Goal: Book appointment/travel/reservation

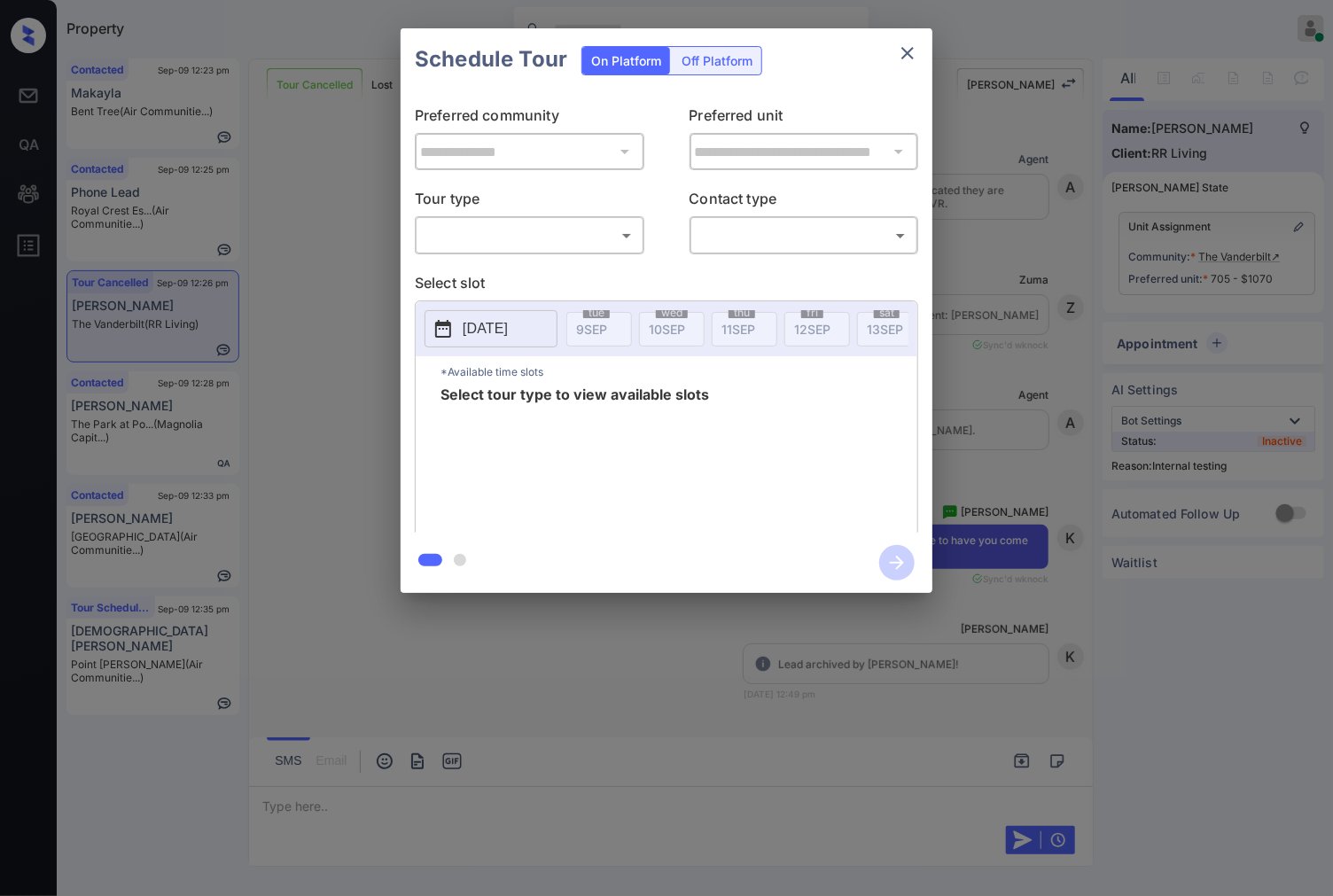
scroll to position [10208, 0]
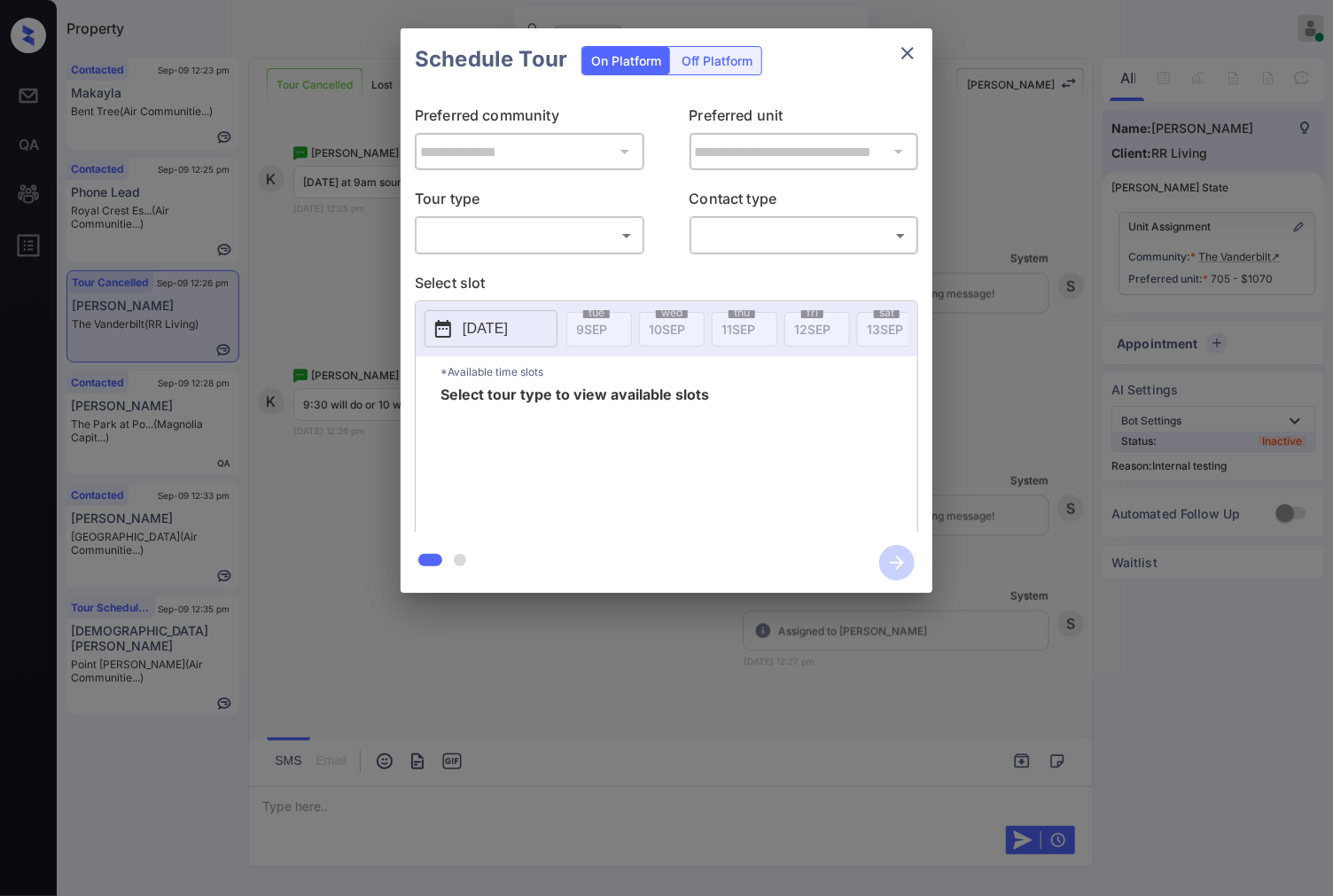
click at [610, 244] on body "Property [PERSON_NAME] Online Set yourself offline Set yourself on break Profil…" at bounding box center [666, 448] width 1333 height 896
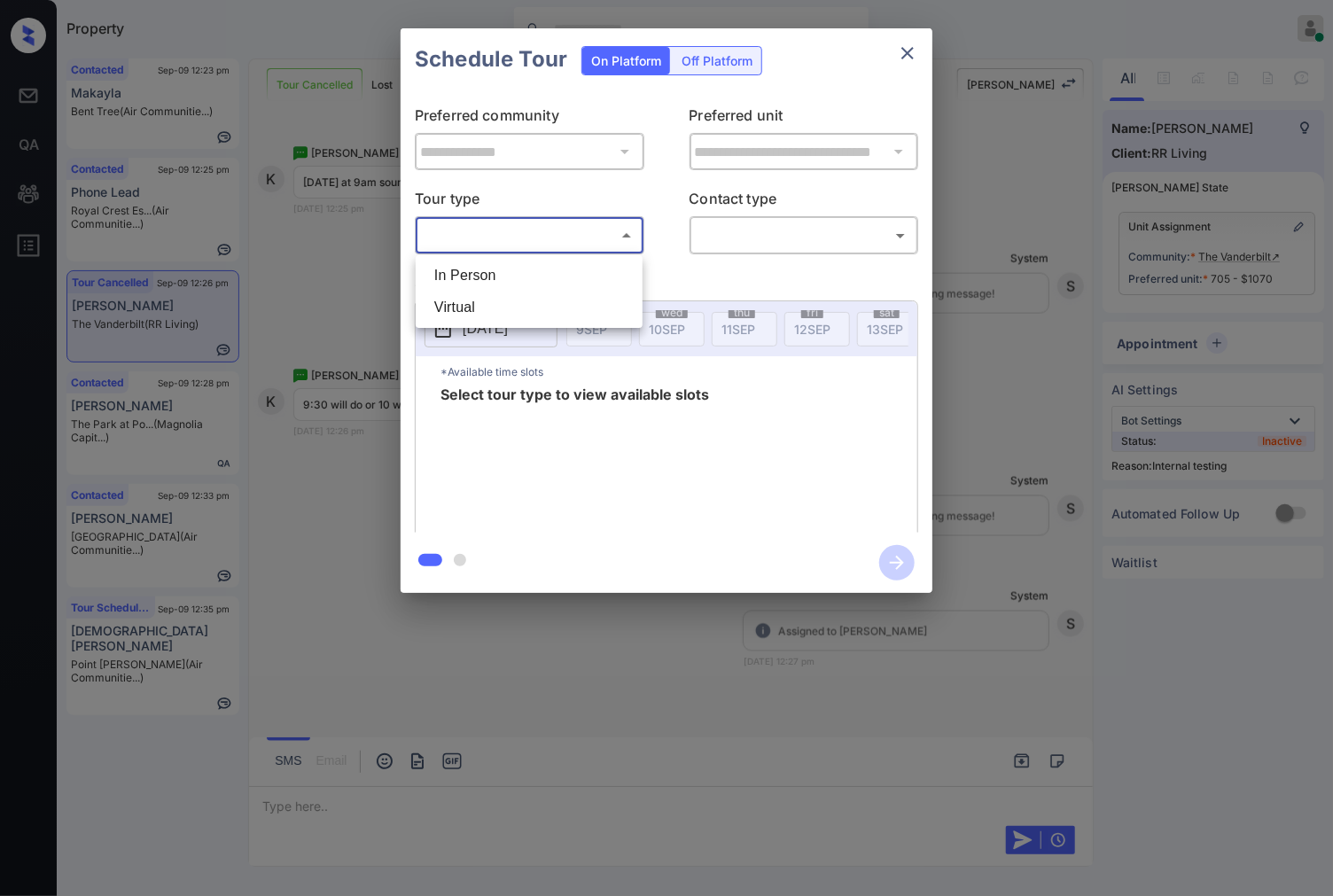
drag, startPoint x: 601, startPoint y: 276, endPoint x: 644, endPoint y: 277, distance: 43.0
click at [603, 276] on li "In Person" at bounding box center [529, 275] width 218 height 32
type input "********"
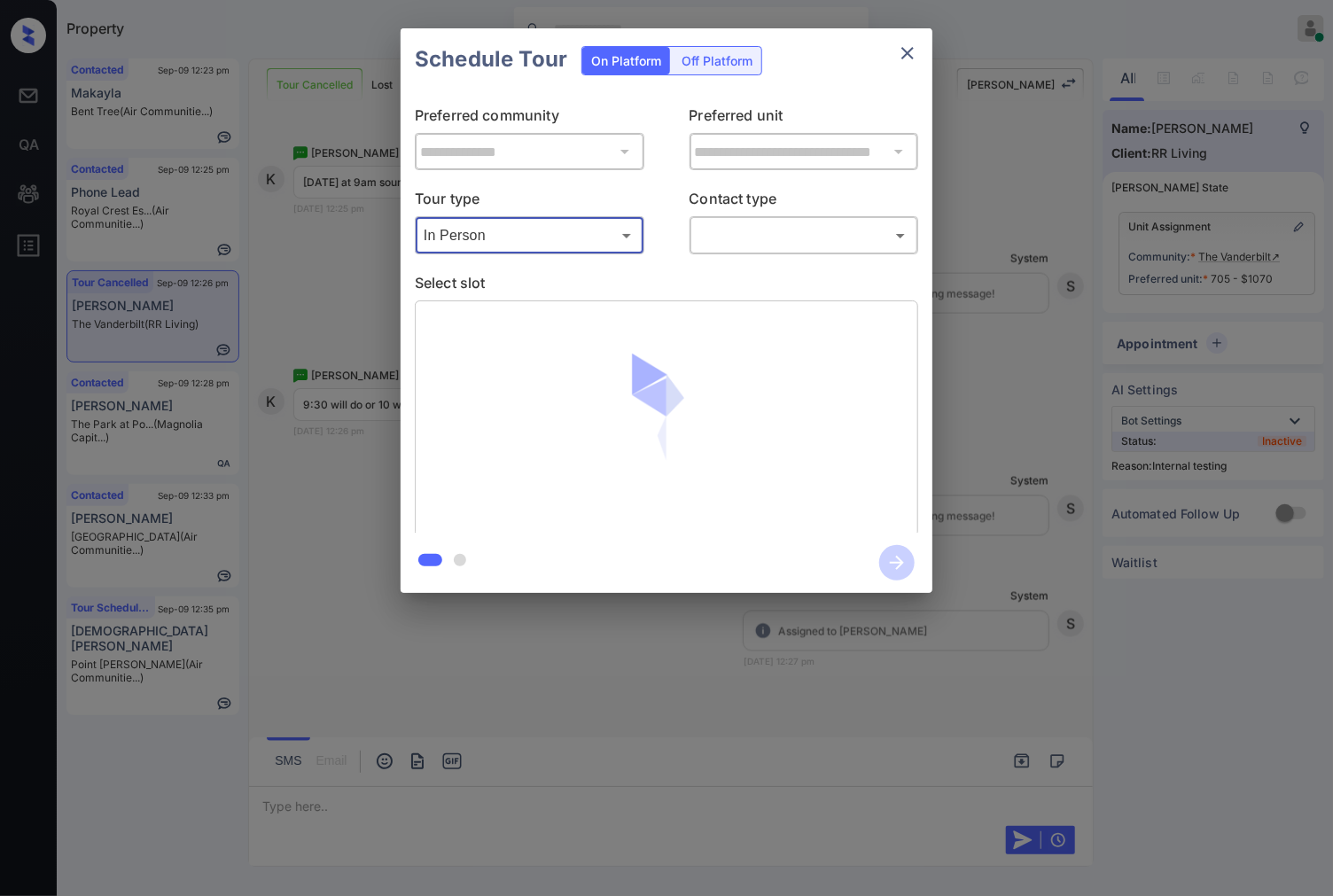
click at [763, 242] on body "Property Caroline Dacanay Online Set yourself offline Set yourself on break Pro…" at bounding box center [666, 448] width 1333 height 896
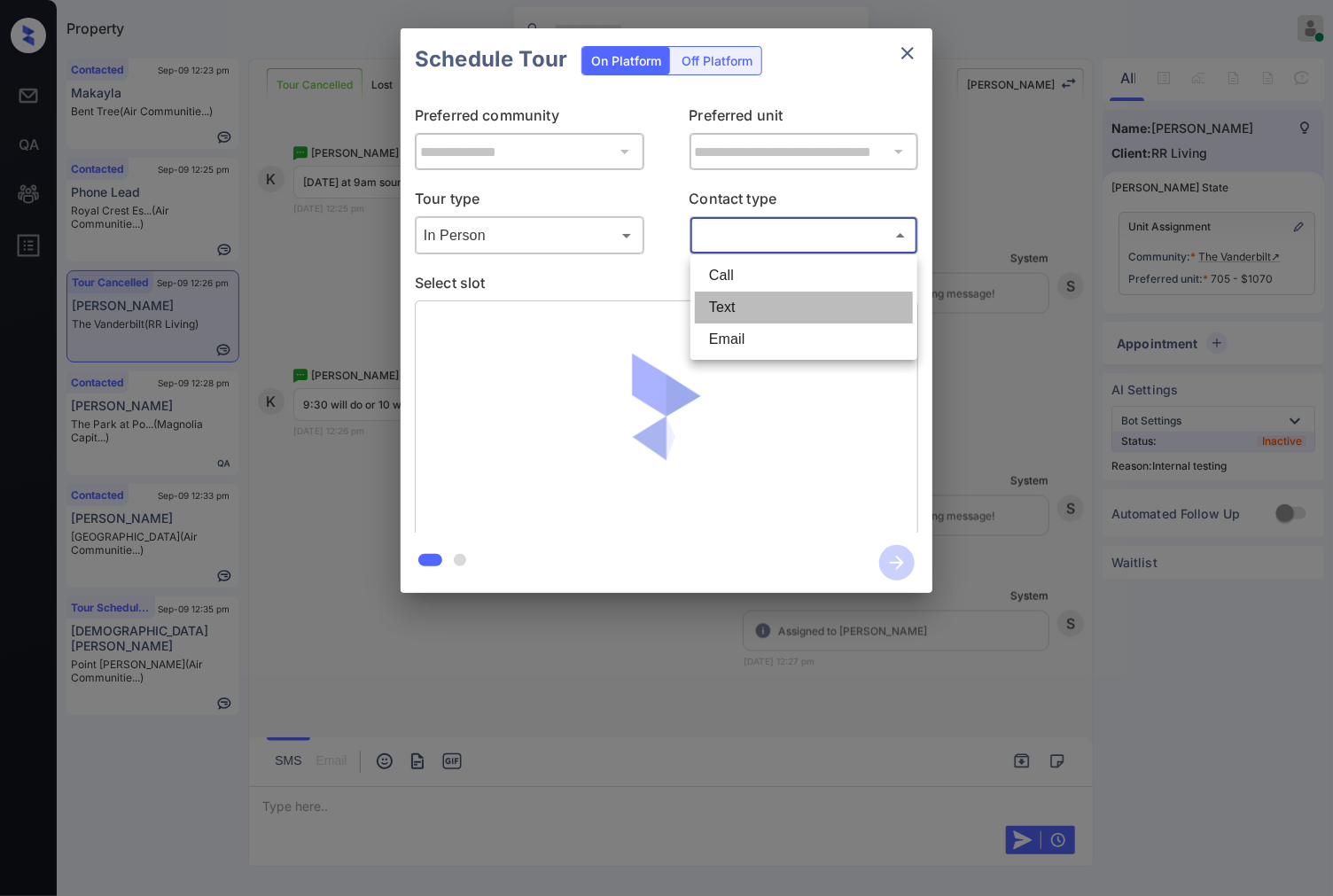
click at [767, 296] on li "Text" at bounding box center [804, 307] width 218 height 32
type input "****"
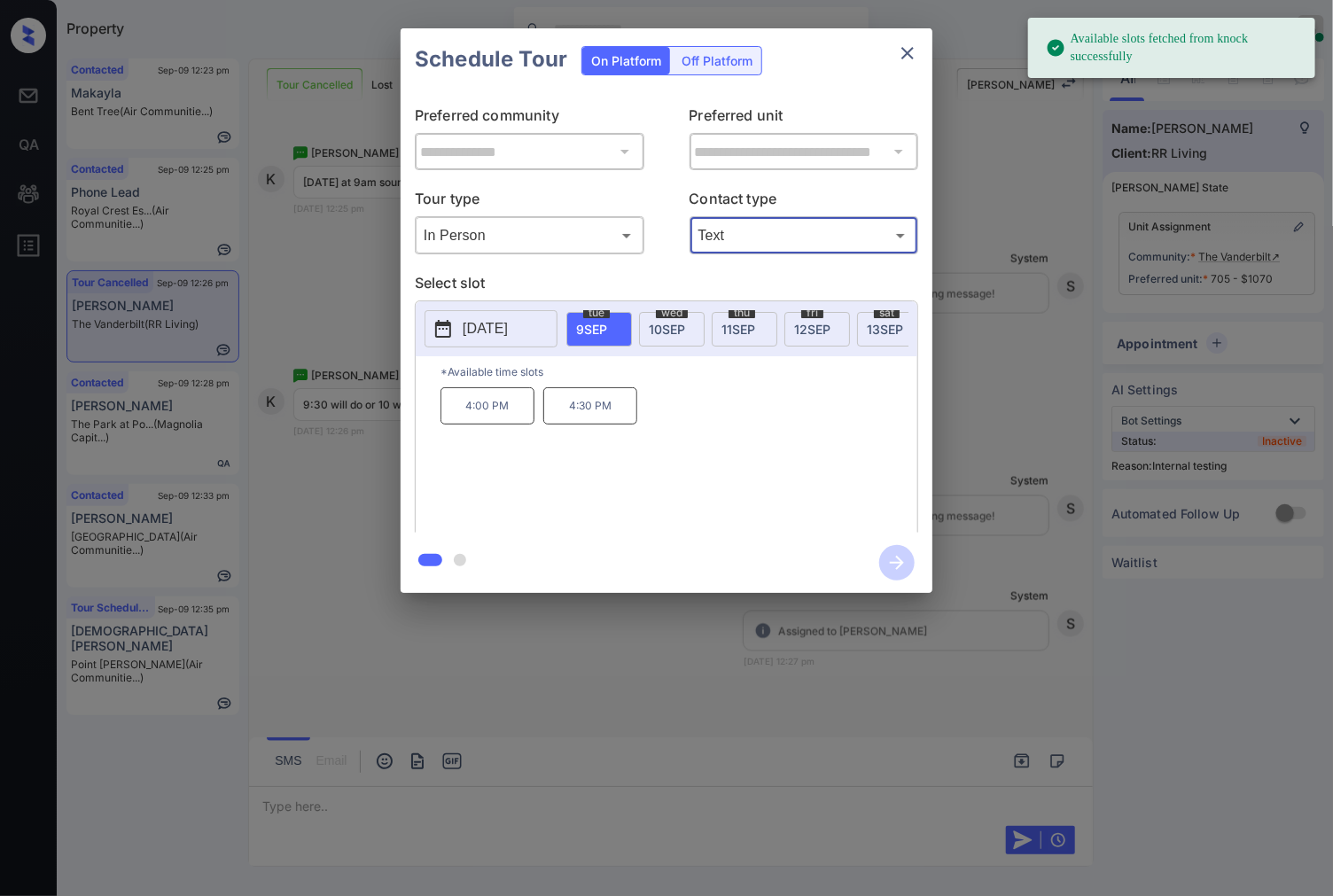
click at [693, 314] on div "wed 10 SEP" at bounding box center [671, 329] width 66 height 34
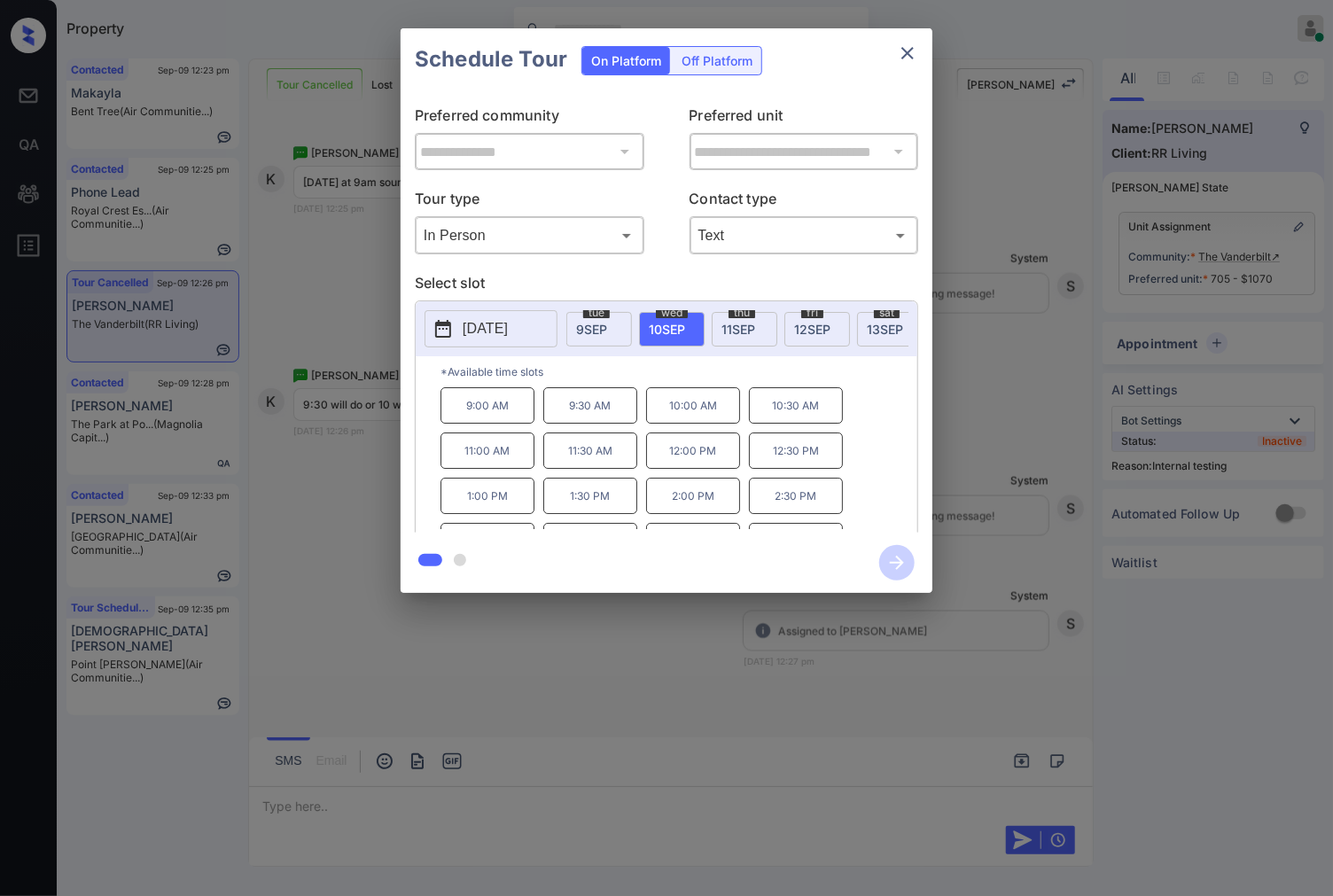
click at [534, 681] on div at bounding box center [666, 448] width 1333 height 896
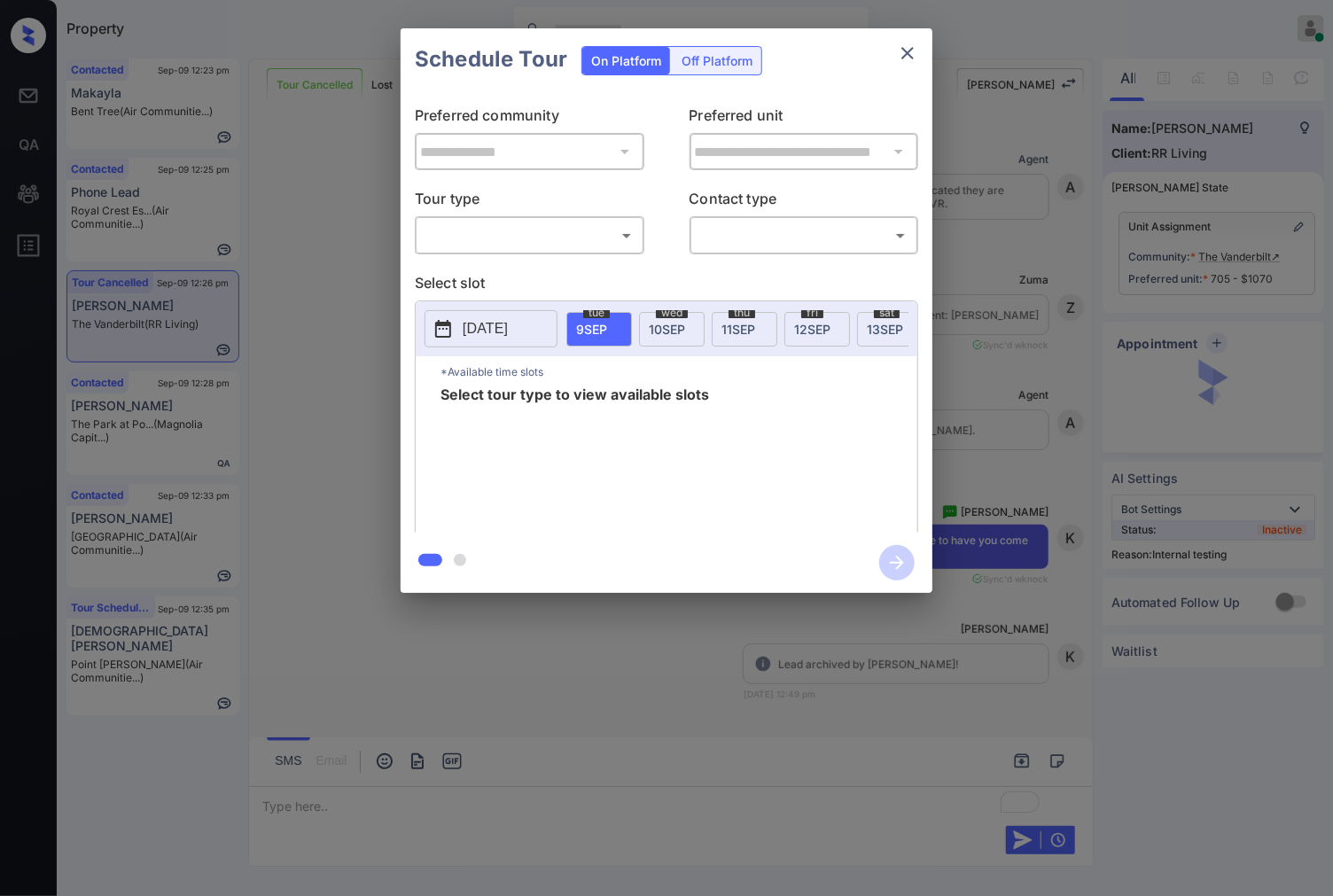
scroll to position [10326, 0]
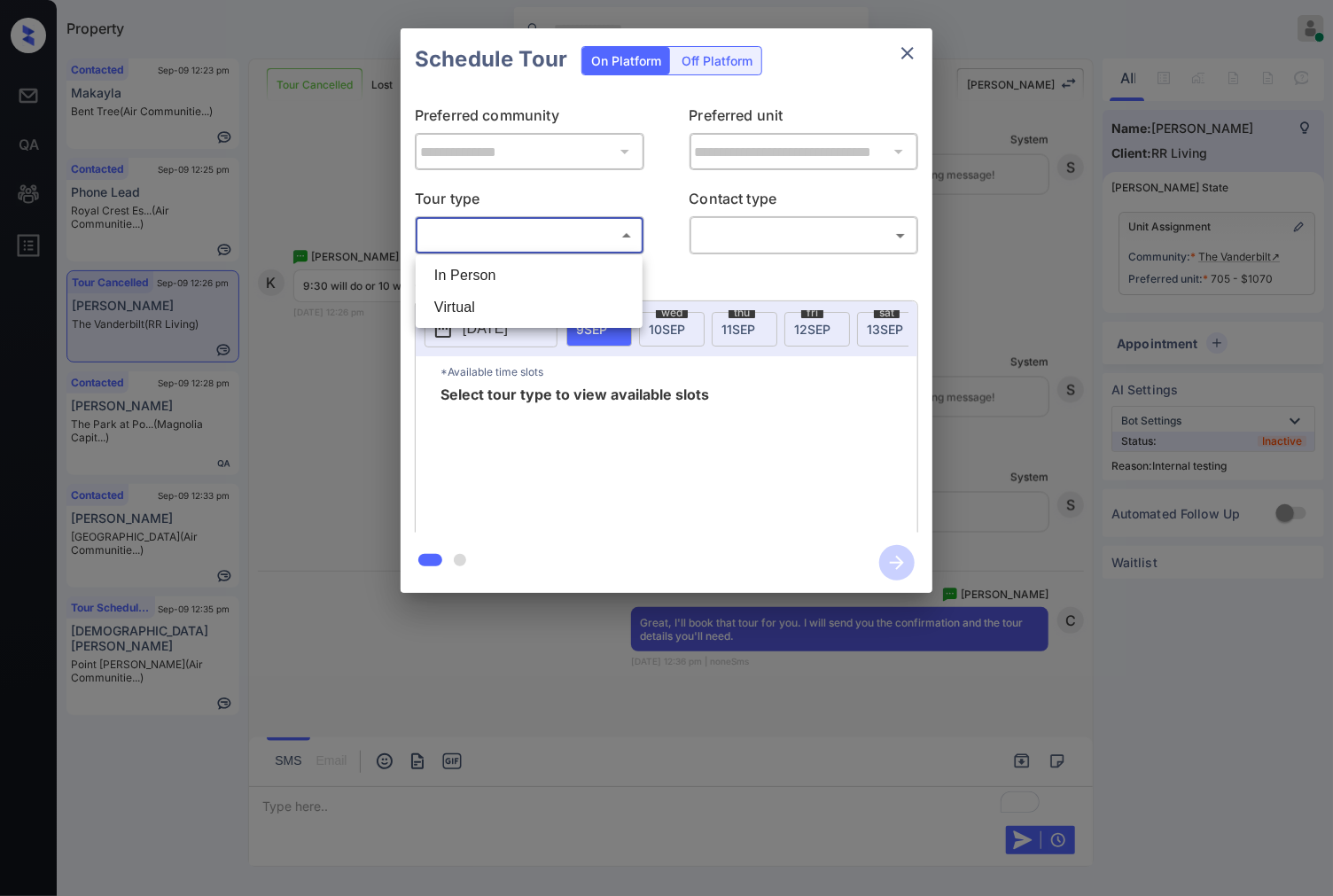
click at [613, 240] on body "Property [PERSON_NAME] Online Set yourself offline Set yourself on break Profil…" at bounding box center [666, 448] width 1333 height 896
click at [616, 276] on li "In Person" at bounding box center [529, 275] width 218 height 32
type input "********"
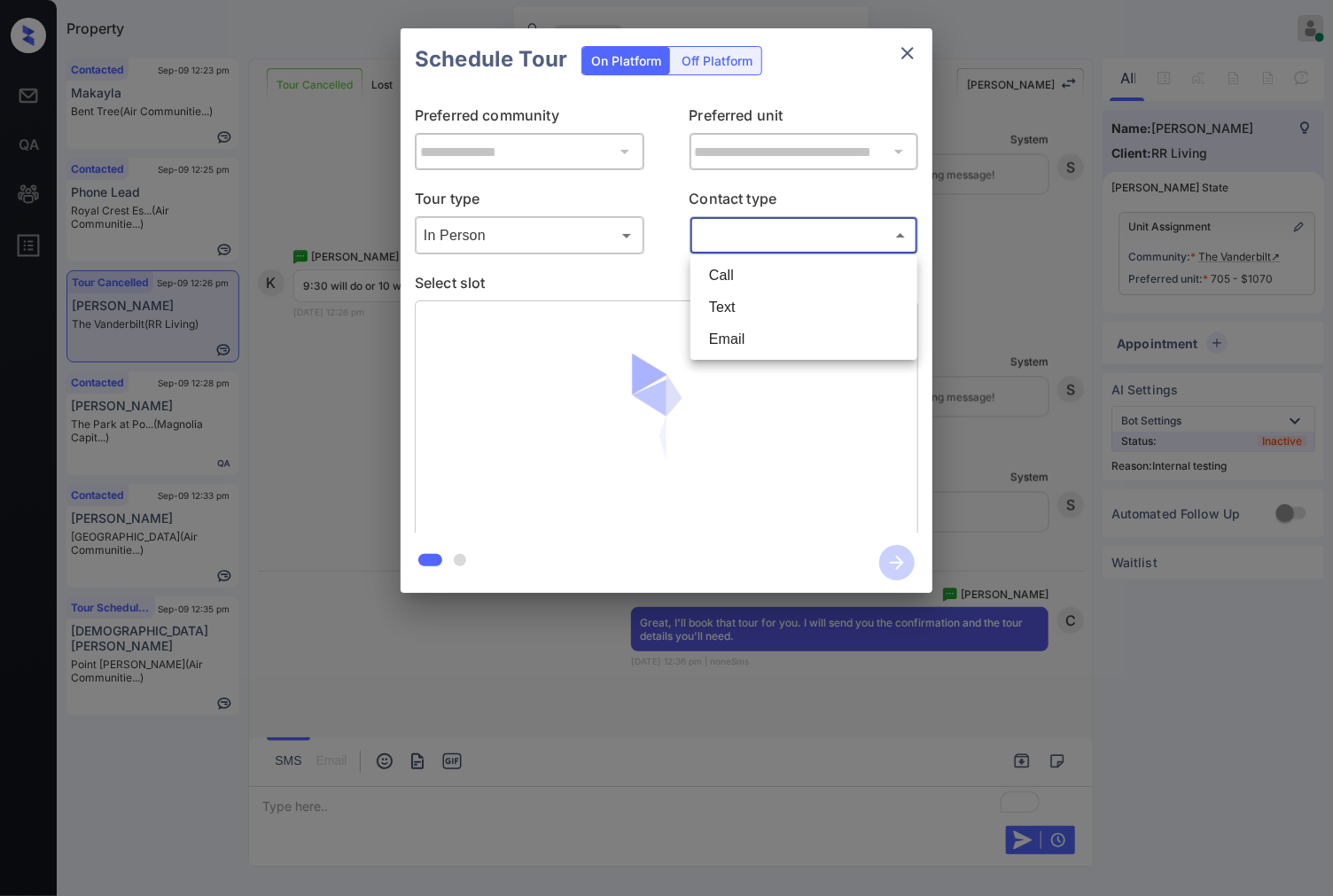
click at [733, 238] on body "Property Caroline Dacanay Online Set yourself offline Set yourself on break Pro…" at bounding box center [666, 448] width 1333 height 896
click at [751, 295] on li "Text" at bounding box center [804, 307] width 218 height 32
type input "****"
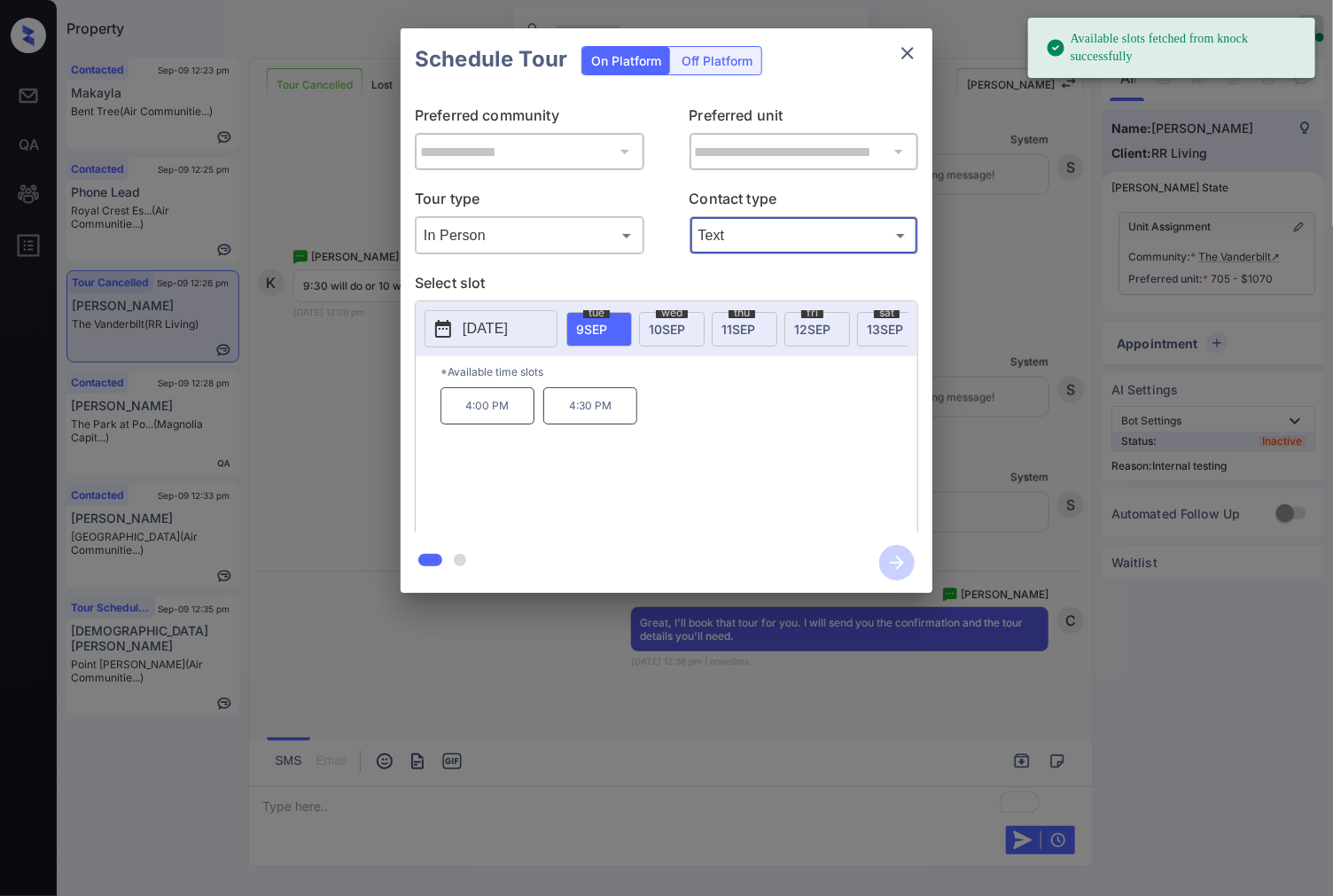
click at [654, 322] on span "10 SEP" at bounding box center [666, 329] width 36 height 15
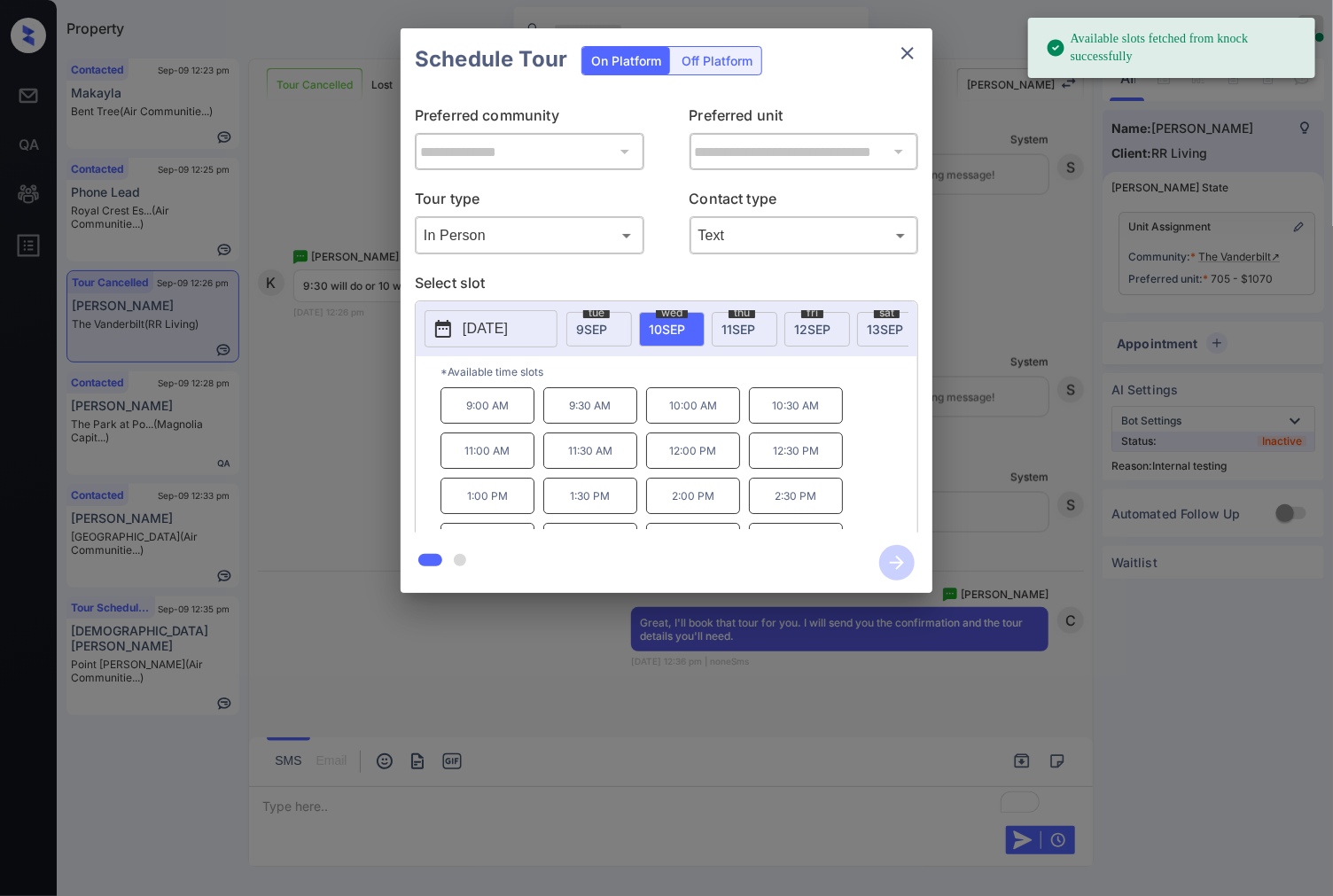
click at [594, 424] on p "9:30 AM" at bounding box center [590, 405] width 94 height 36
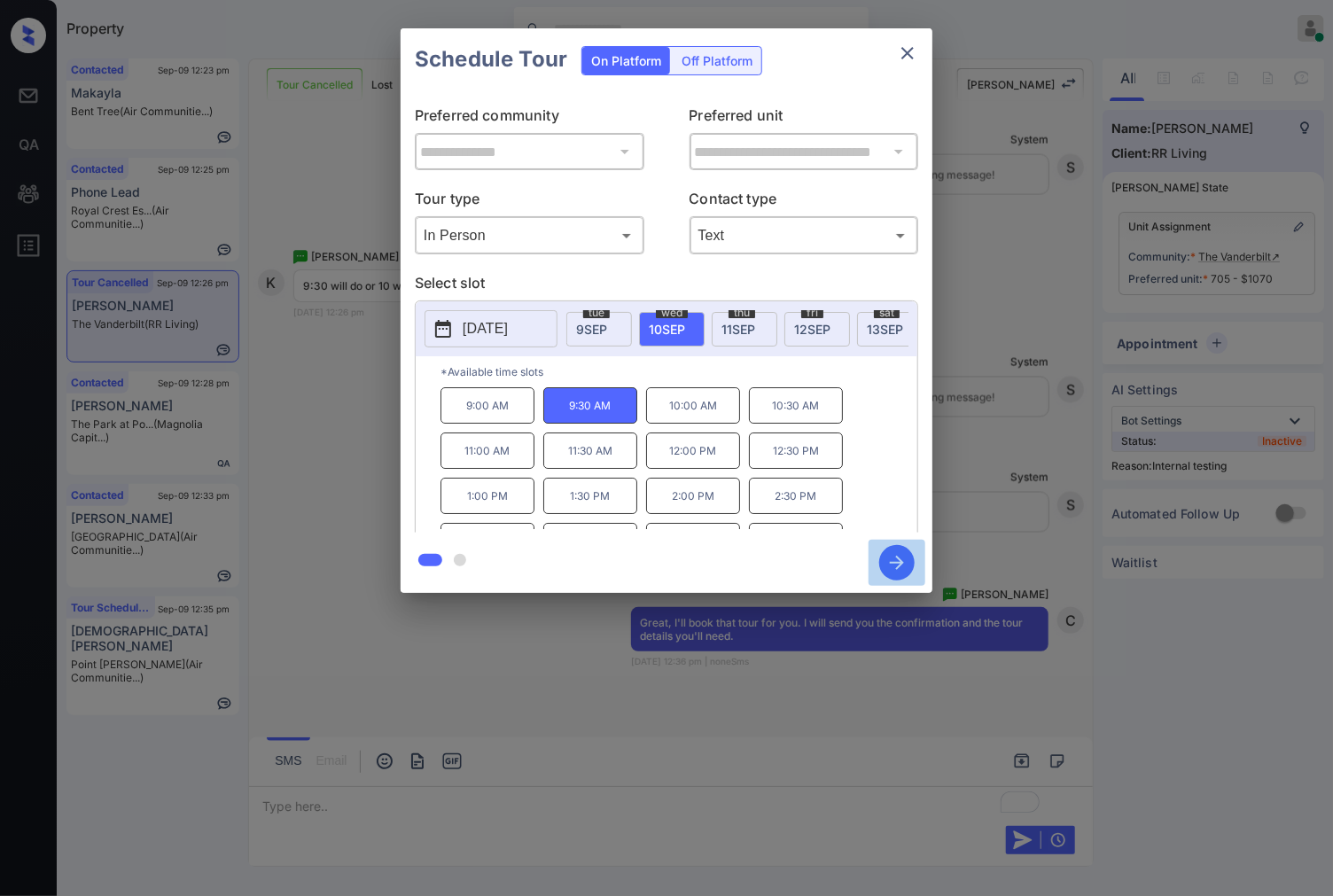
click at [896, 574] on icon "button" at bounding box center [896, 562] width 35 height 35
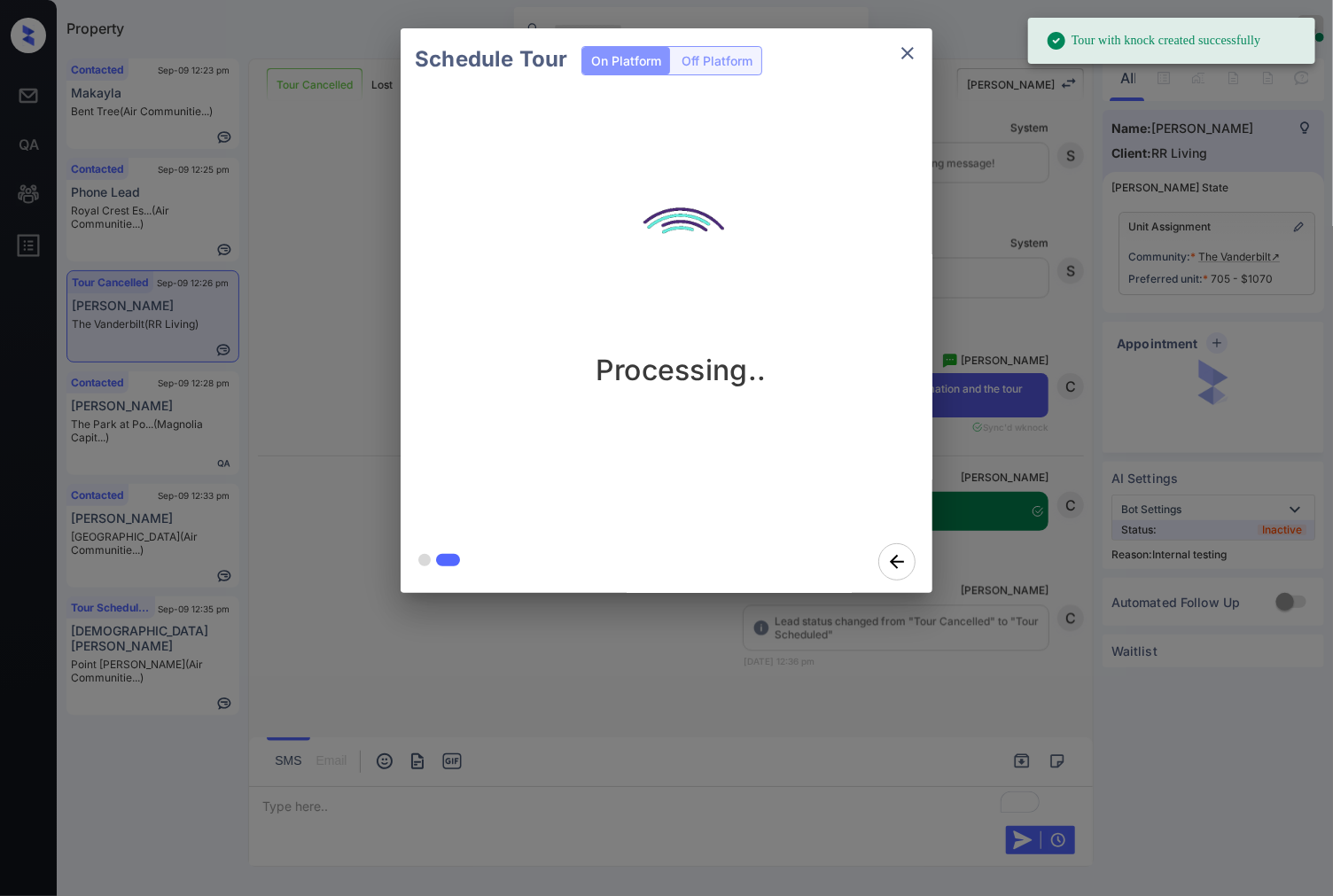
scroll to position [11017, 0]
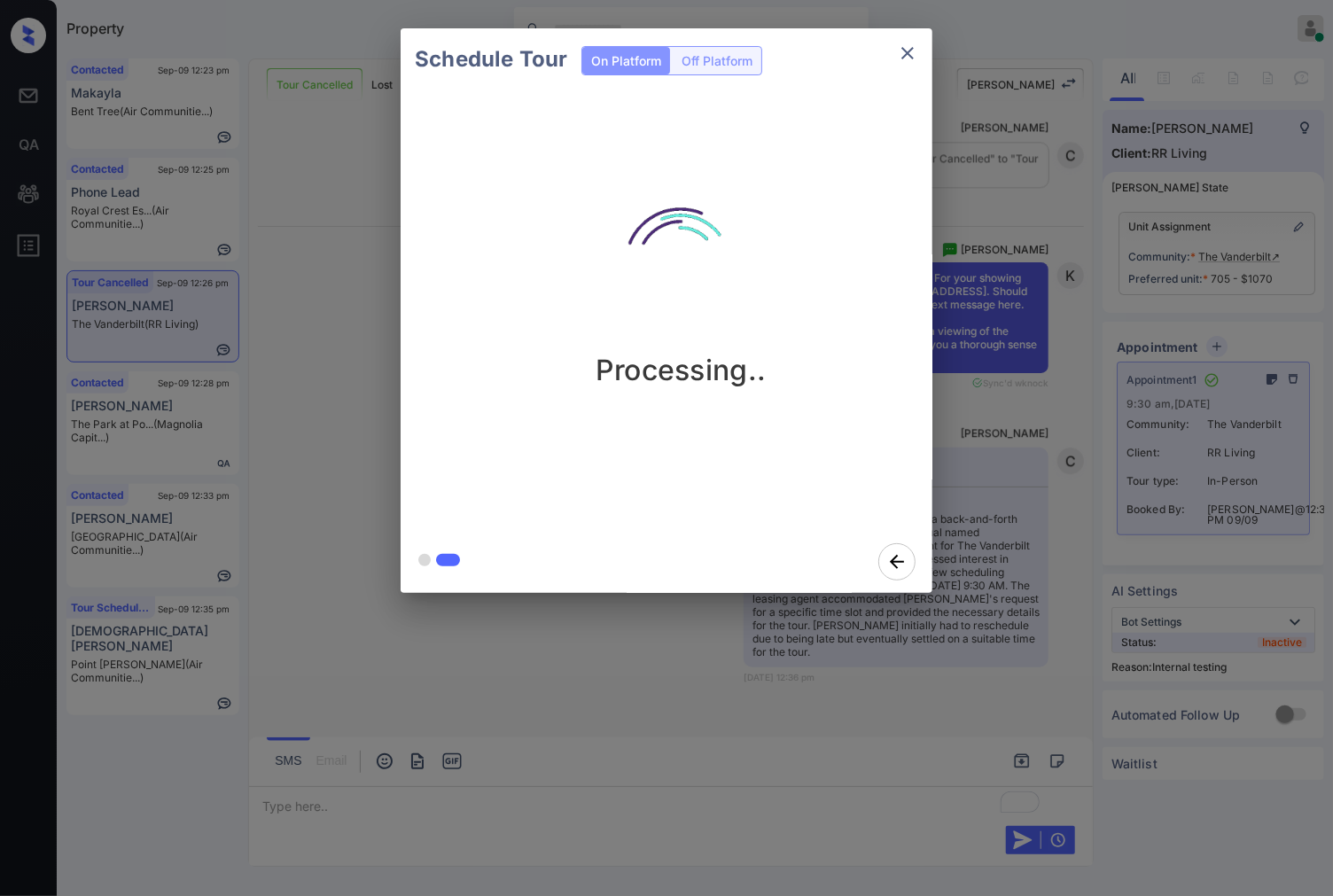
click at [1030, 489] on div "Schedule Tour On Platform Off Platform Processing.." at bounding box center [666, 310] width 1333 height 621
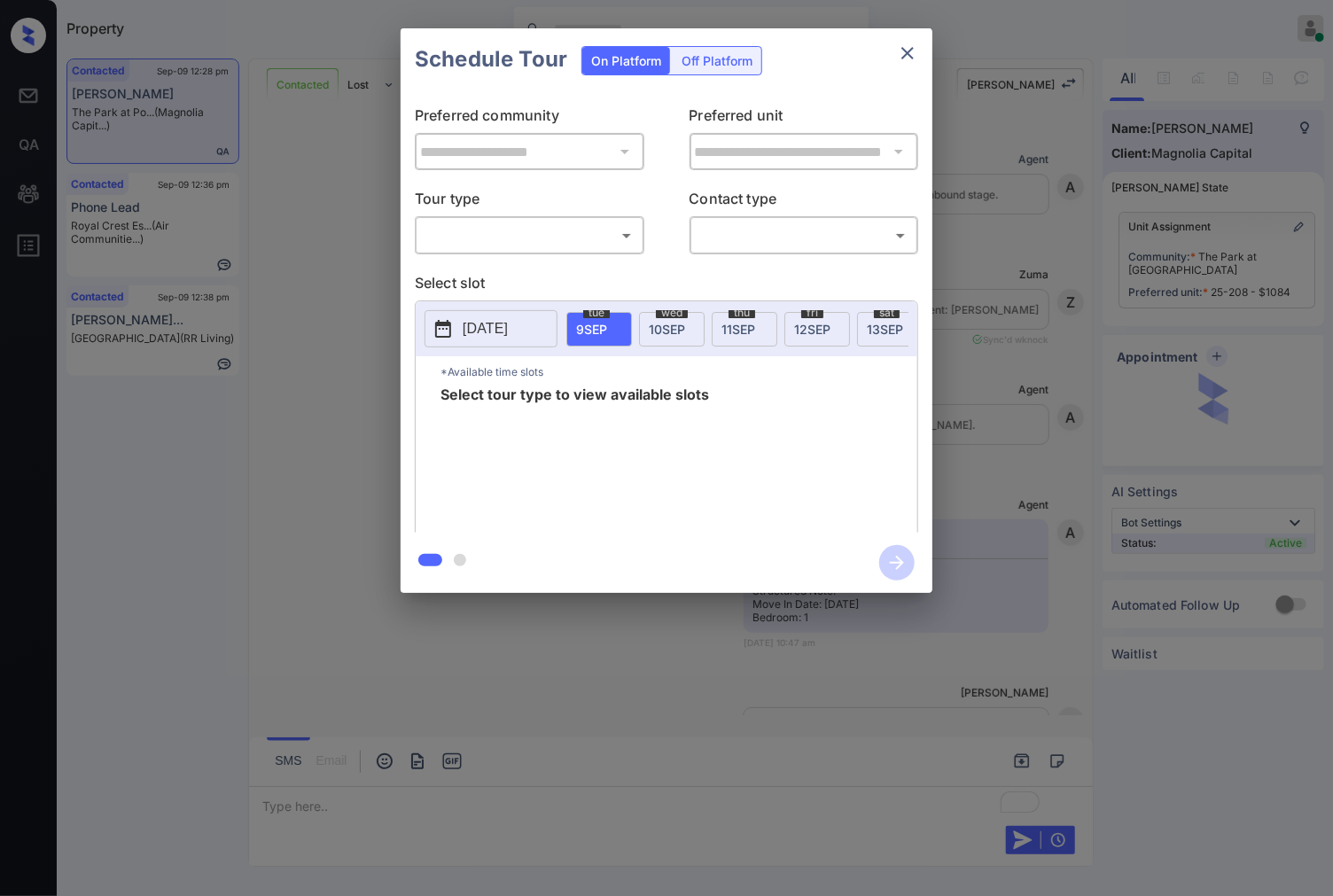
scroll to position [3352, 0]
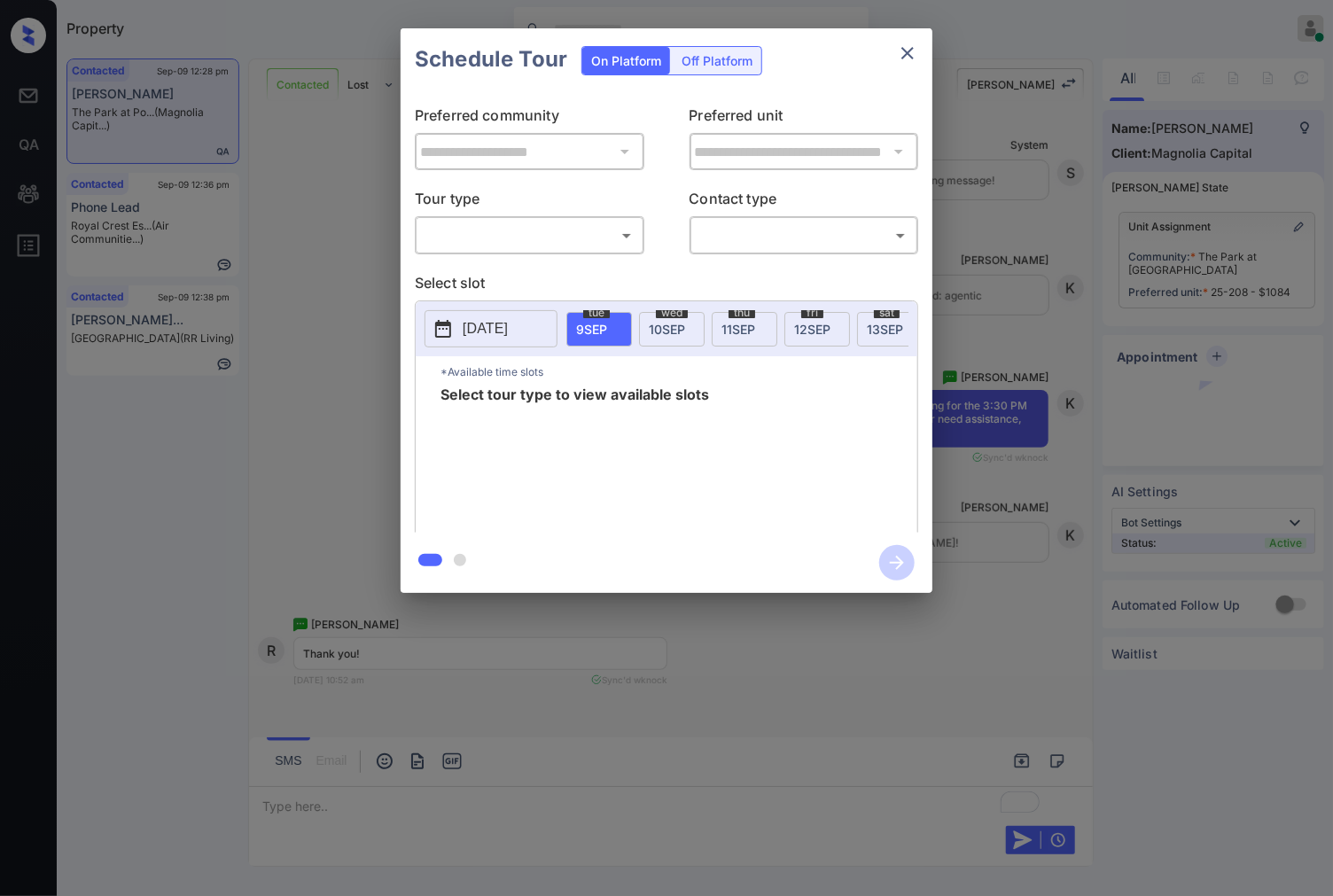
click at [573, 236] on body "Property Caroline Dacanay Online Set yourself offline Set yourself on break Pro…" at bounding box center [666, 448] width 1333 height 896
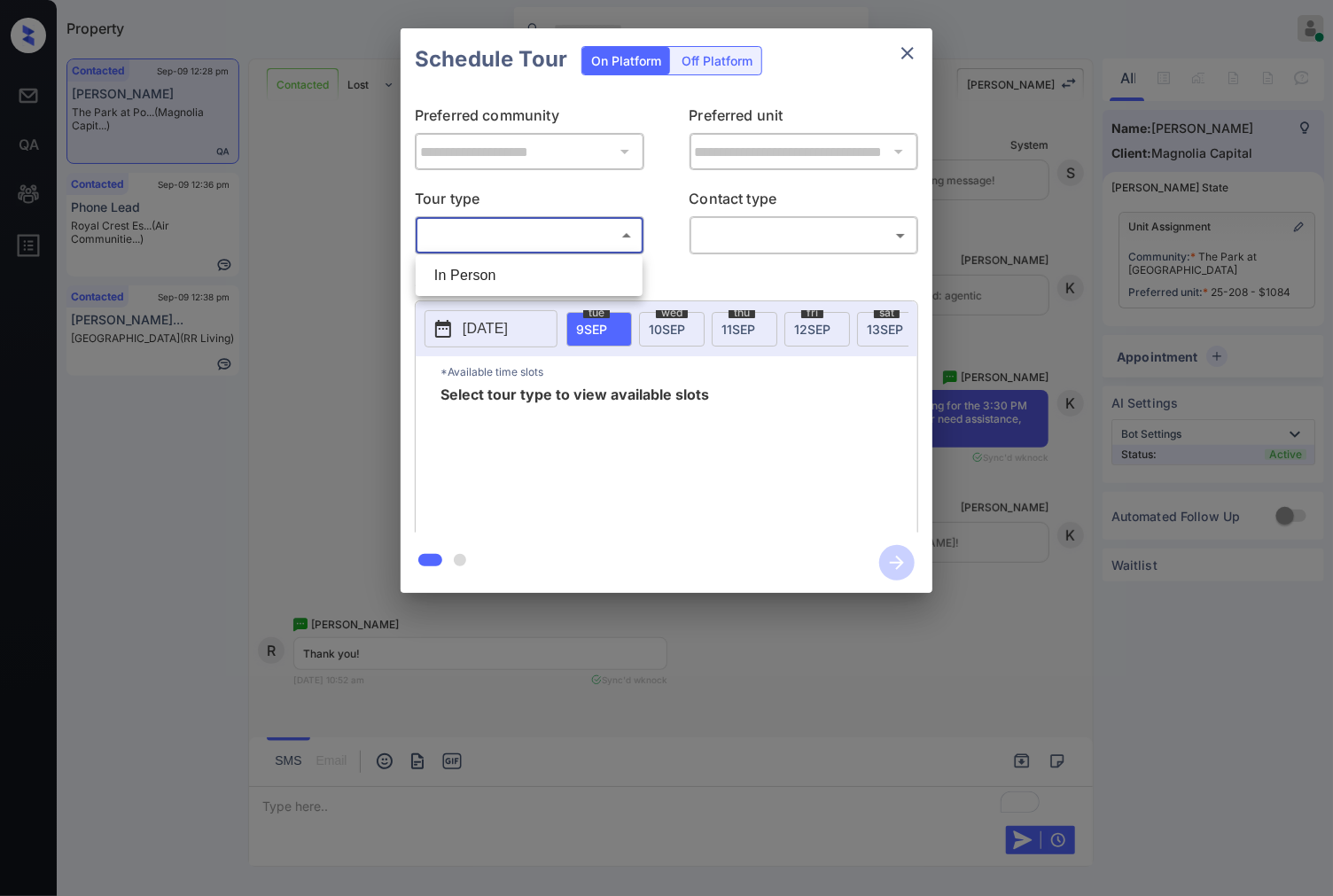
click at [575, 264] on li "In Person" at bounding box center [529, 275] width 218 height 32
type input "********"
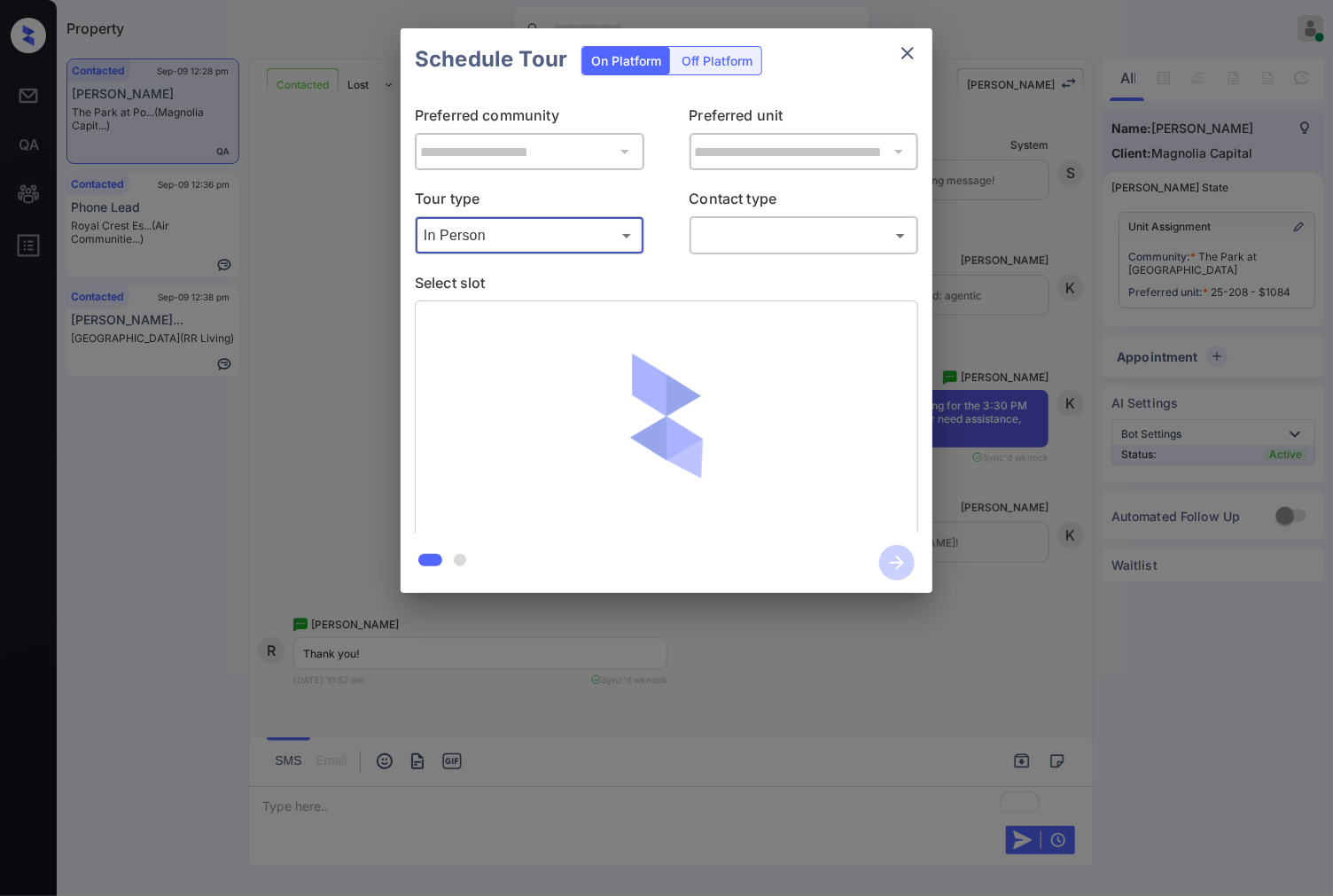
click at [795, 242] on body "Property Caroline Dacanay Online Set yourself offline Set yourself on break Pro…" at bounding box center [666, 448] width 1333 height 896
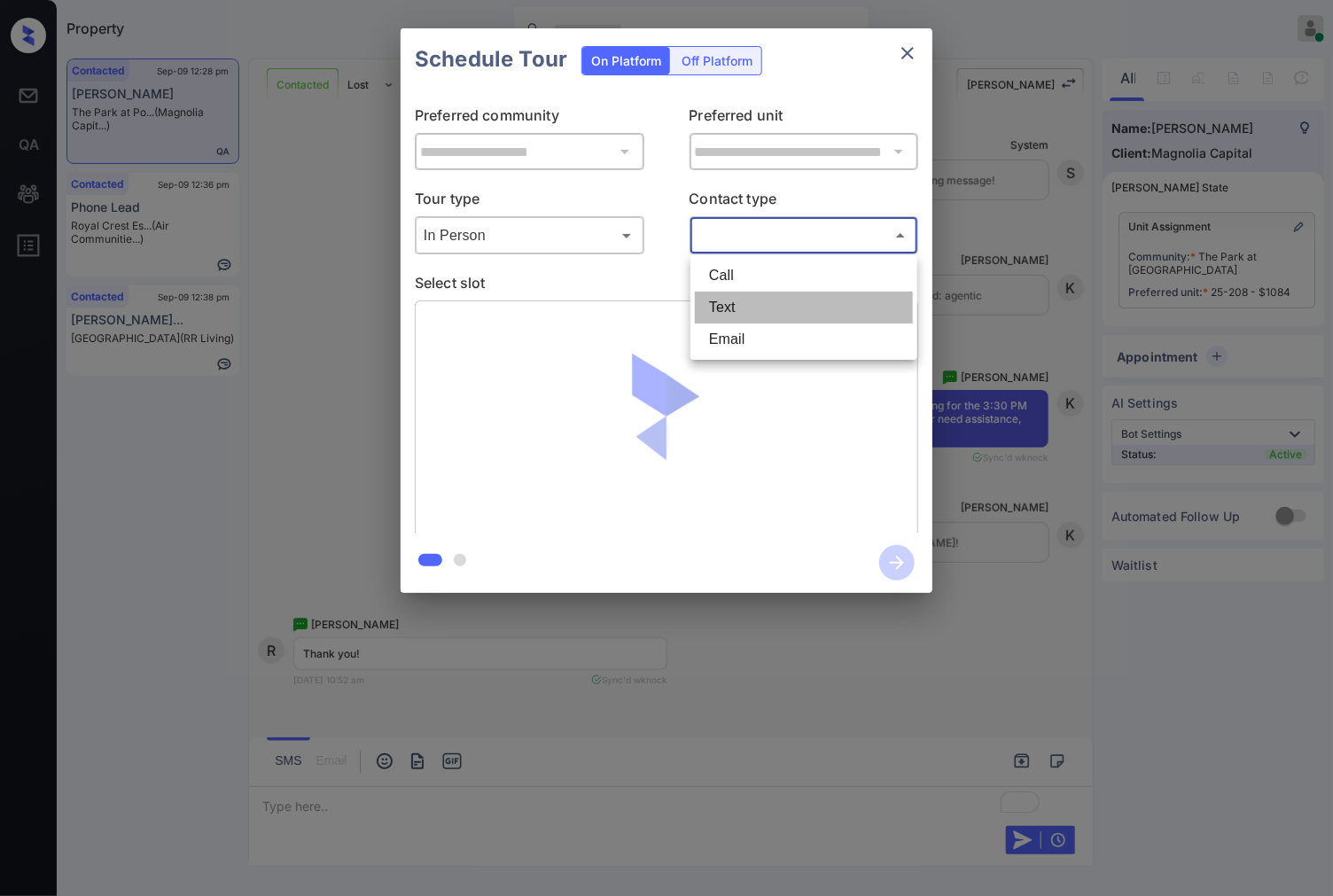
click at [792, 294] on li "Text" at bounding box center [804, 307] width 218 height 32
type input "****"
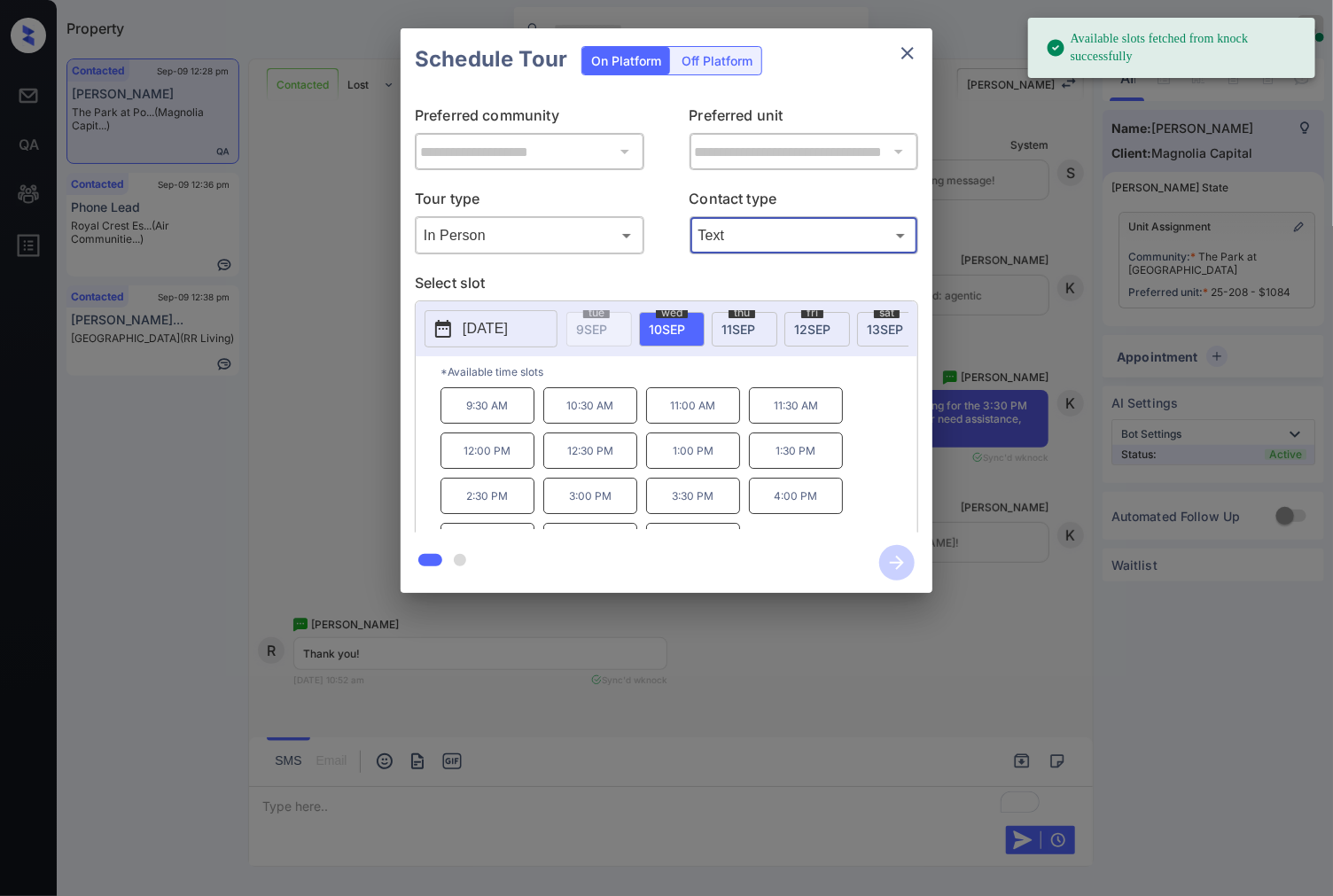
click at [1034, 346] on div "**********" at bounding box center [666, 310] width 1333 height 621
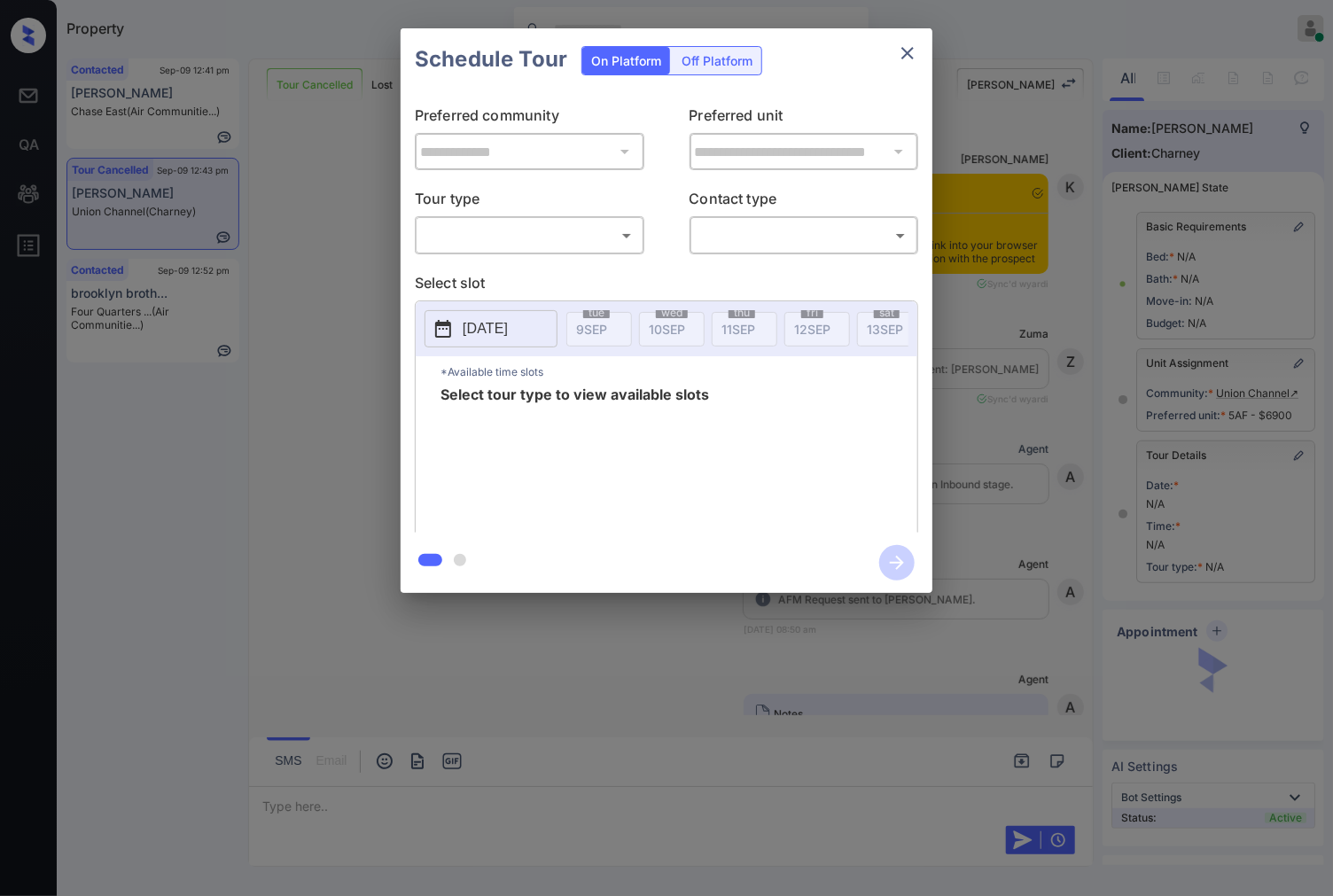
scroll to position [6450, 0]
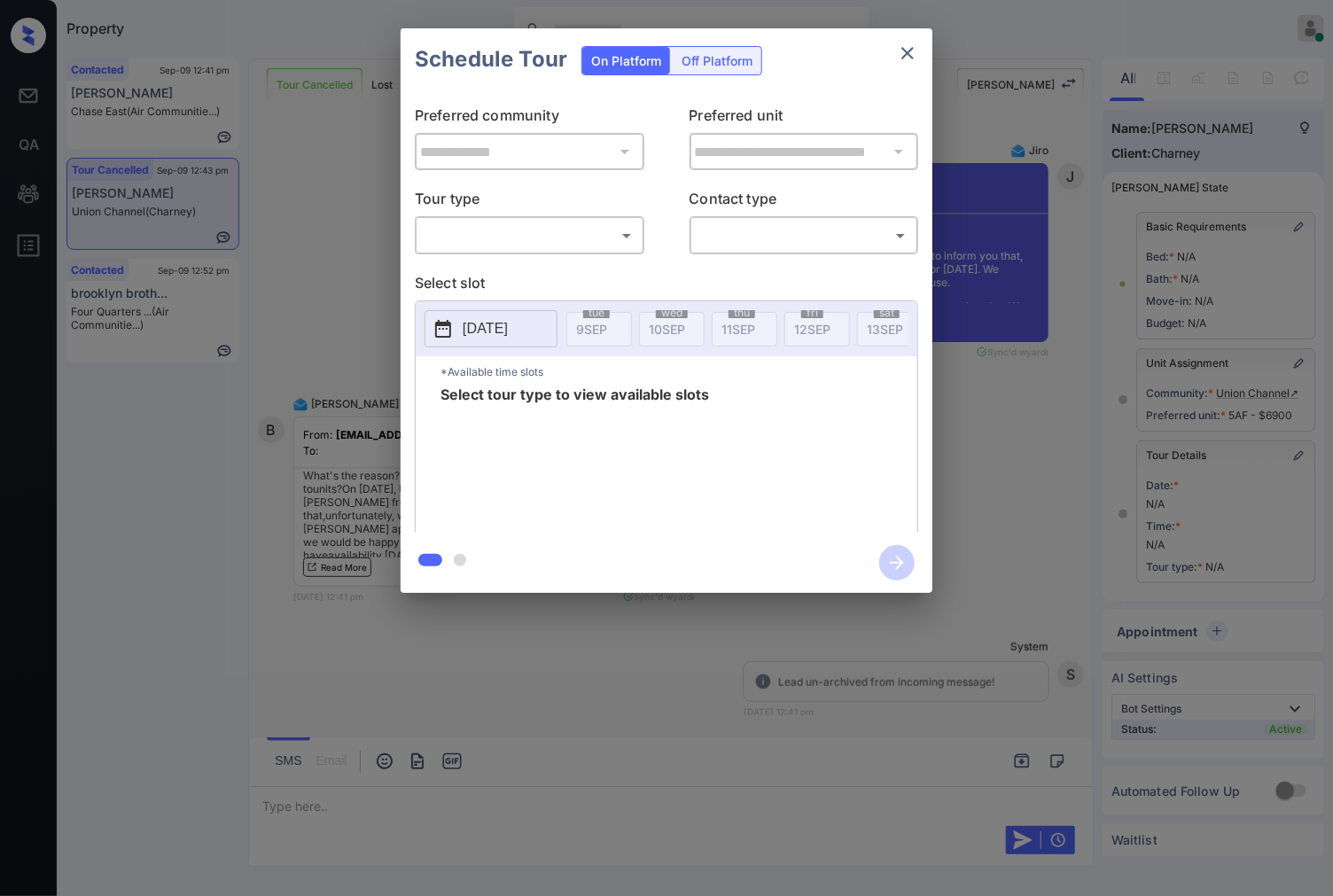
click at [597, 232] on body "Property Caroline Dacanay Online Set yourself offline Set yourself on break Pro…" at bounding box center [666, 448] width 1333 height 896
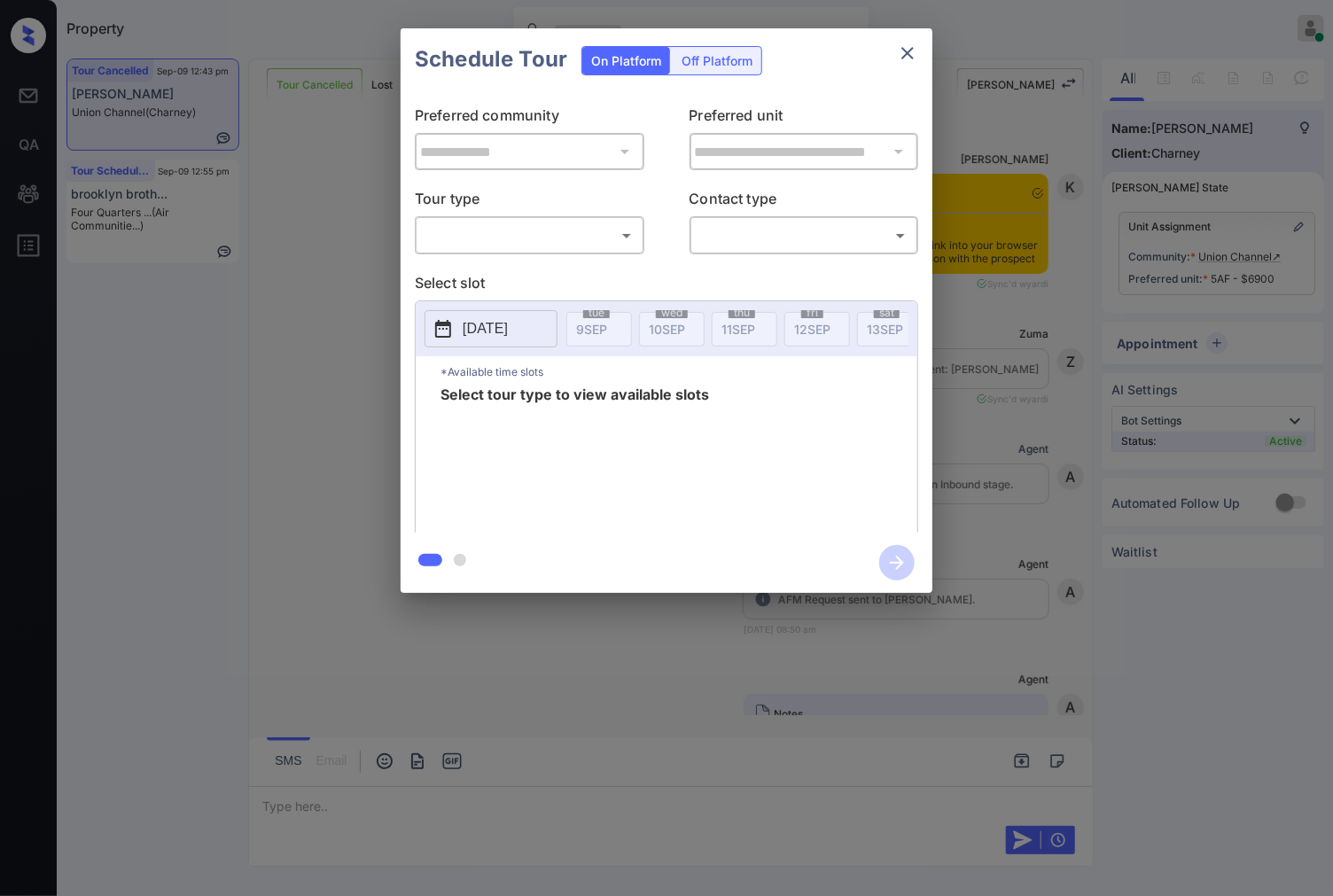
scroll to position [7236, 0]
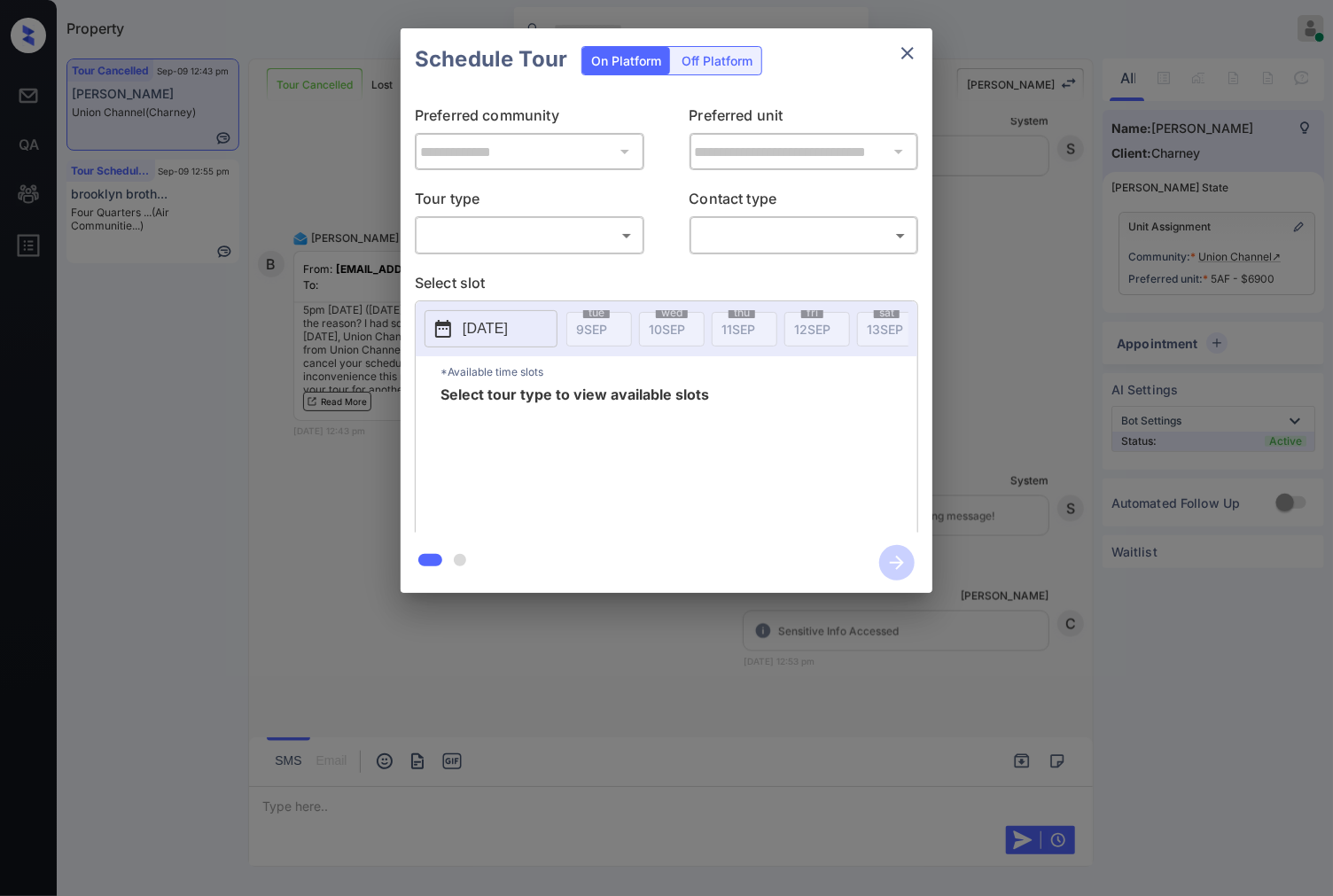
click at [586, 217] on div "​ ​" at bounding box center [529, 235] width 230 height 38
click at [598, 232] on body "Property Caroline Dacanay Online Set yourself offline Set yourself on break Pro…" at bounding box center [666, 448] width 1333 height 896
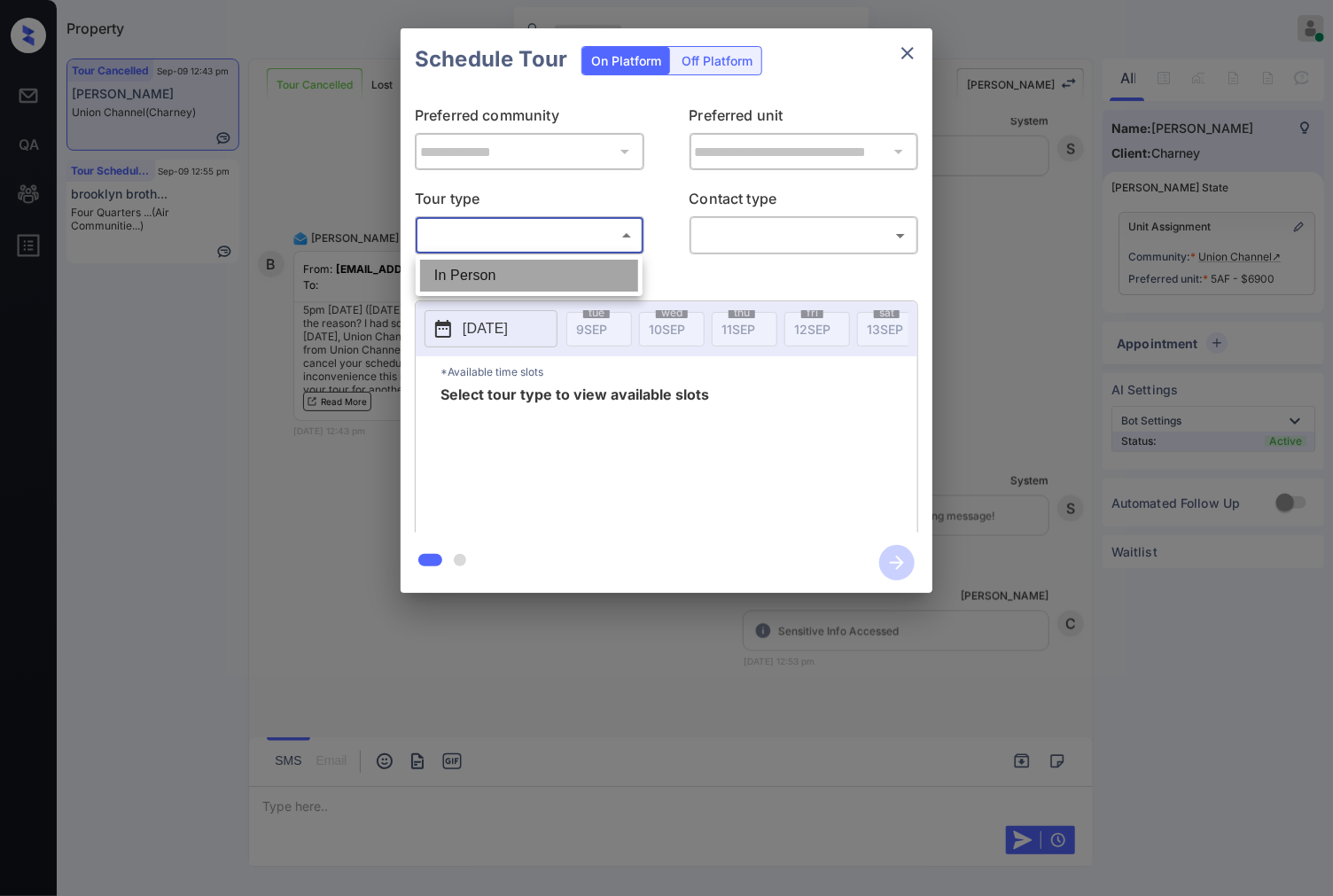
click at [610, 270] on li "In Person" at bounding box center [529, 275] width 218 height 32
type input "********"
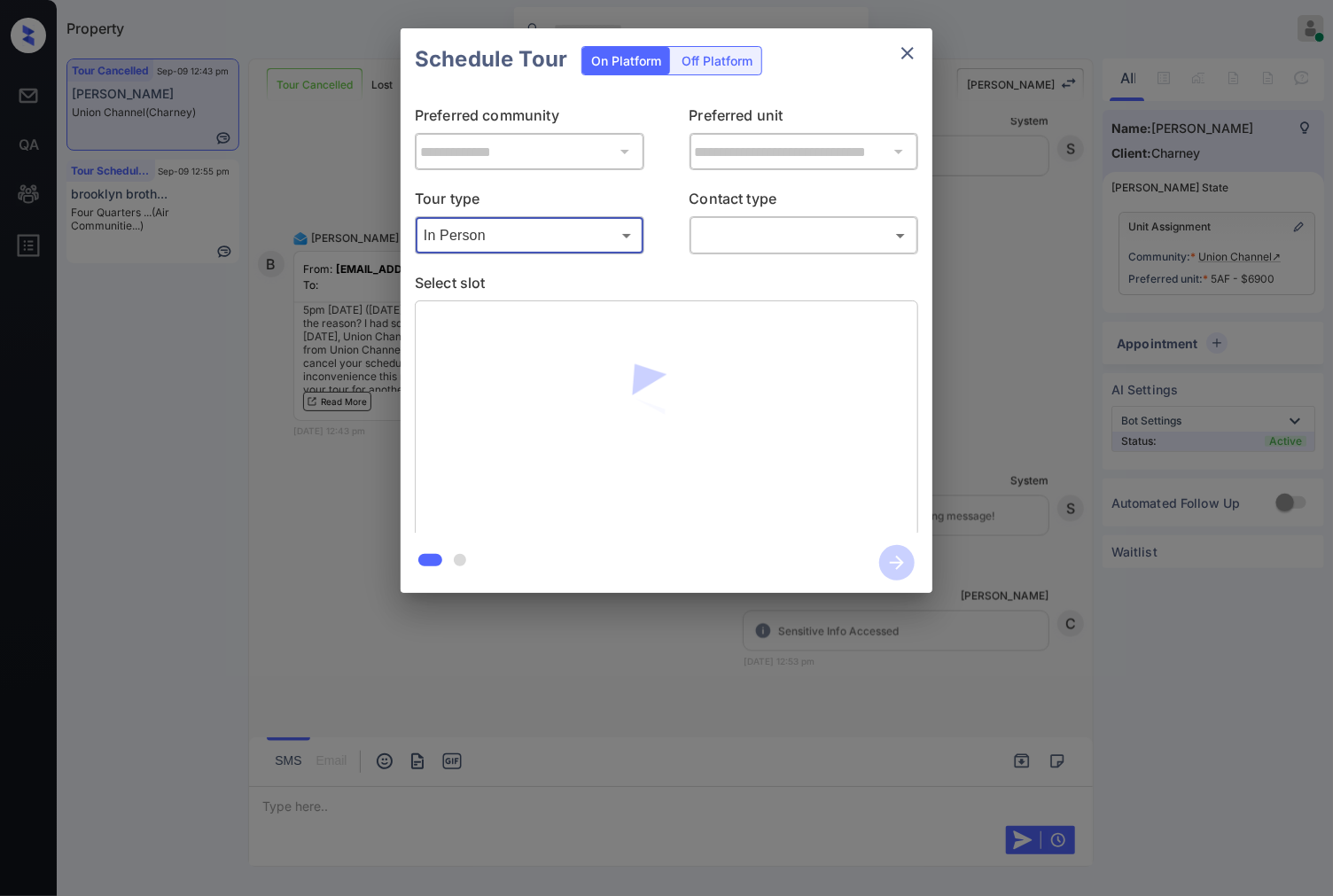
click at [742, 243] on body "Property Caroline Dacanay Online Set yourself offline Set yourself on break Pro…" at bounding box center [666, 448] width 1333 height 896
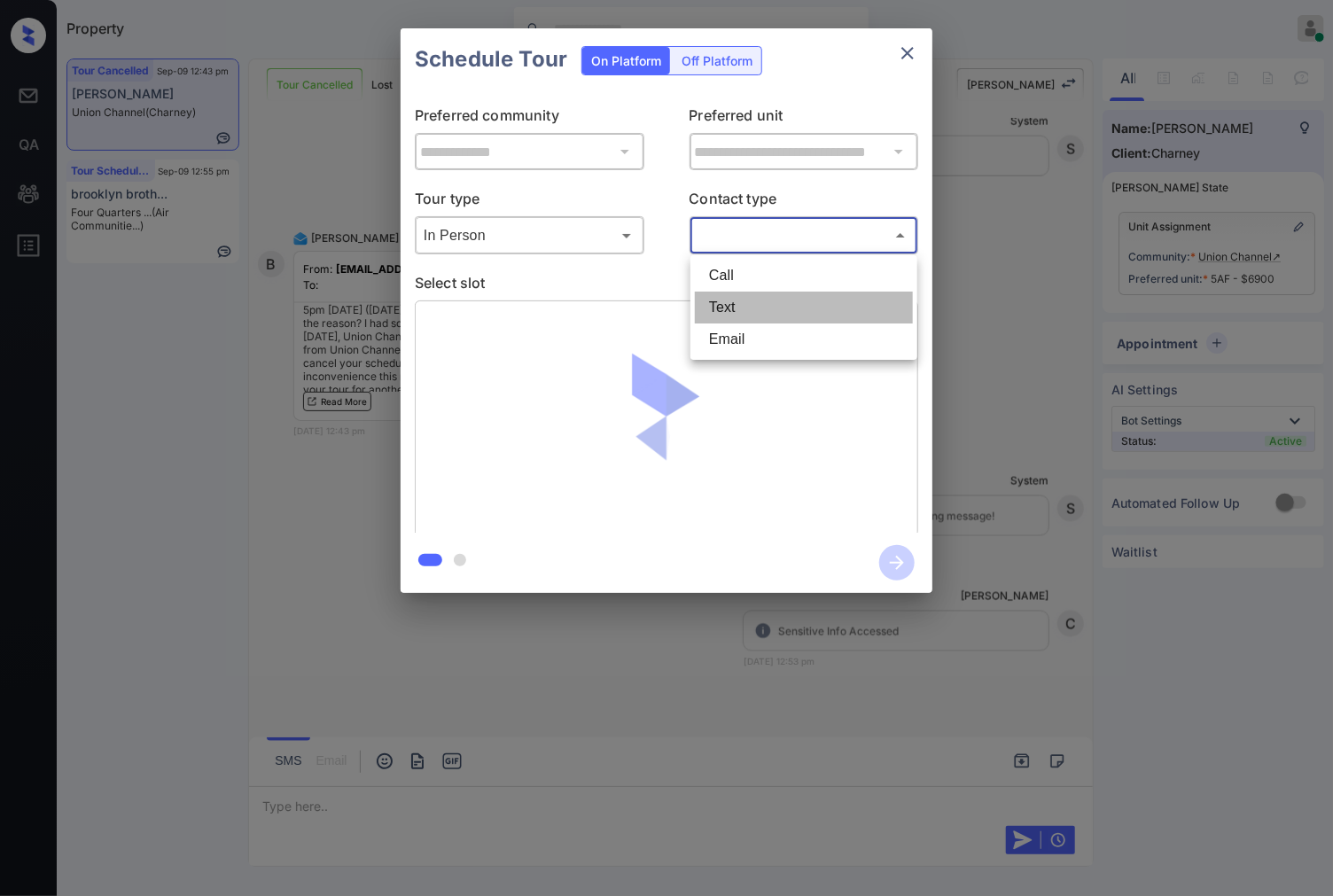
click at [746, 299] on li "Text" at bounding box center [804, 307] width 218 height 32
type input "****"
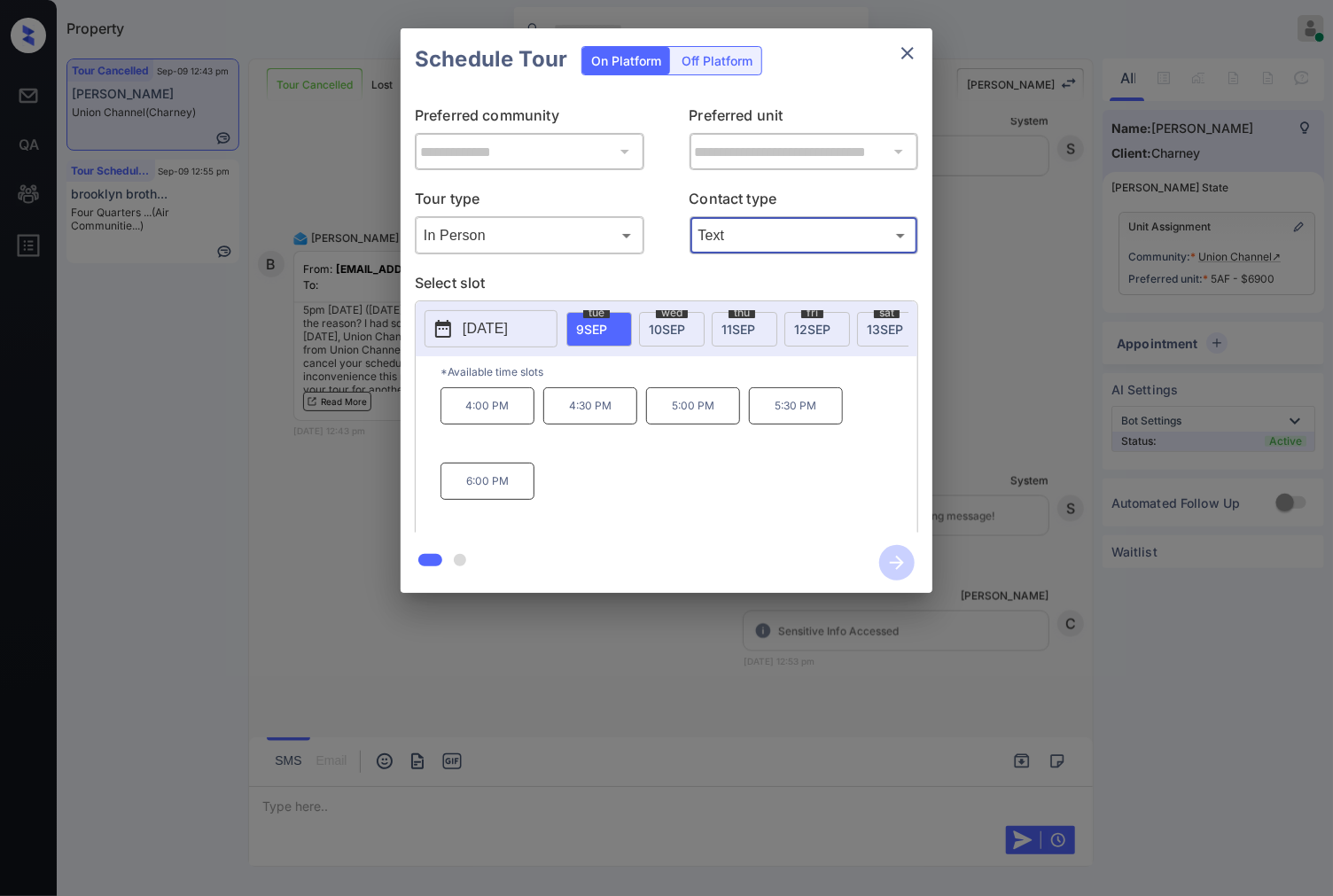
click at [670, 329] on span "10 SEP" at bounding box center [666, 329] width 36 height 15
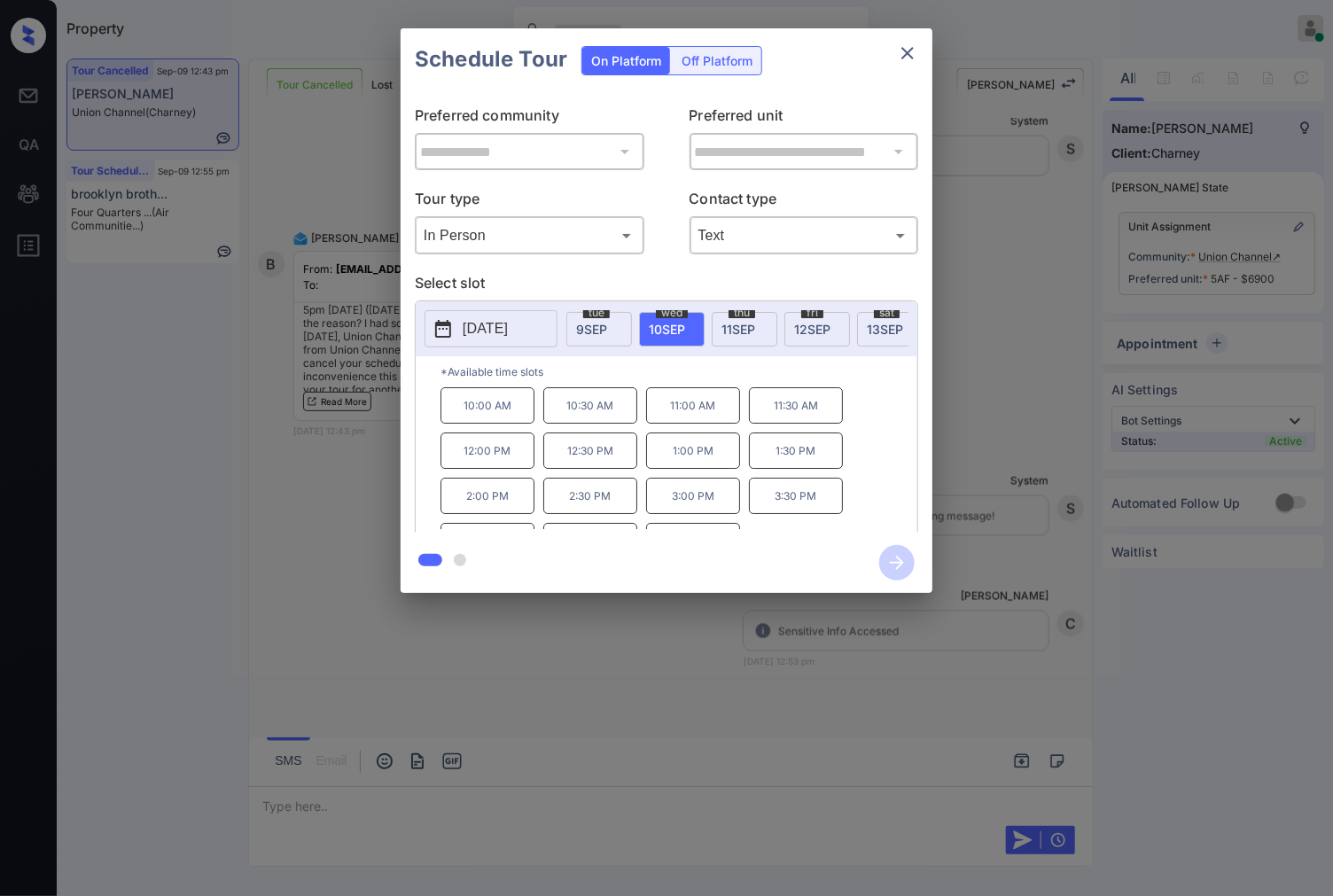
scroll to position [30, 0]
click at [331, 675] on div at bounding box center [666, 448] width 1333 height 896
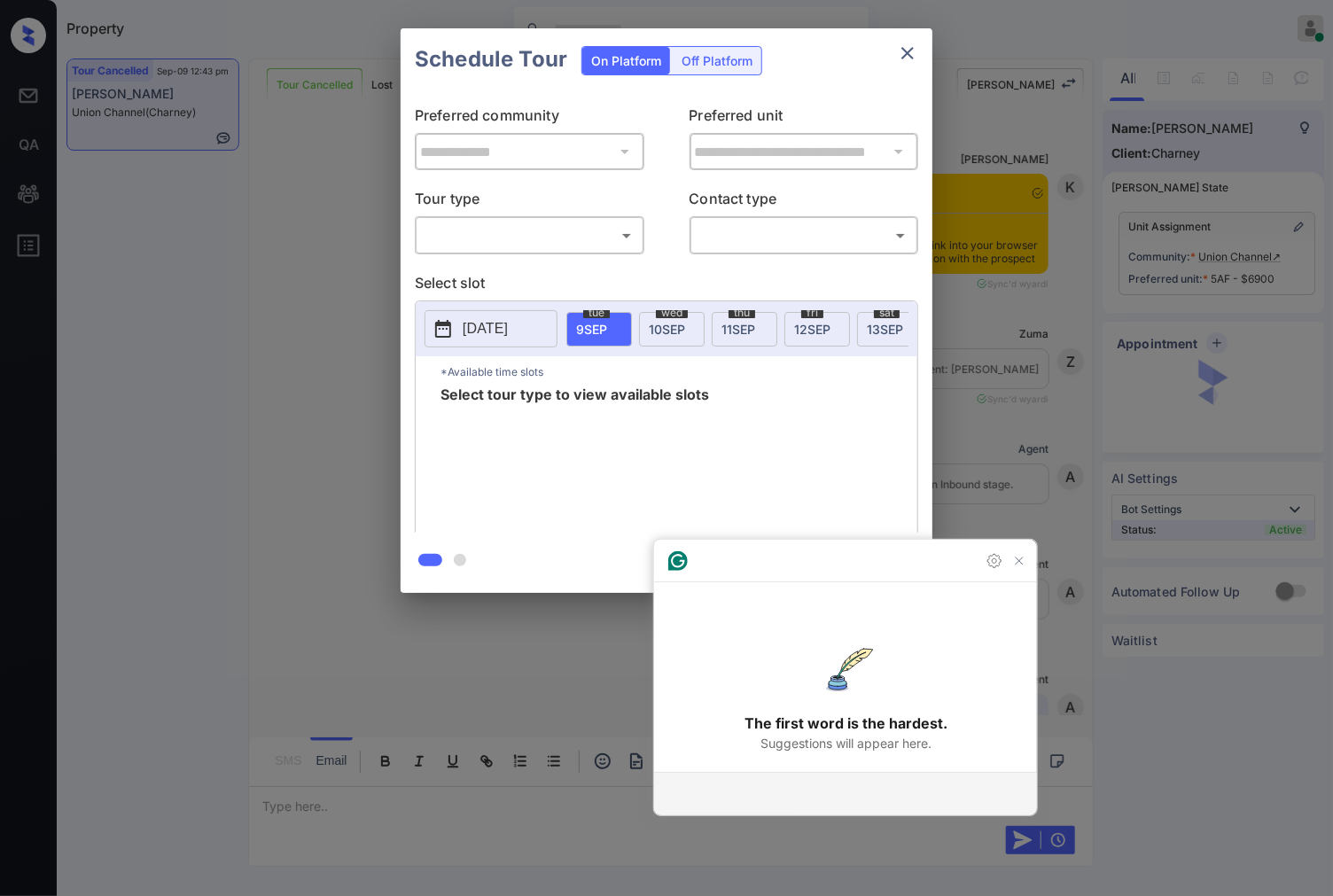
scroll to position [6252, 0]
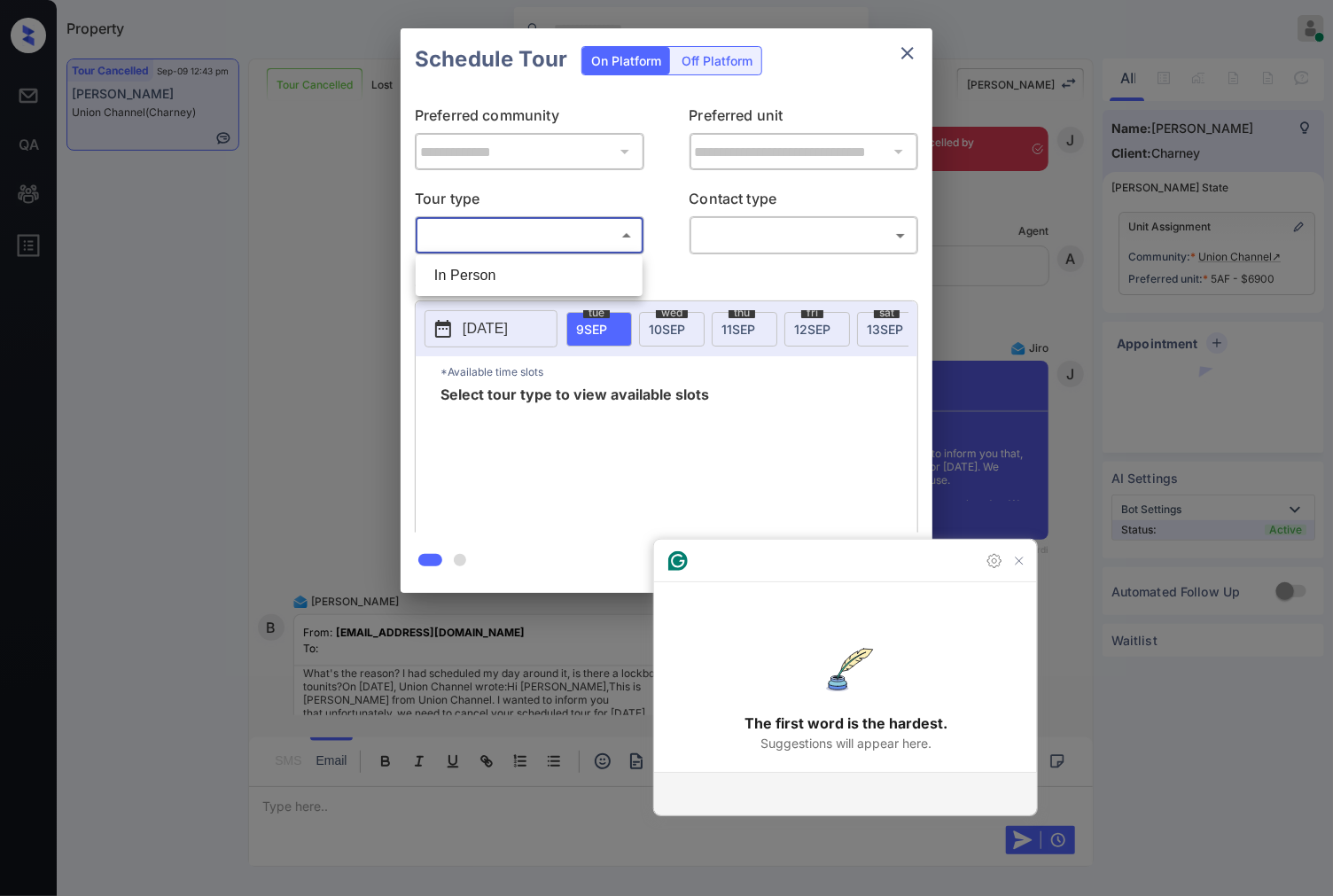
click at [554, 228] on body "Property [PERSON_NAME] Online Set yourself offline Set yourself on break Profil…" at bounding box center [666, 448] width 1333 height 896
click at [560, 262] on li "In Person" at bounding box center [529, 275] width 218 height 32
type input "********"
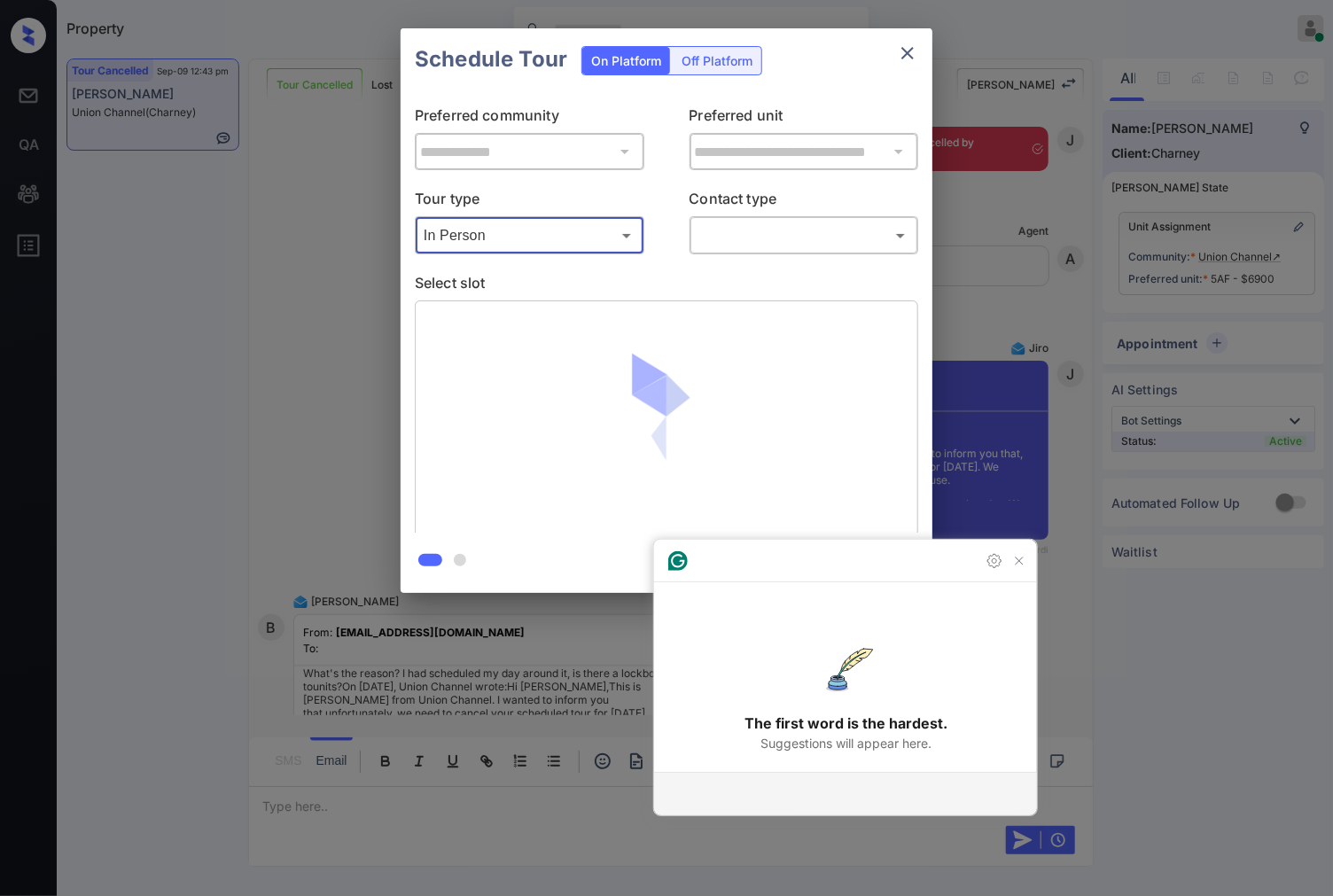
click at [727, 236] on body "Property Caroline Dacanay Online Set yourself offline Set yourself on break Pro…" at bounding box center [666, 448] width 1333 height 896
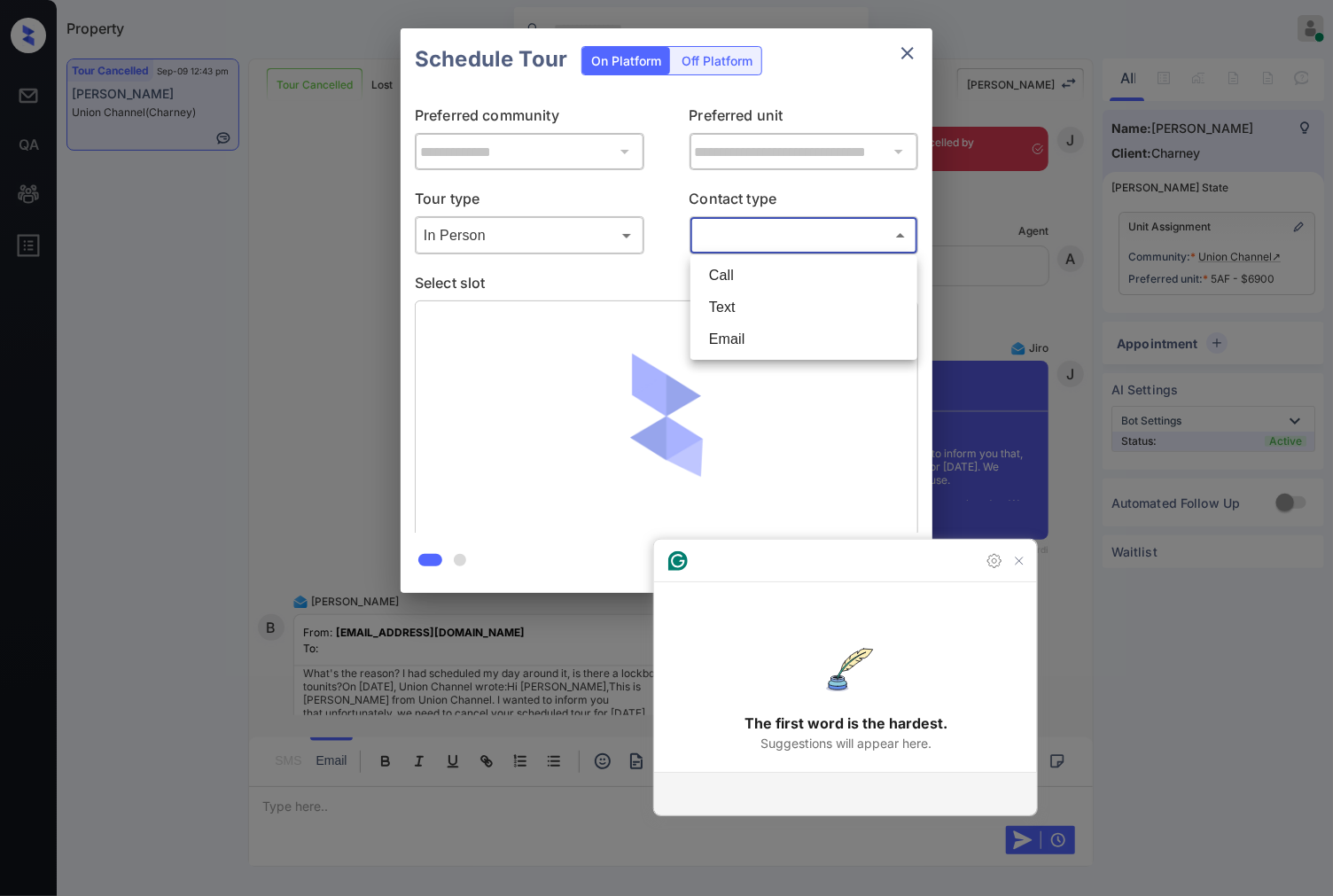
click at [738, 301] on li "Text" at bounding box center [804, 307] width 218 height 32
type input "****"
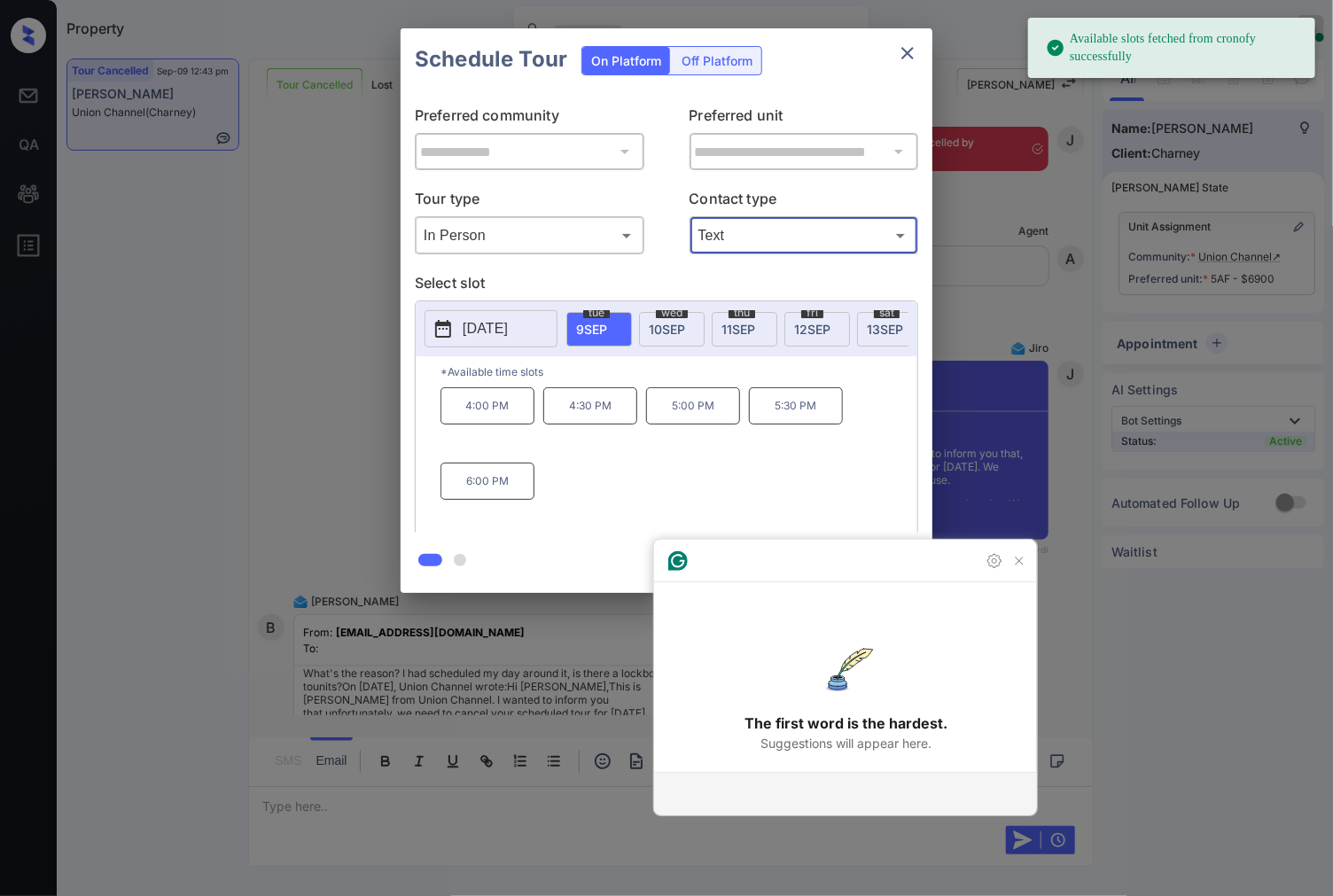
click at [685, 319] on div "wed 10 SEP" at bounding box center [671, 329] width 66 height 34
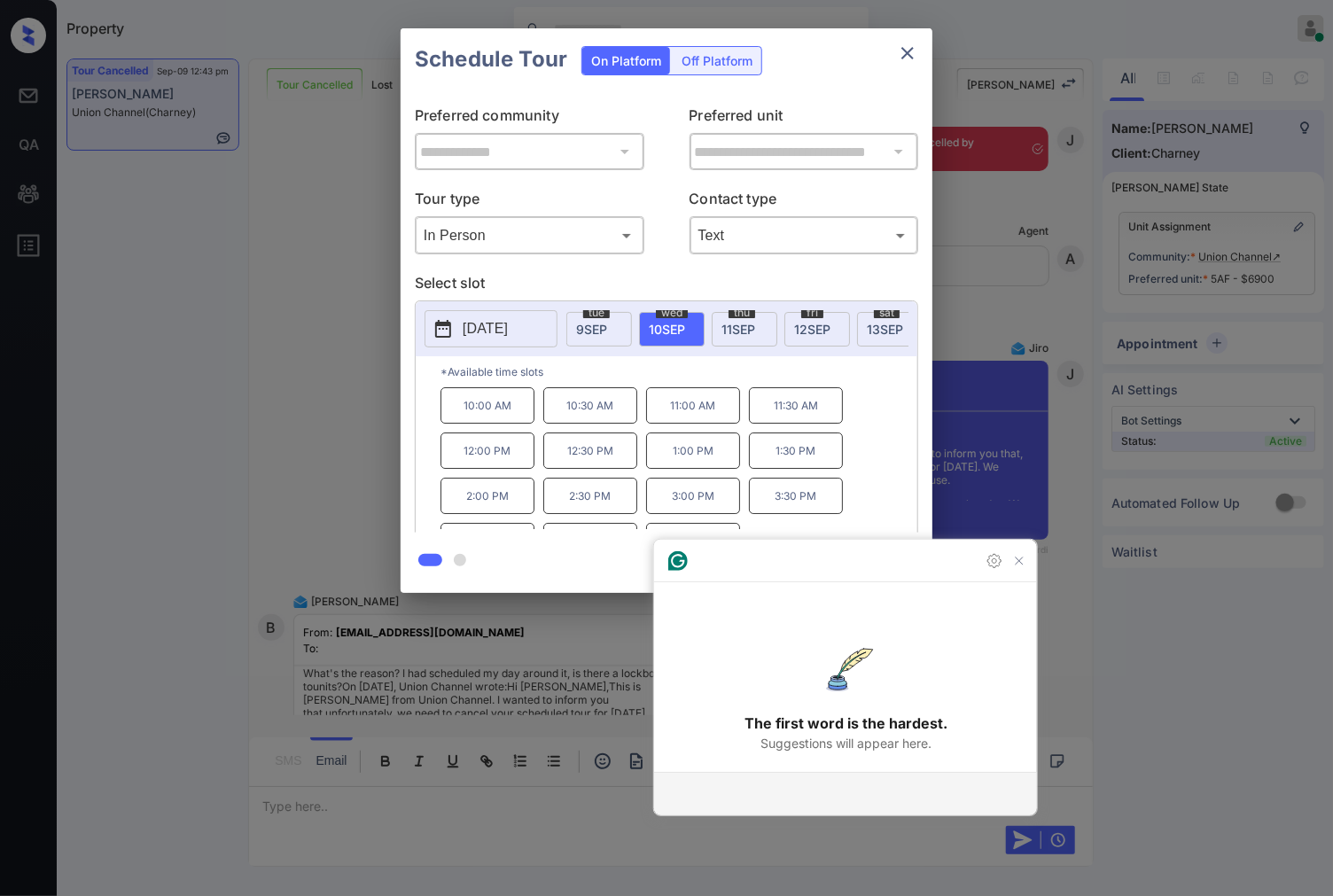
scroll to position [30, 0]
click at [723, 519] on p "5:00 PM" at bounding box center [693, 511] width 94 height 36
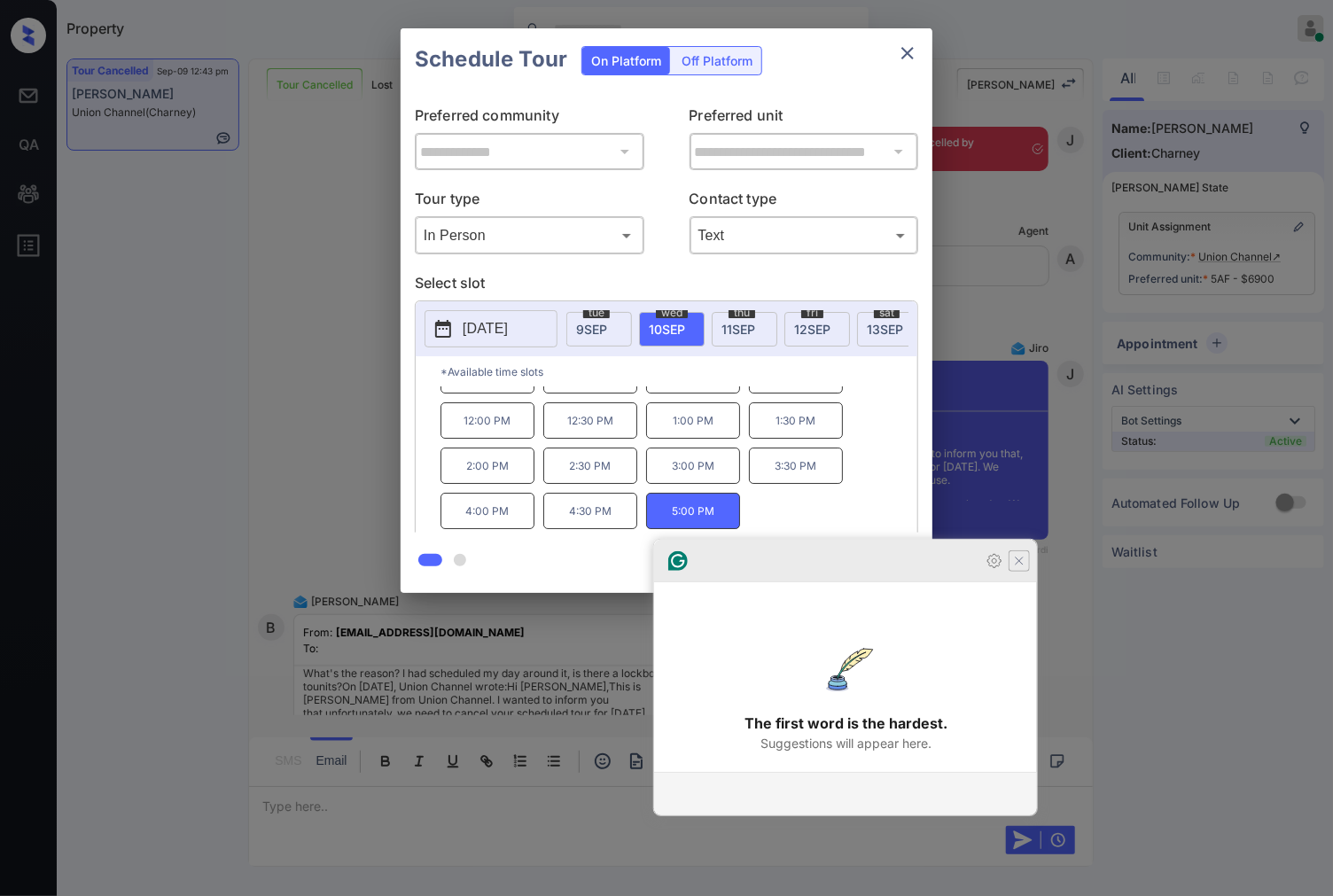
click at [1025, 568] on icon "Close Grammarly Assistant" at bounding box center [1019, 560] width 14 height 14
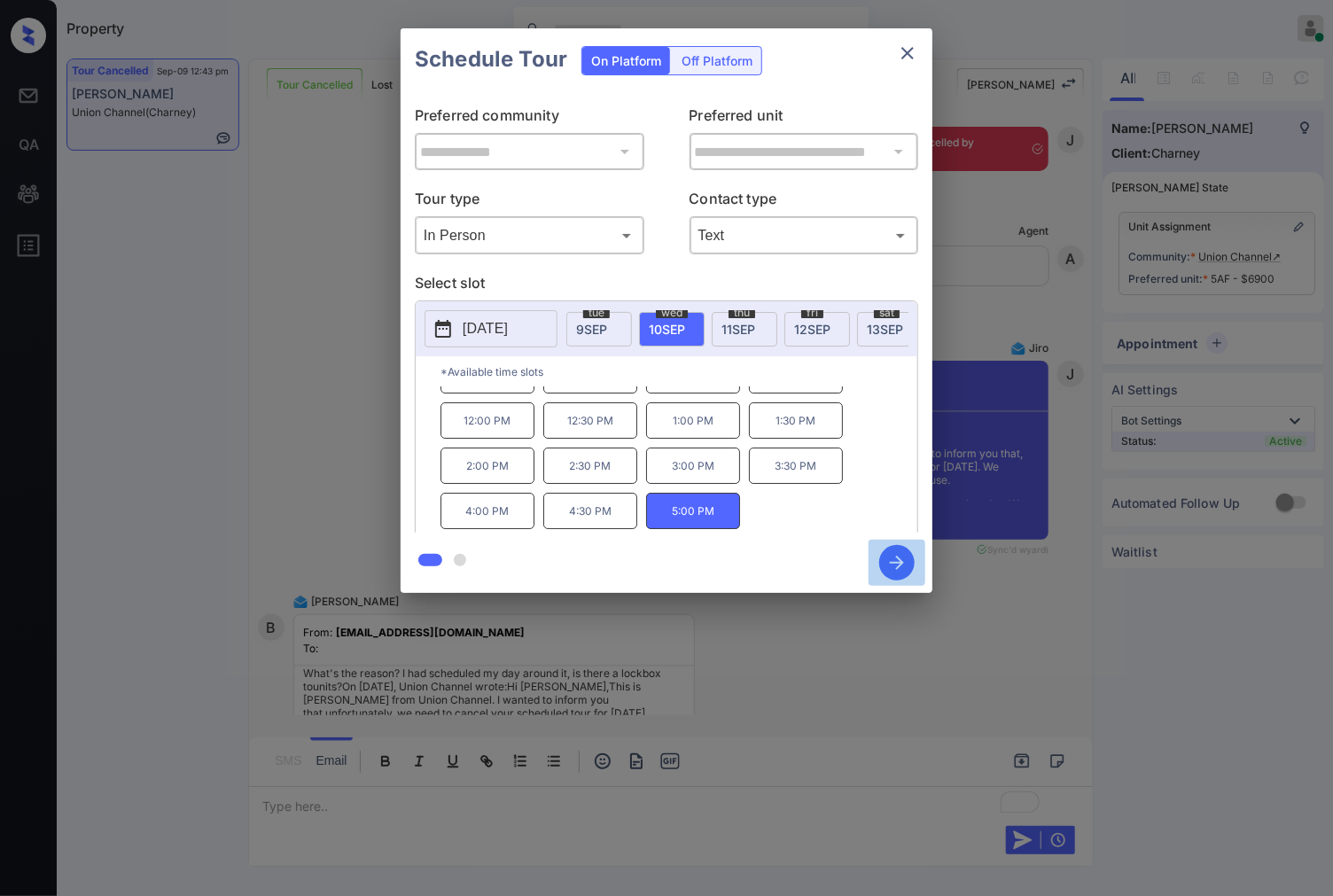
click at [889, 565] on icon "button" at bounding box center [896, 562] width 35 height 35
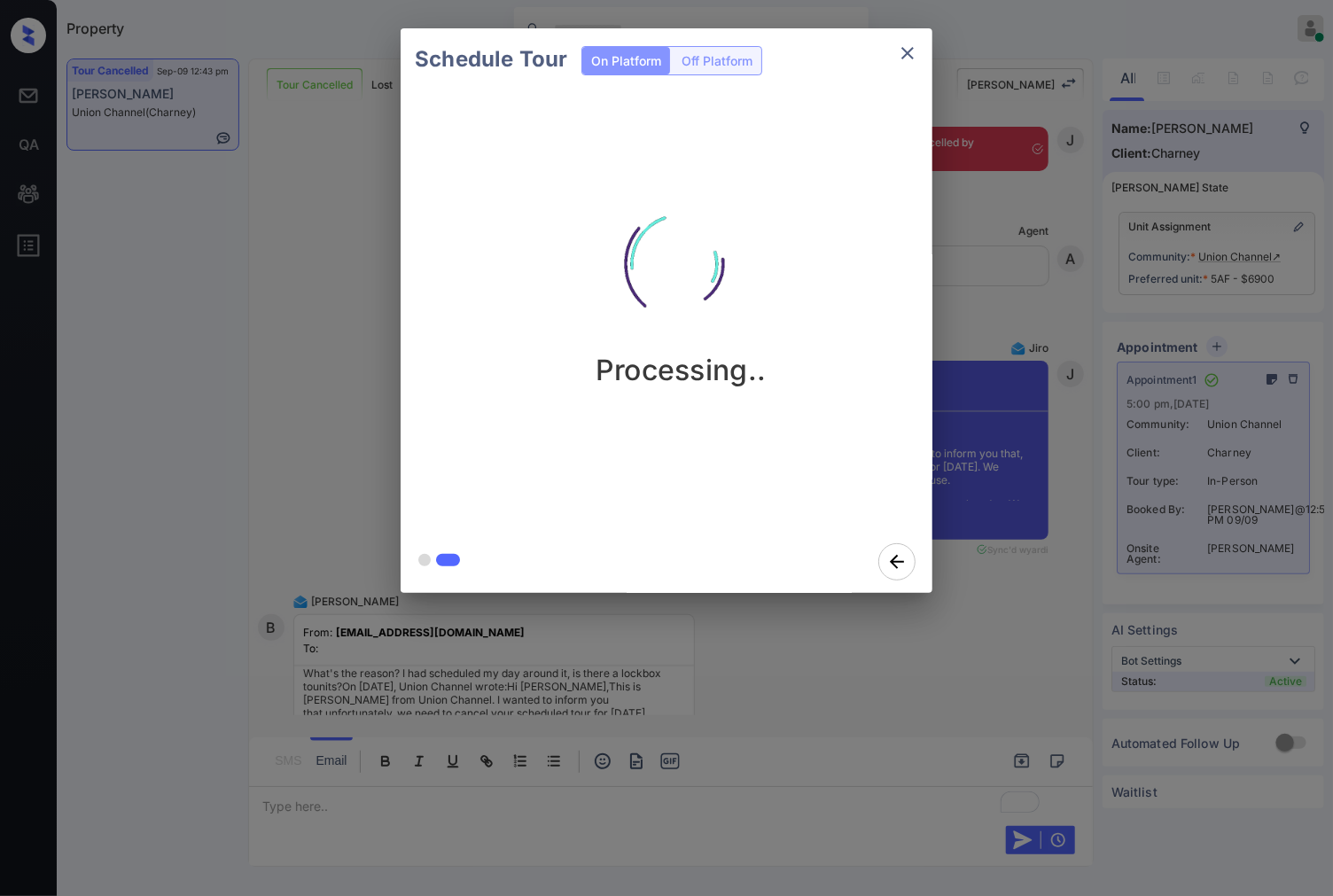
click at [893, 649] on div at bounding box center [666, 448] width 1333 height 896
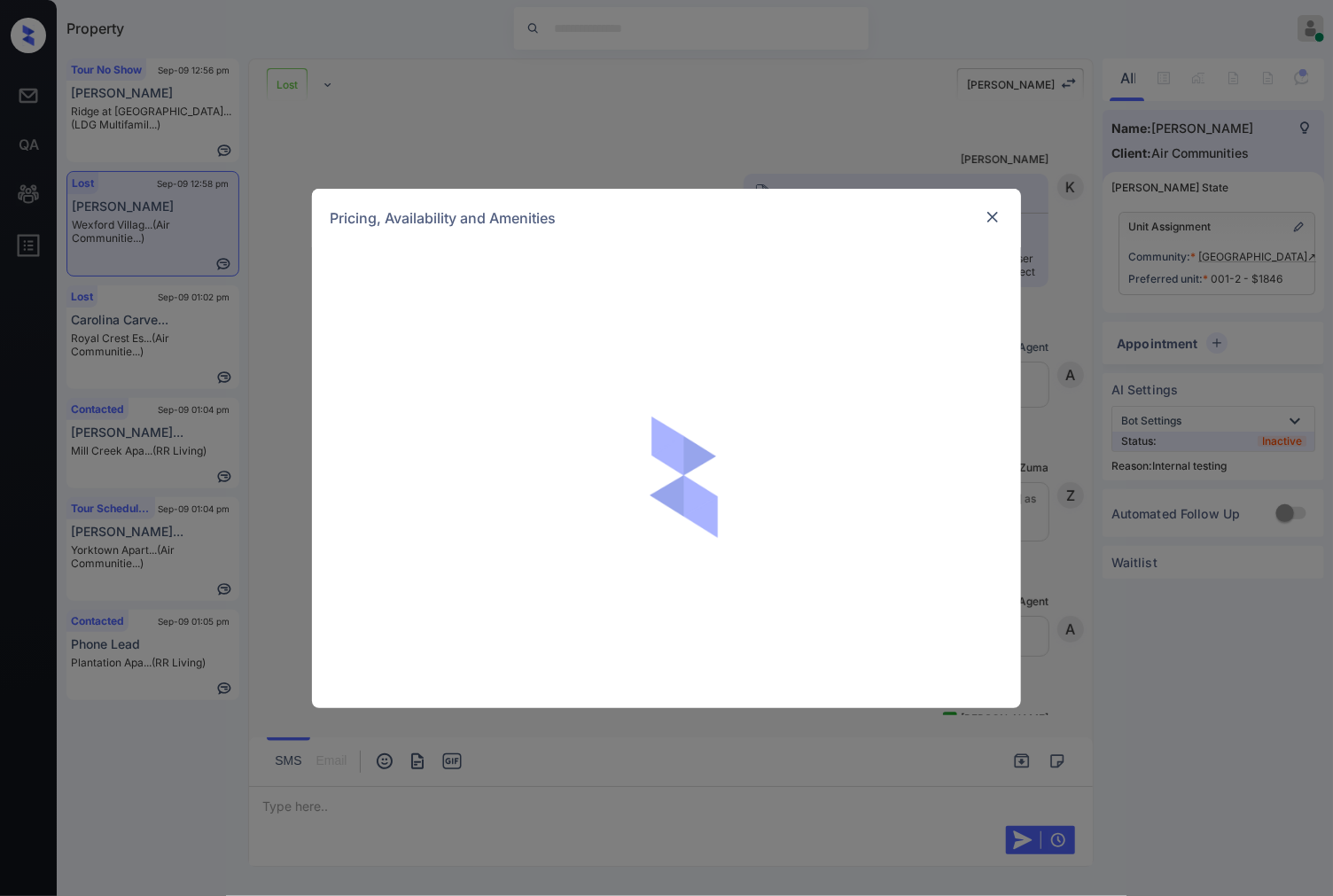
scroll to position [7212, 0]
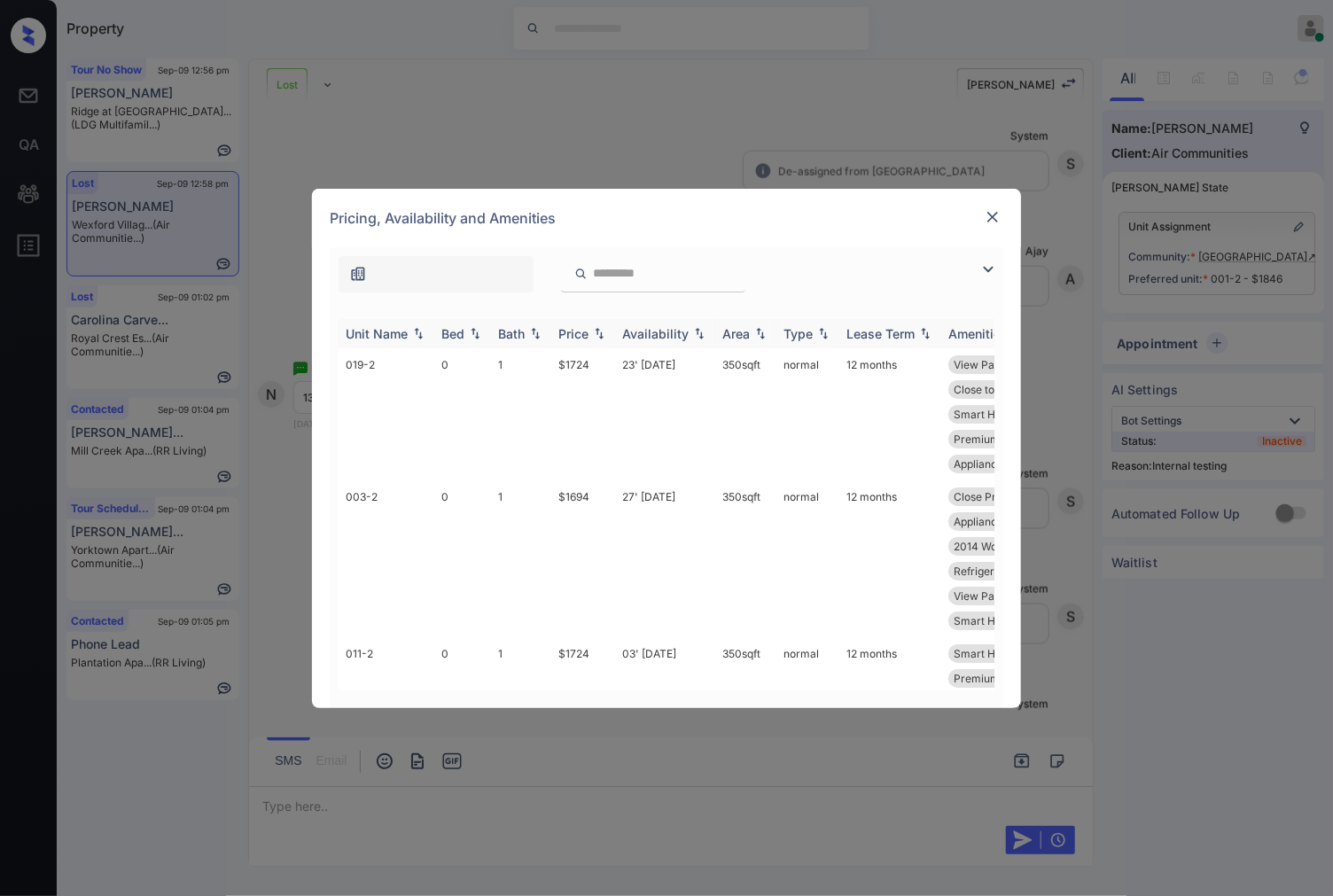
click at [601, 327] on img at bounding box center [599, 333] width 18 height 13
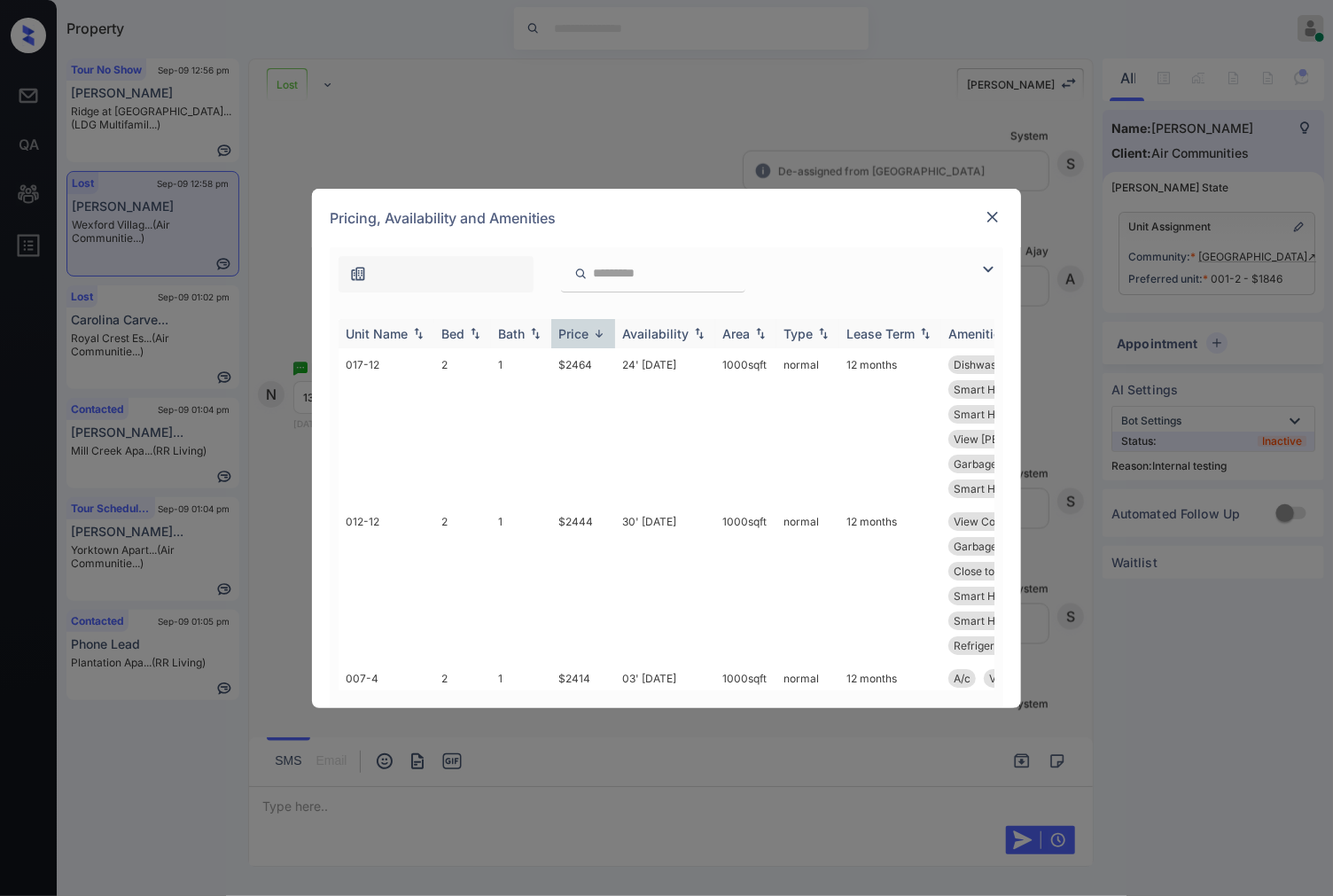
click at [601, 327] on img at bounding box center [599, 334] width 18 height 14
drag, startPoint x: 597, startPoint y: 362, endPoint x: 560, endPoint y: 370, distance: 37.9
click at [560, 370] on td "$1694" at bounding box center [582, 426] width 64 height 157
copy td "$1694"
click at [996, 218] on img at bounding box center [992, 217] width 18 height 18
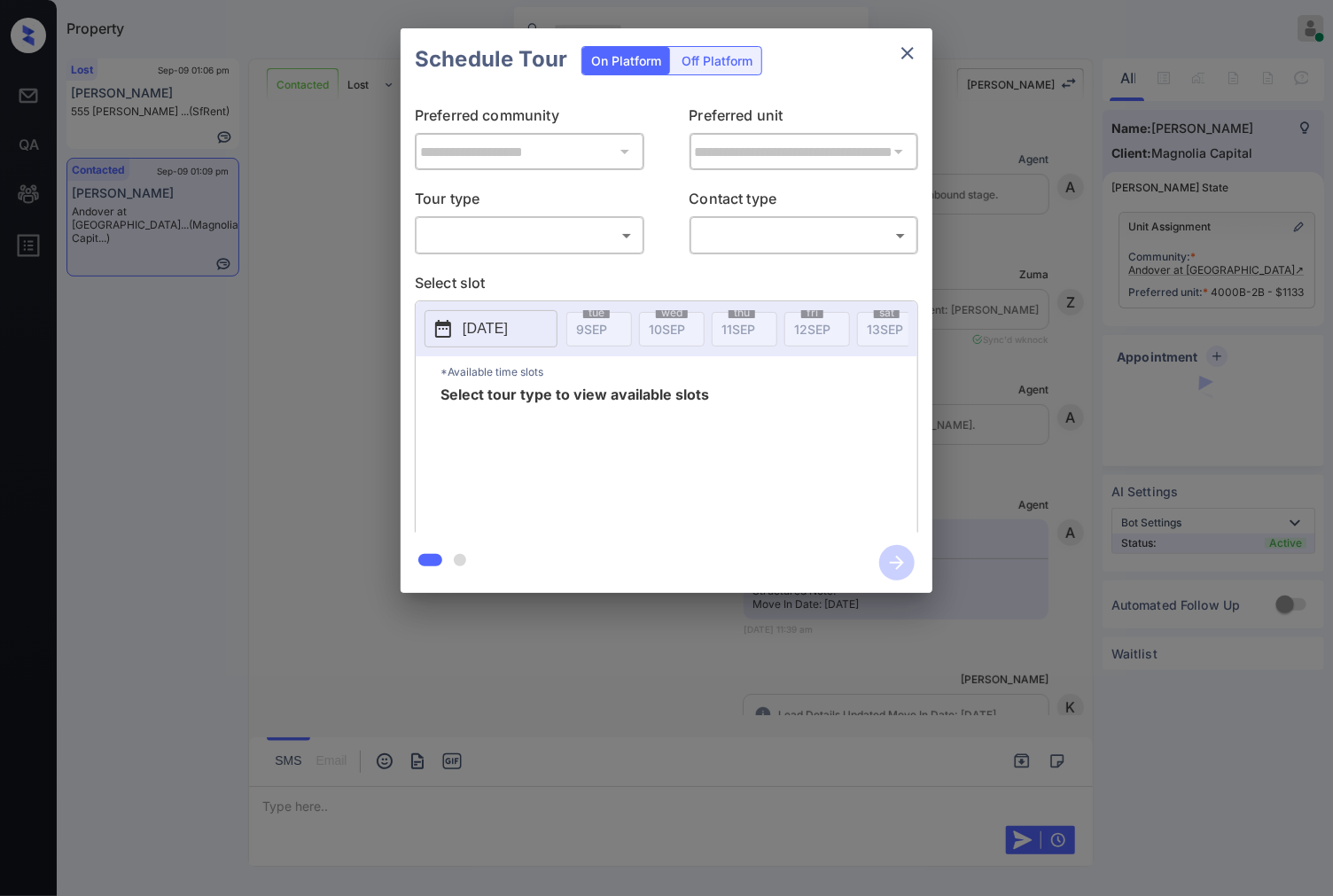
scroll to position [3288, 0]
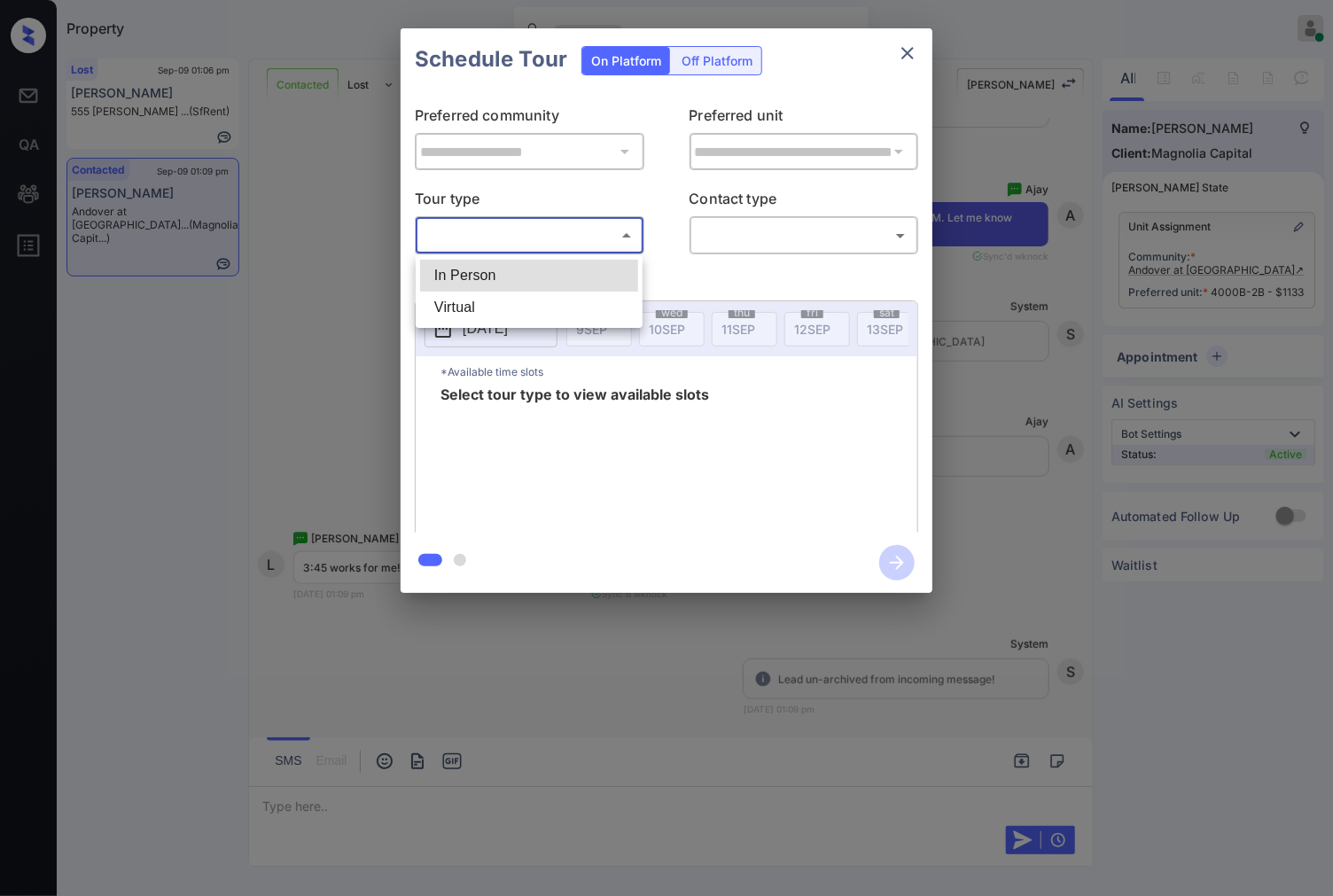
click at [607, 232] on body "Property Caroline Dacanay Online Set yourself offline Set yourself on break Pro…" at bounding box center [666, 448] width 1333 height 896
click at [608, 262] on li "In Person" at bounding box center [529, 275] width 218 height 32
type input "********"
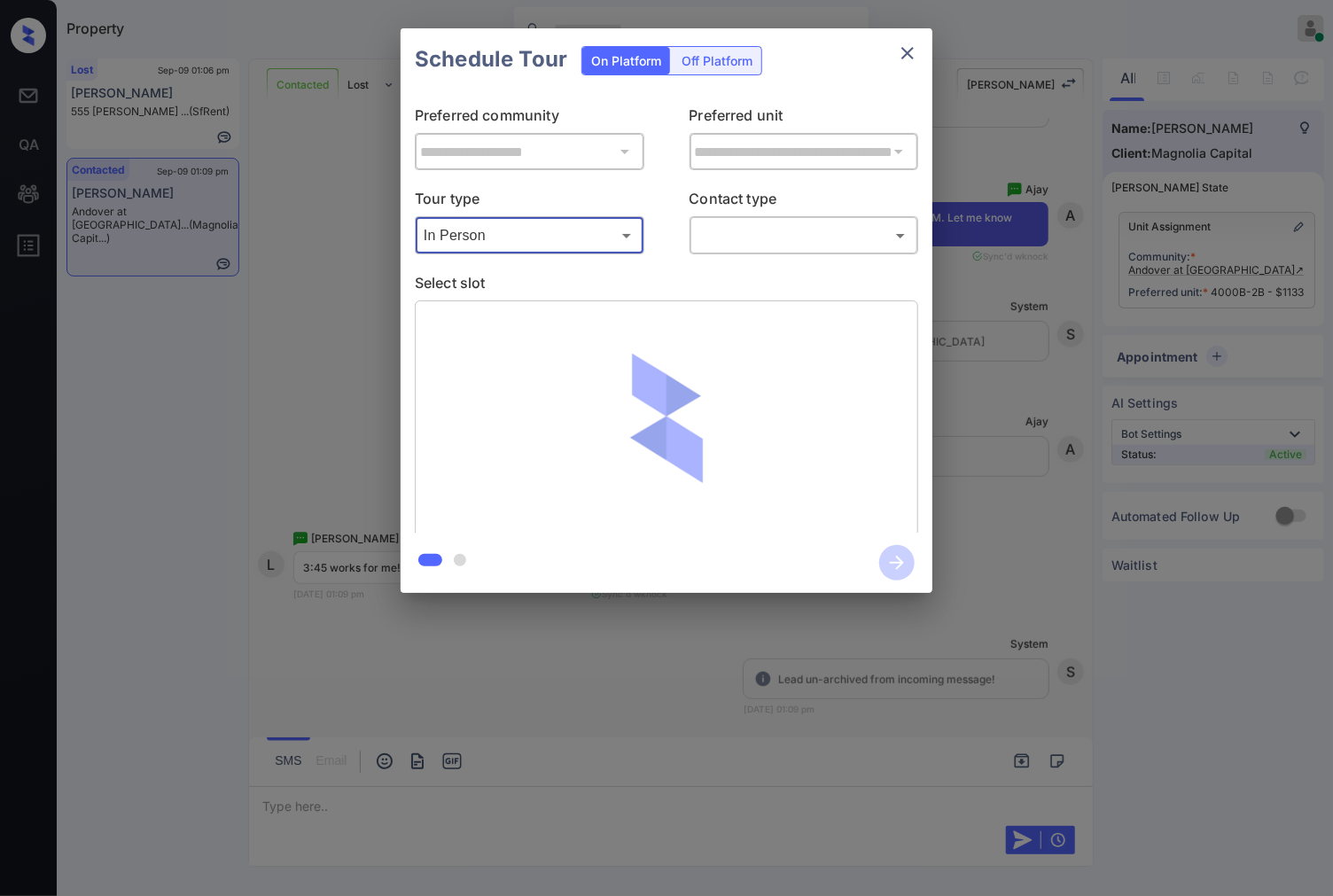
click at [751, 230] on body "Property Caroline Dacanay Online Set yourself offline Set yourself on break Pro…" at bounding box center [666, 448] width 1333 height 896
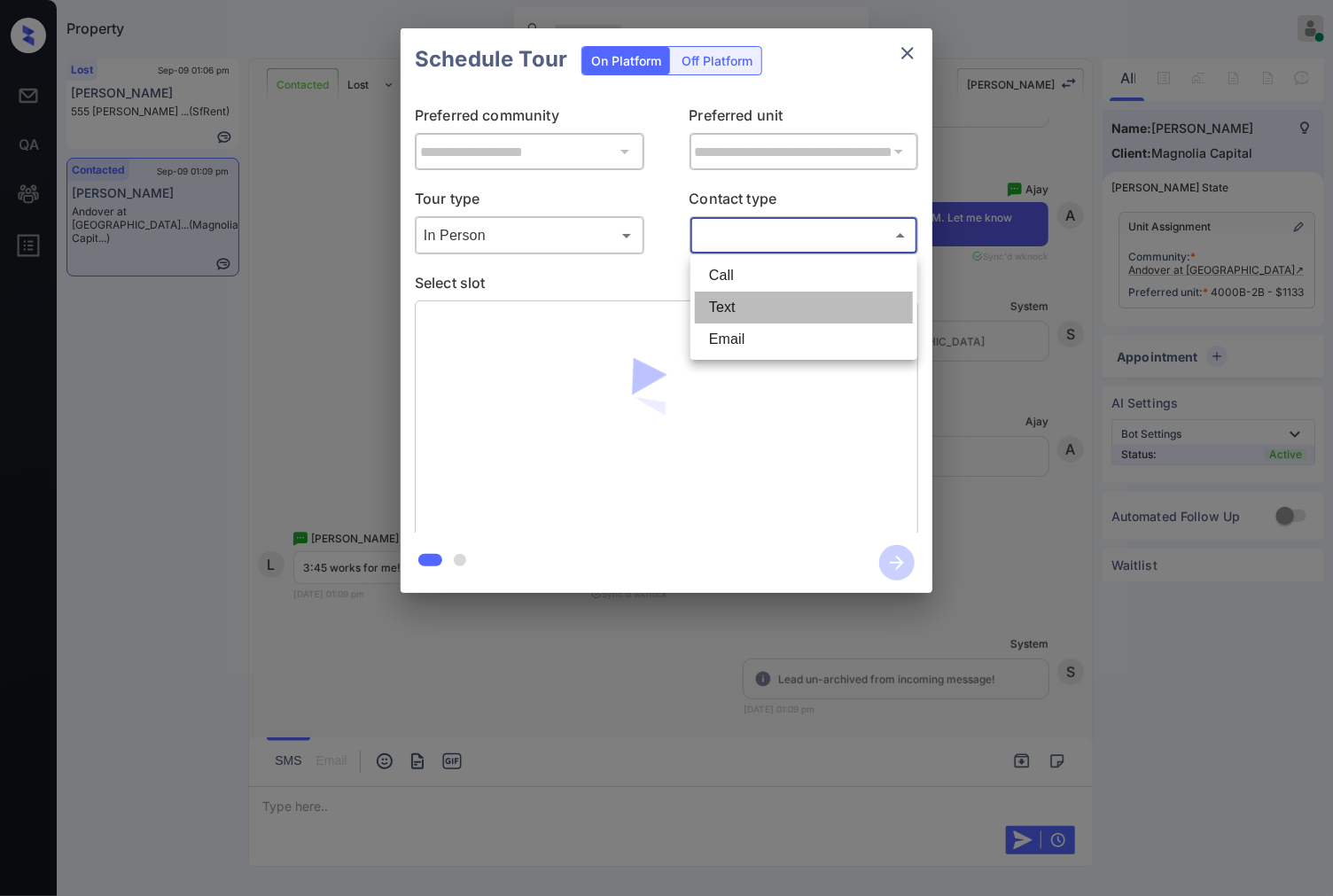
click at [773, 314] on li "Text" at bounding box center [804, 307] width 218 height 32
type input "****"
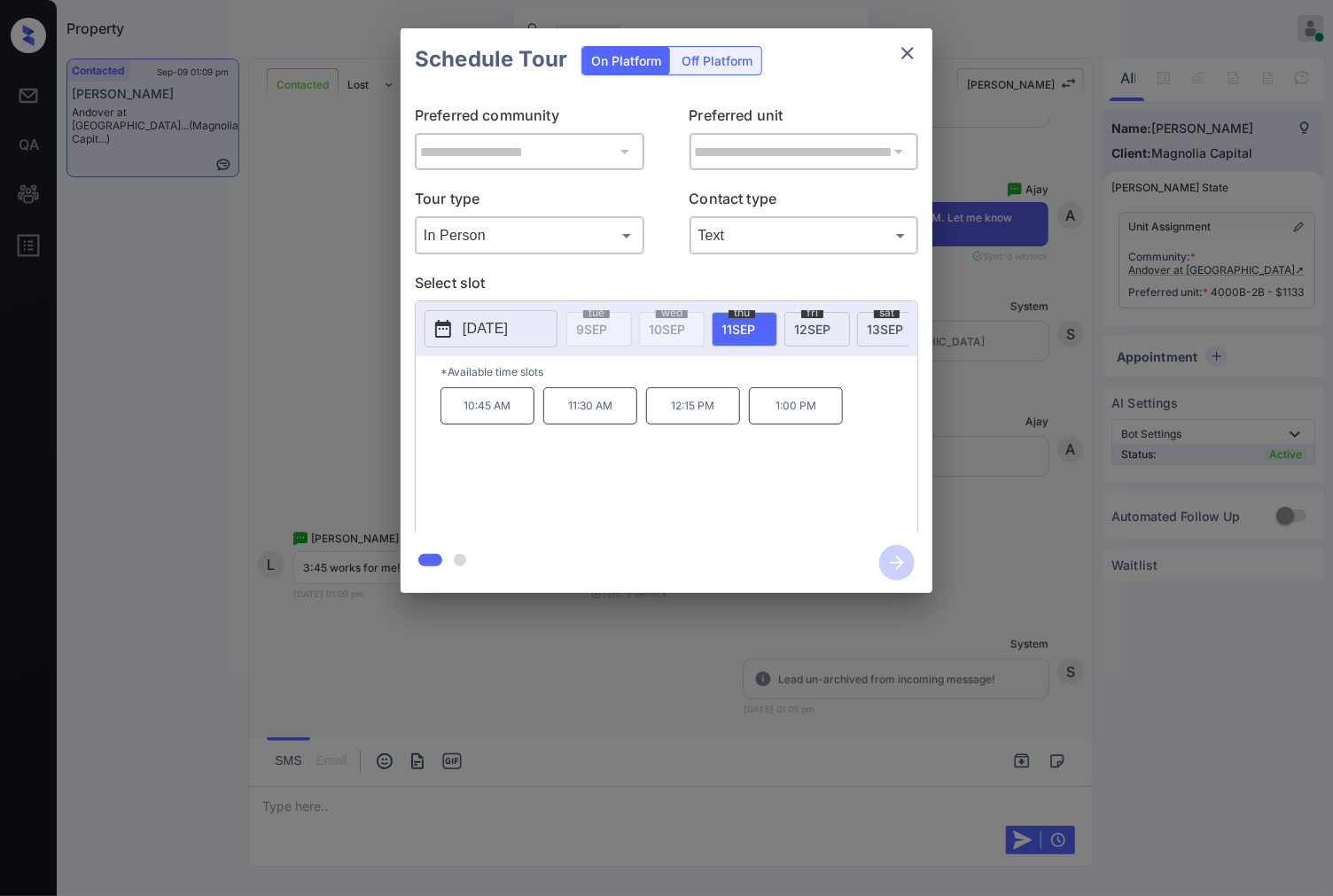
click at [875, 326] on span "13 SEP" at bounding box center [885, 329] width 36 height 15
click at [1023, 406] on div "**********" at bounding box center [666, 310] width 1333 height 621
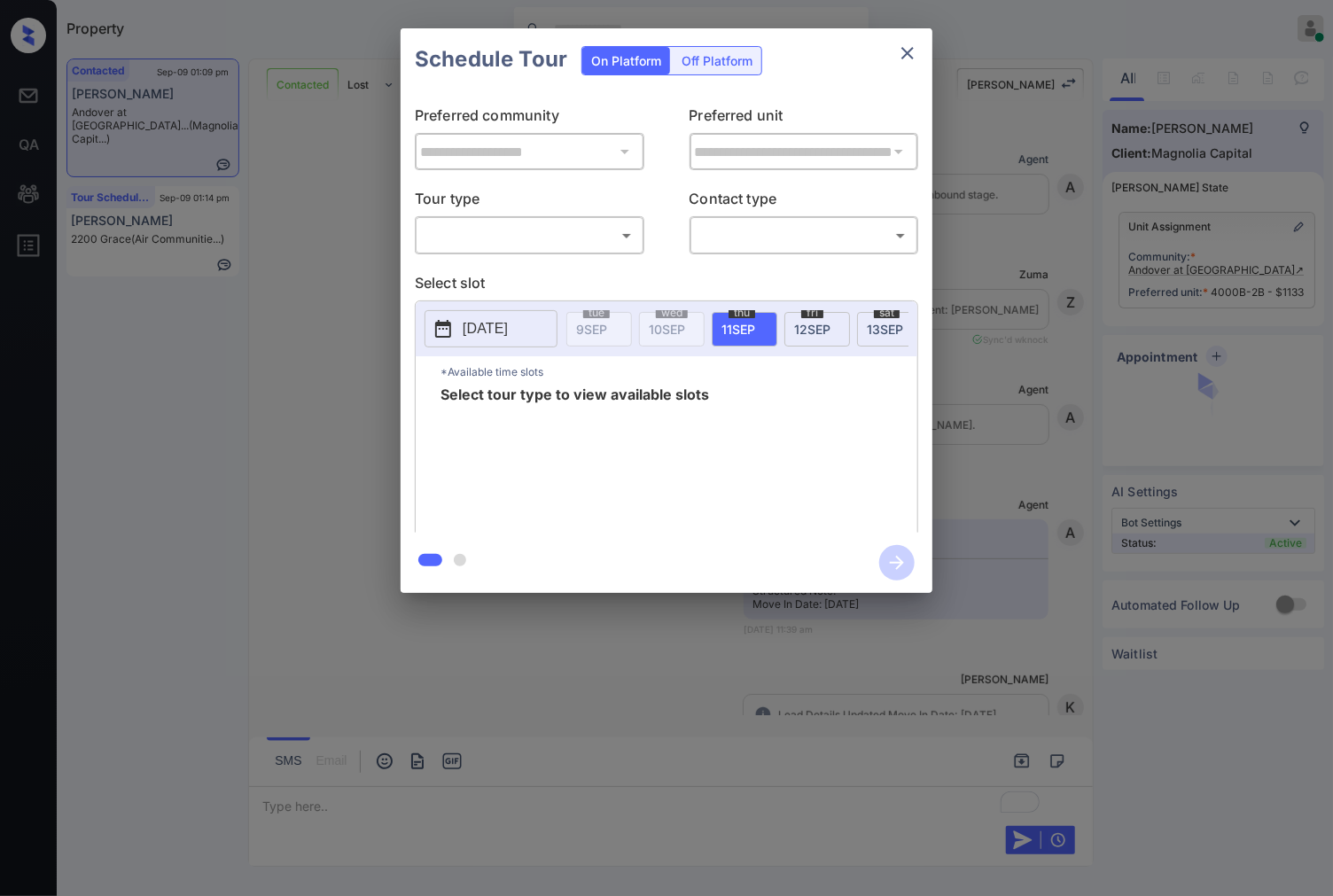
scroll to position [1516, 0]
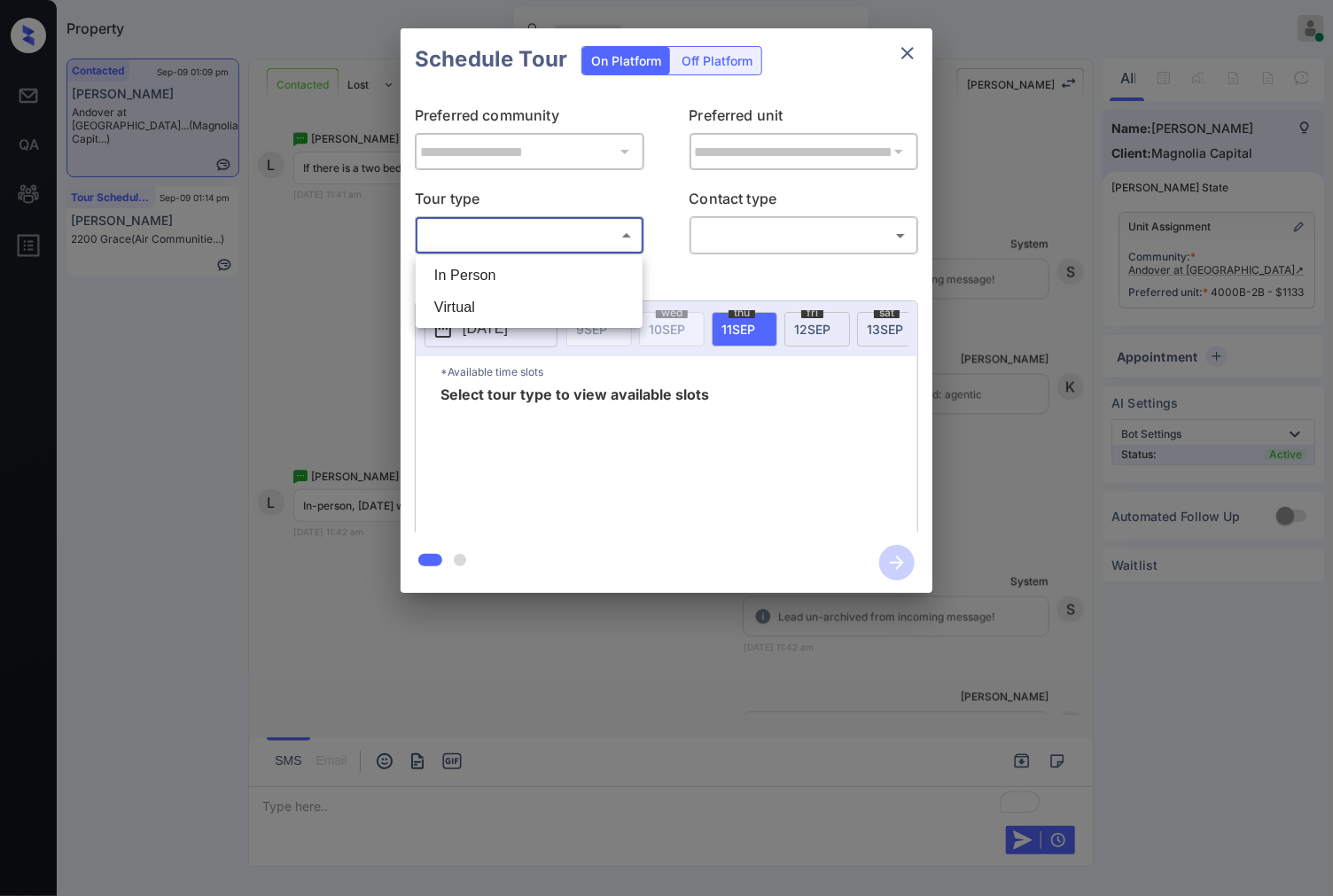
click at [515, 238] on body "Property Caroline Dacanay Online Set yourself offline Set yourself on break Pro…" at bounding box center [666, 448] width 1333 height 896
click at [526, 268] on li "In Person" at bounding box center [529, 275] width 218 height 32
type input "********"
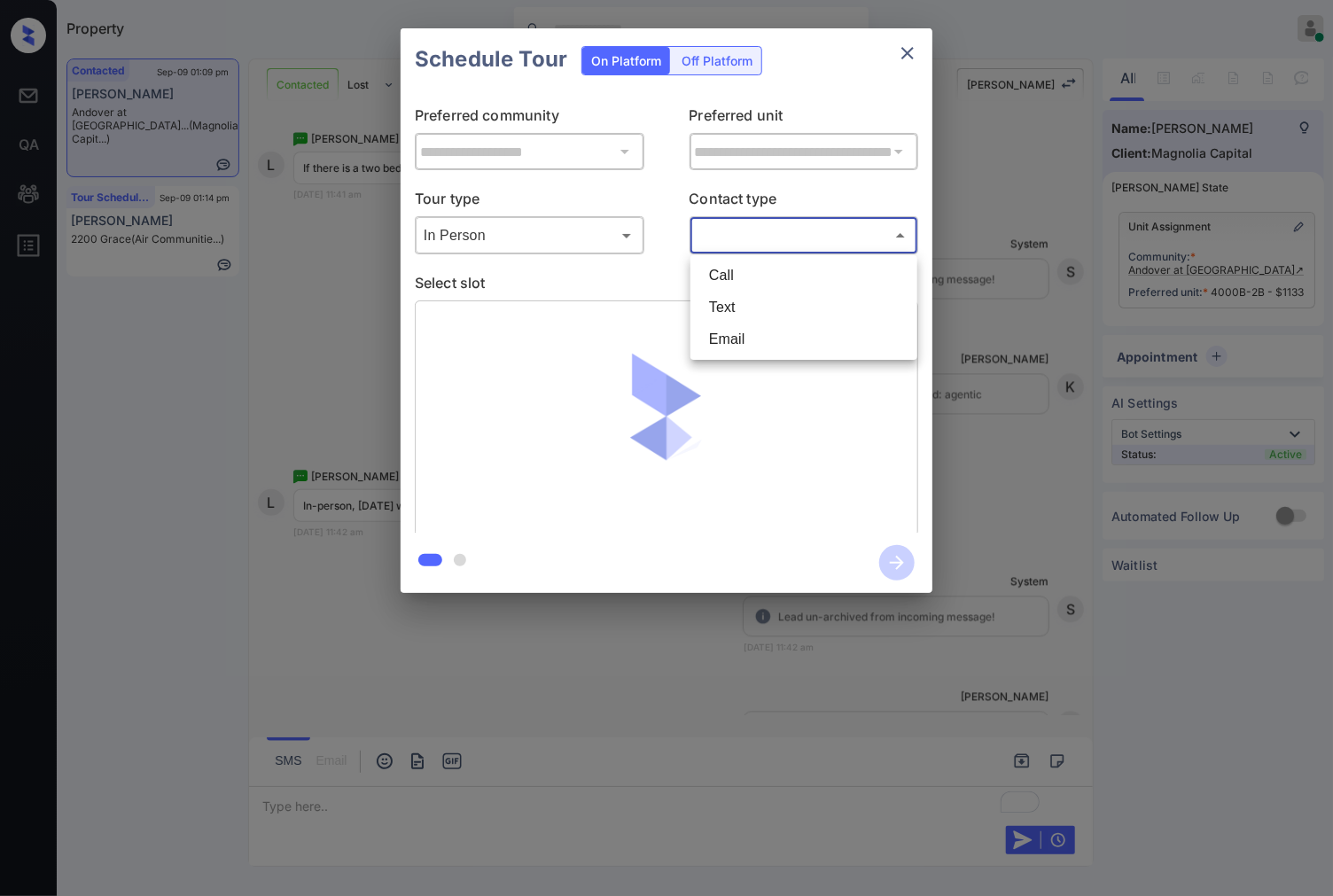
click at [812, 224] on body "Property Caroline Dacanay Online Set yourself offline Set yourself on break Pro…" at bounding box center [666, 448] width 1333 height 896
click at [787, 302] on li "Text" at bounding box center [804, 307] width 218 height 32
type input "****"
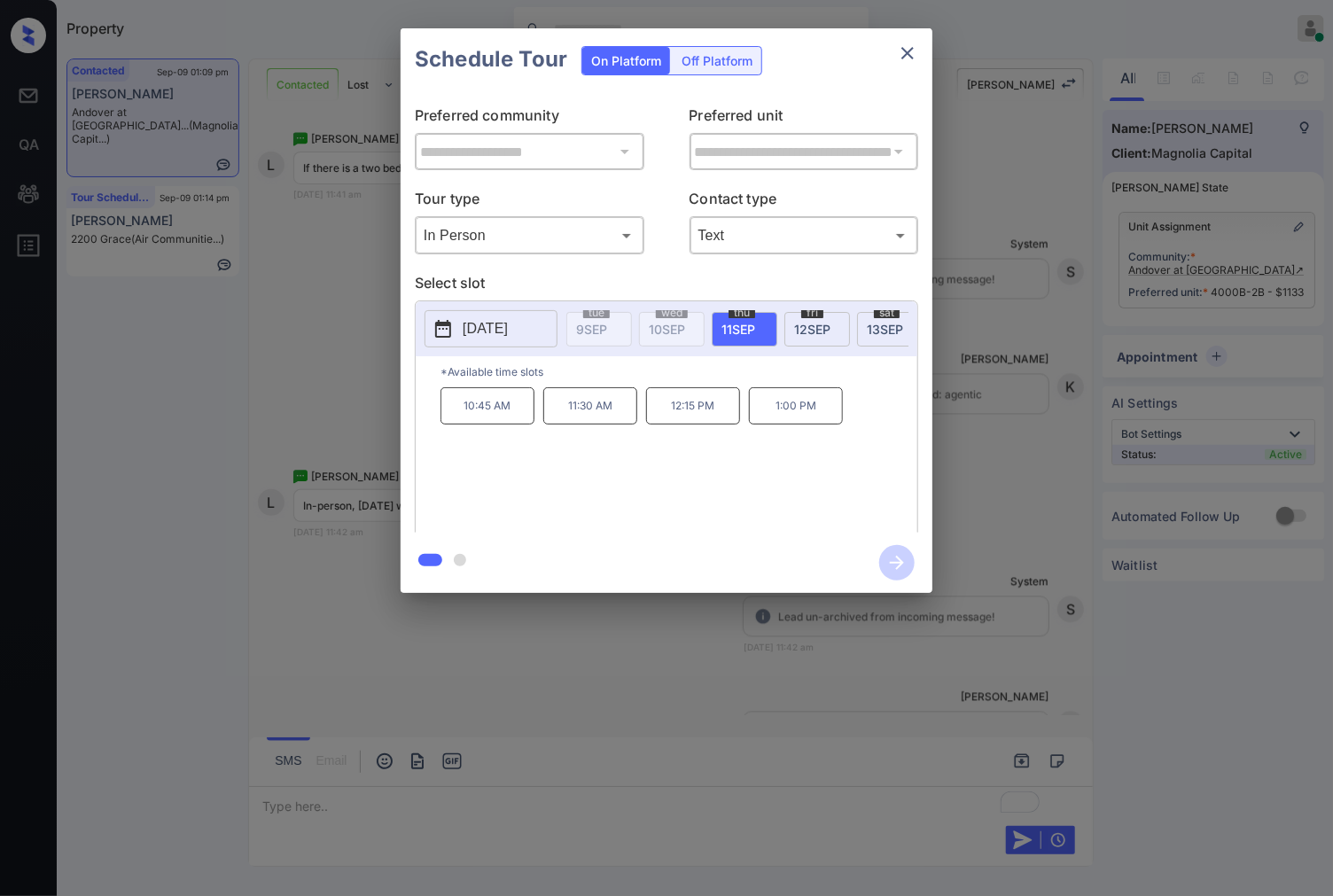
click at [871, 325] on span "13 SEP" at bounding box center [885, 329] width 36 height 15
click at [500, 425] on p "3:45 PM" at bounding box center [487, 406] width 94 height 37
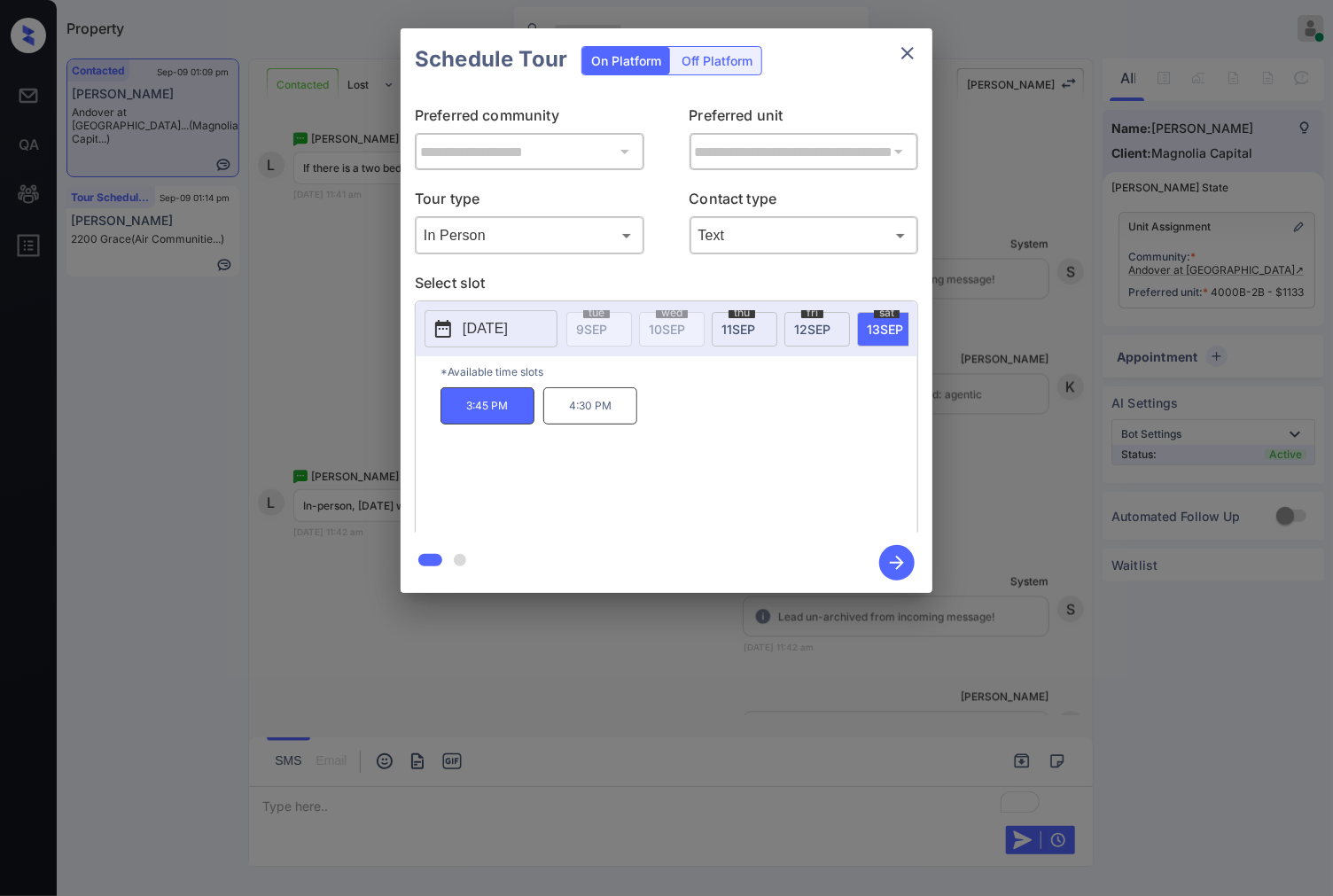
click at [889, 560] on icon "button" at bounding box center [896, 562] width 35 height 35
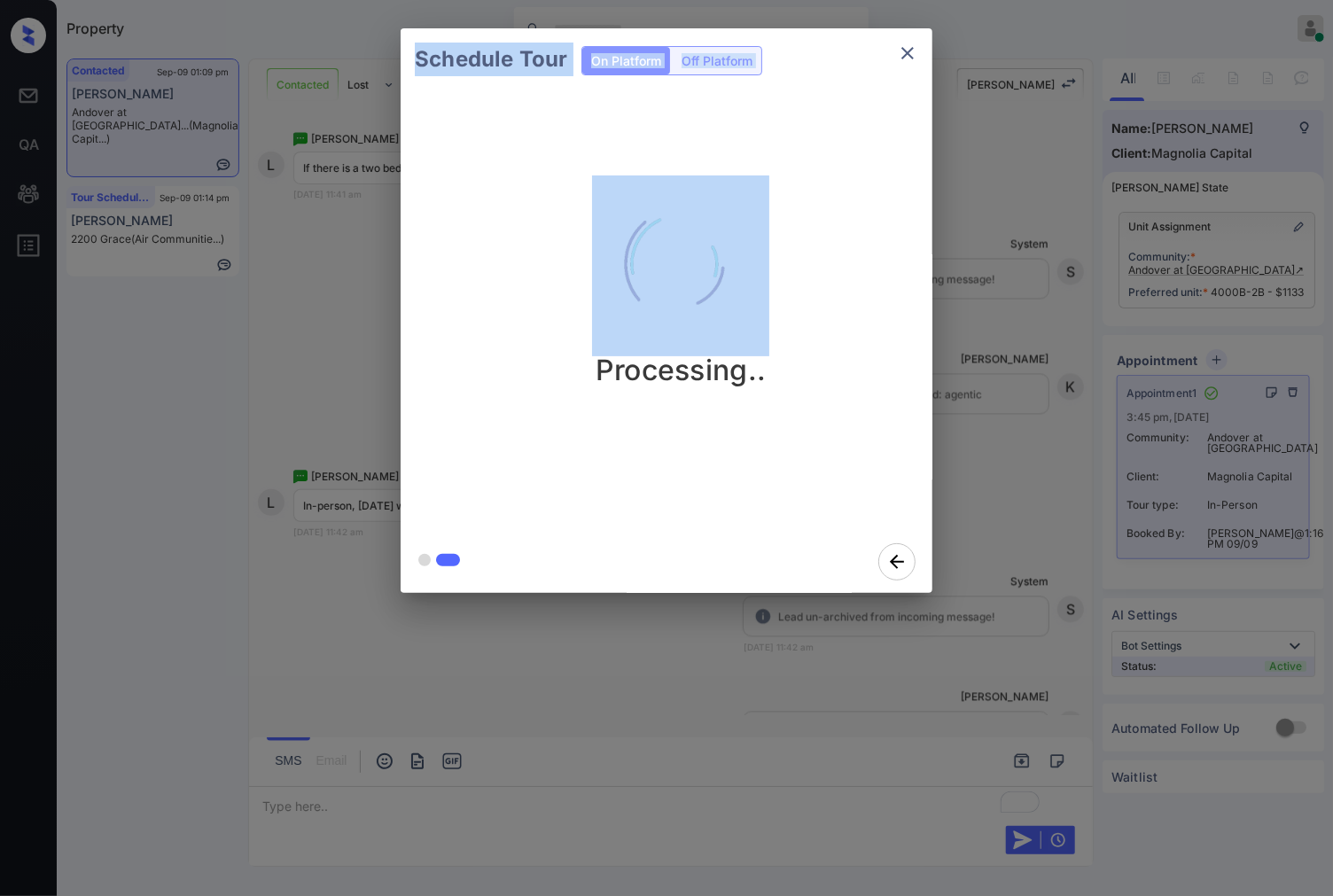
drag, startPoint x: 1088, startPoint y: 374, endPoint x: 1068, endPoint y: 694, distance: 320.6
click at [1068, 621] on div "Schedule Tour On Platform Off Platform Processing.." at bounding box center [666, 310] width 1333 height 621
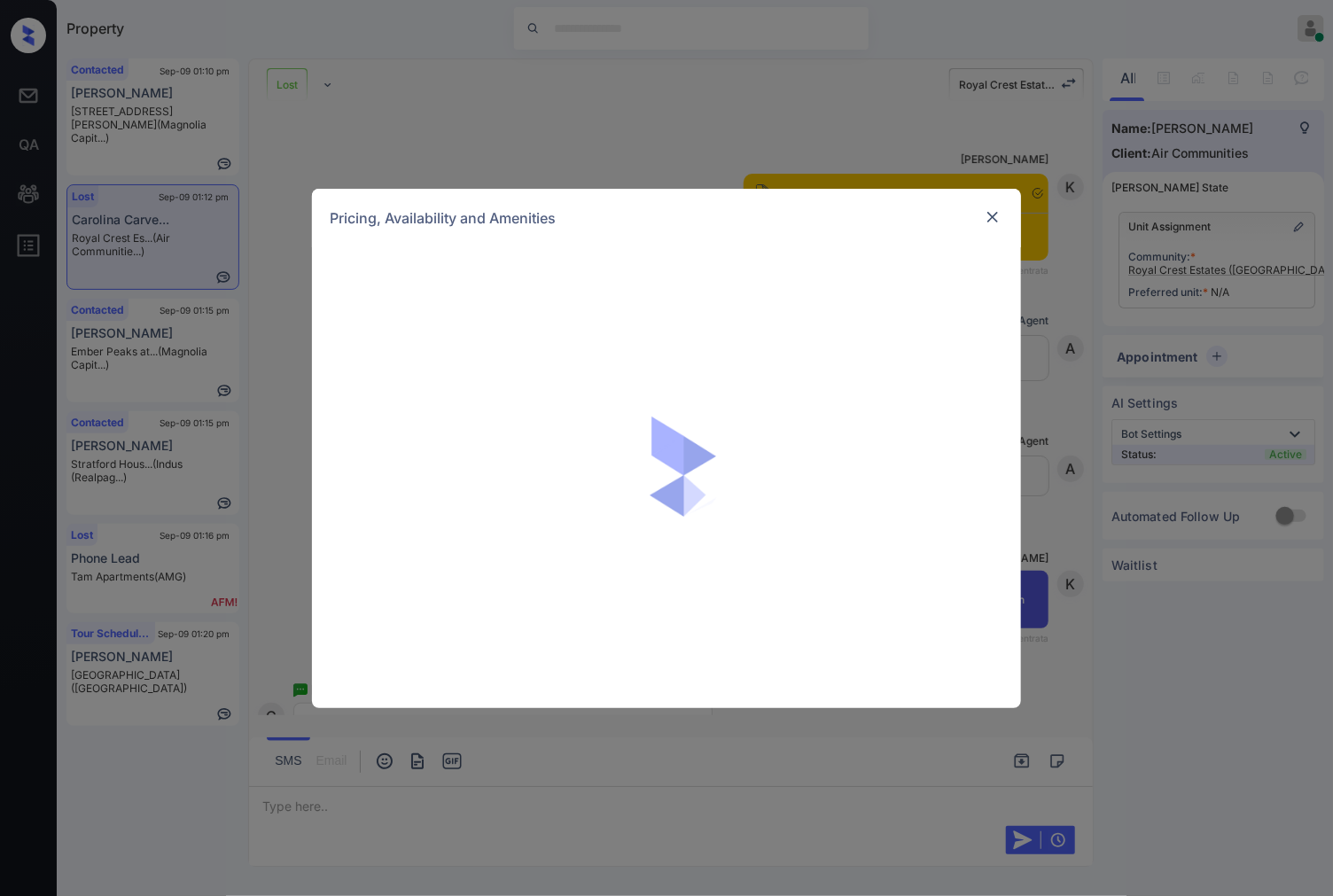
scroll to position [154, 0]
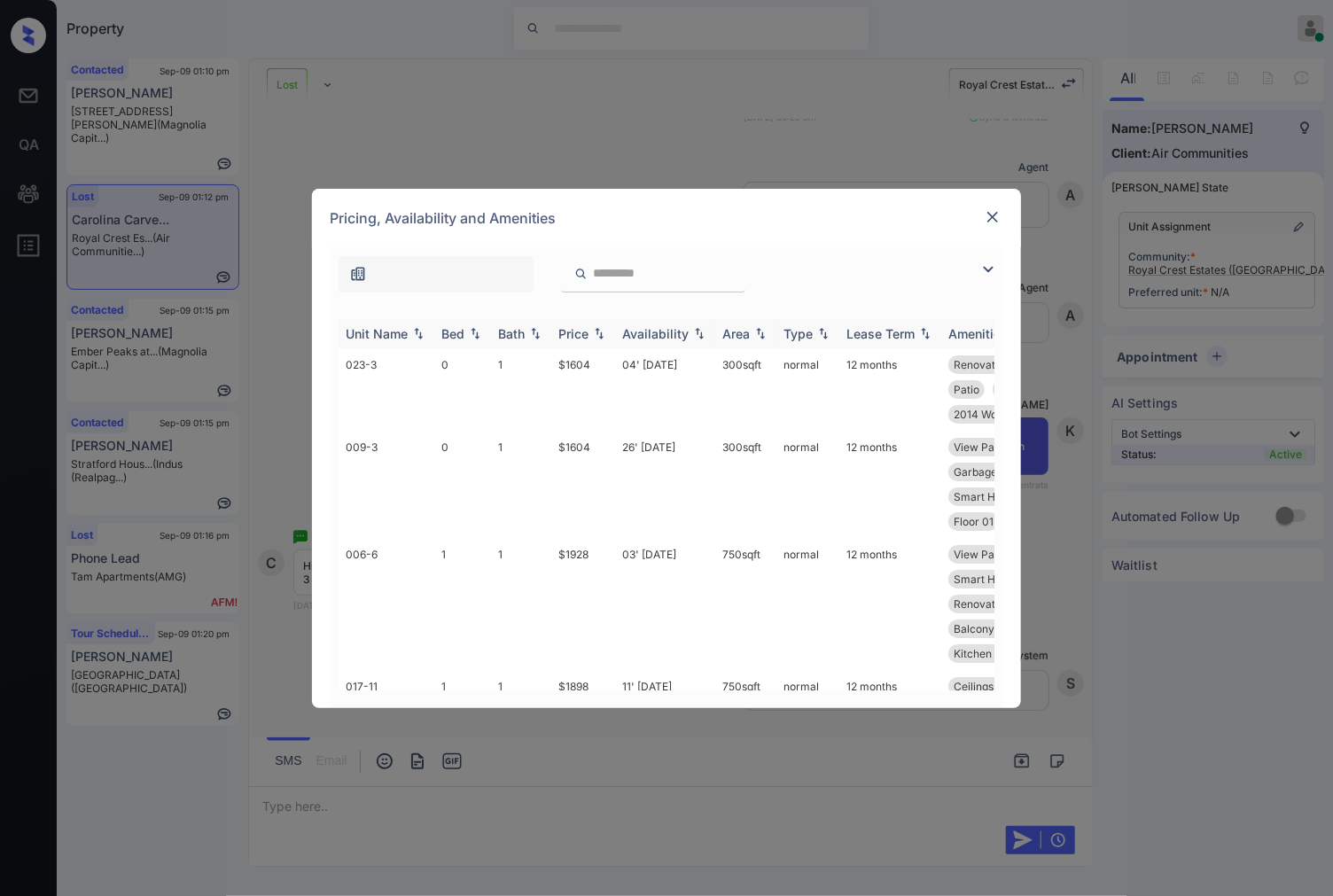
click at [597, 334] on img at bounding box center [599, 333] width 18 height 13
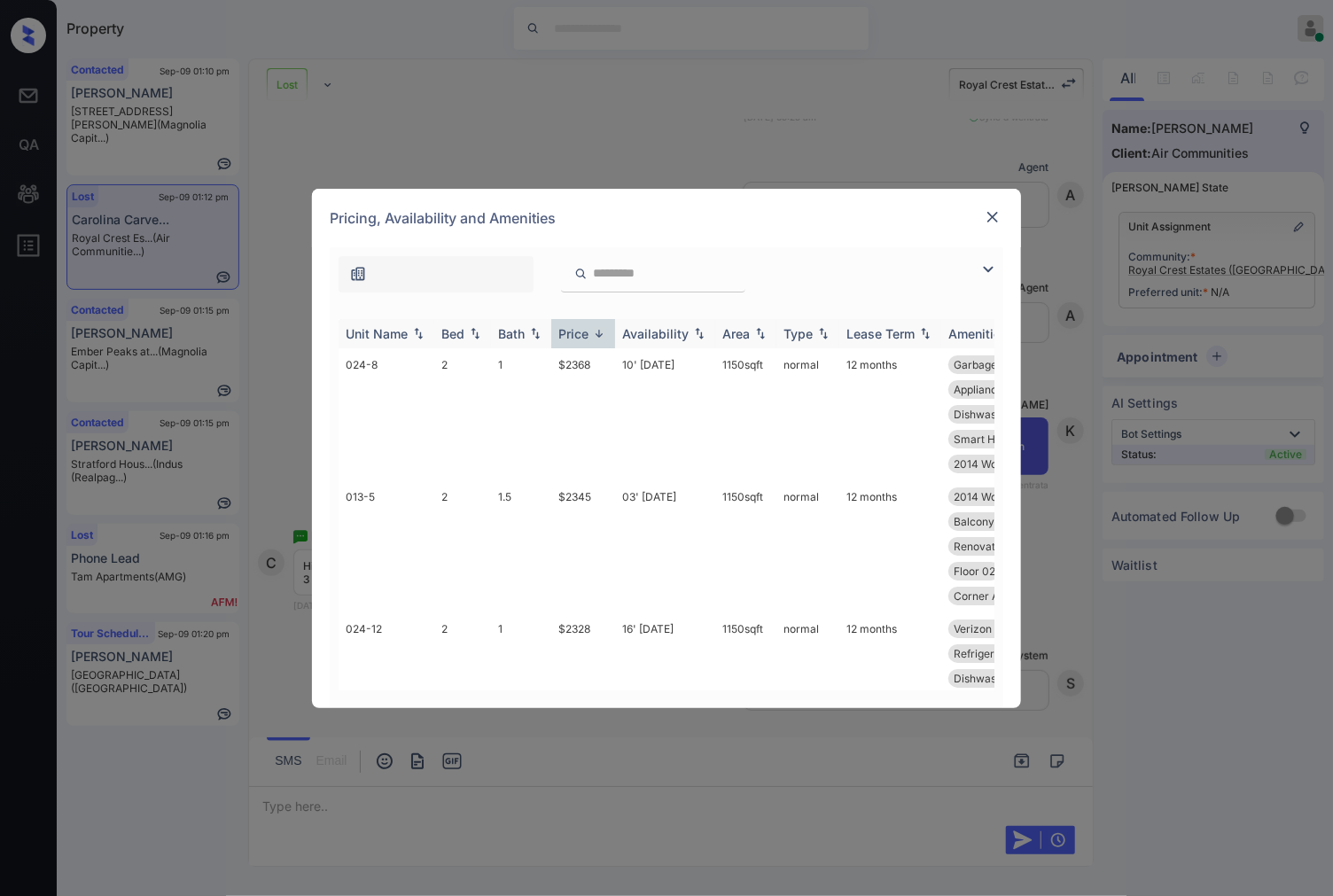
click at [597, 334] on img at bounding box center [599, 334] width 18 height 14
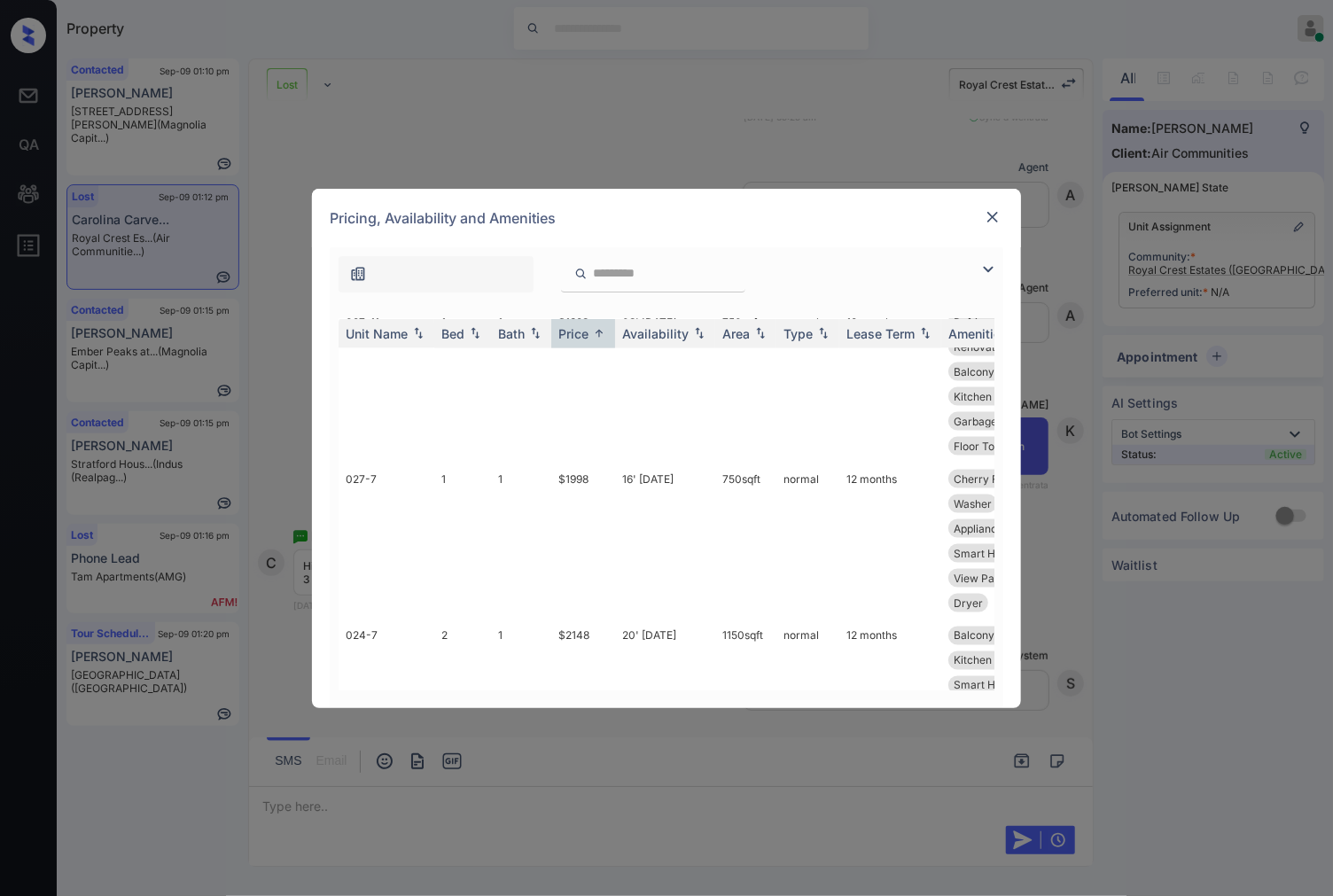
scroll to position [1279, 0]
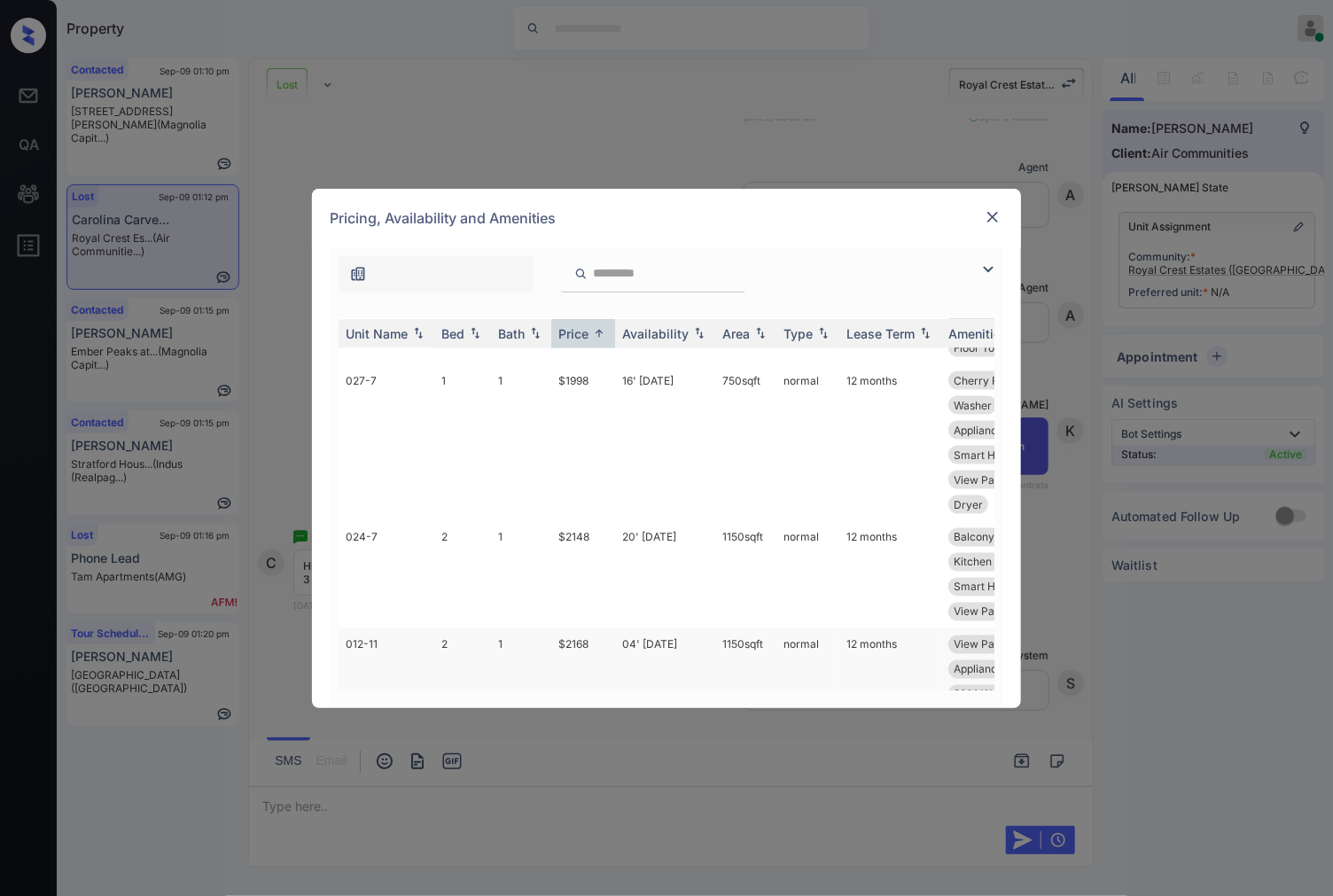
click at [572, 544] on td "$2148" at bounding box center [582, 575] width 64 height 108
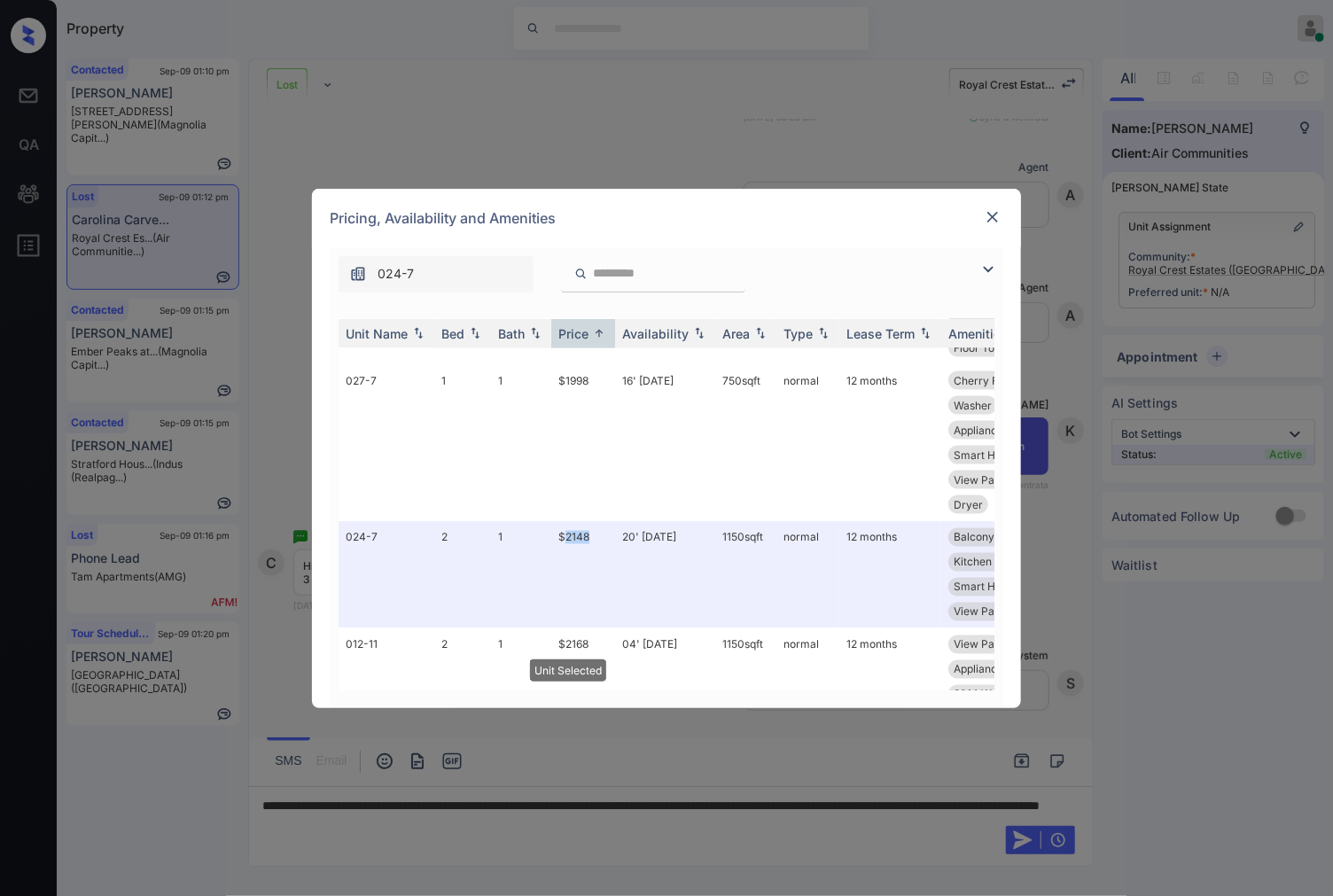
click at [994, 218] on img at bounding box center [992, 217] width 18 height 18
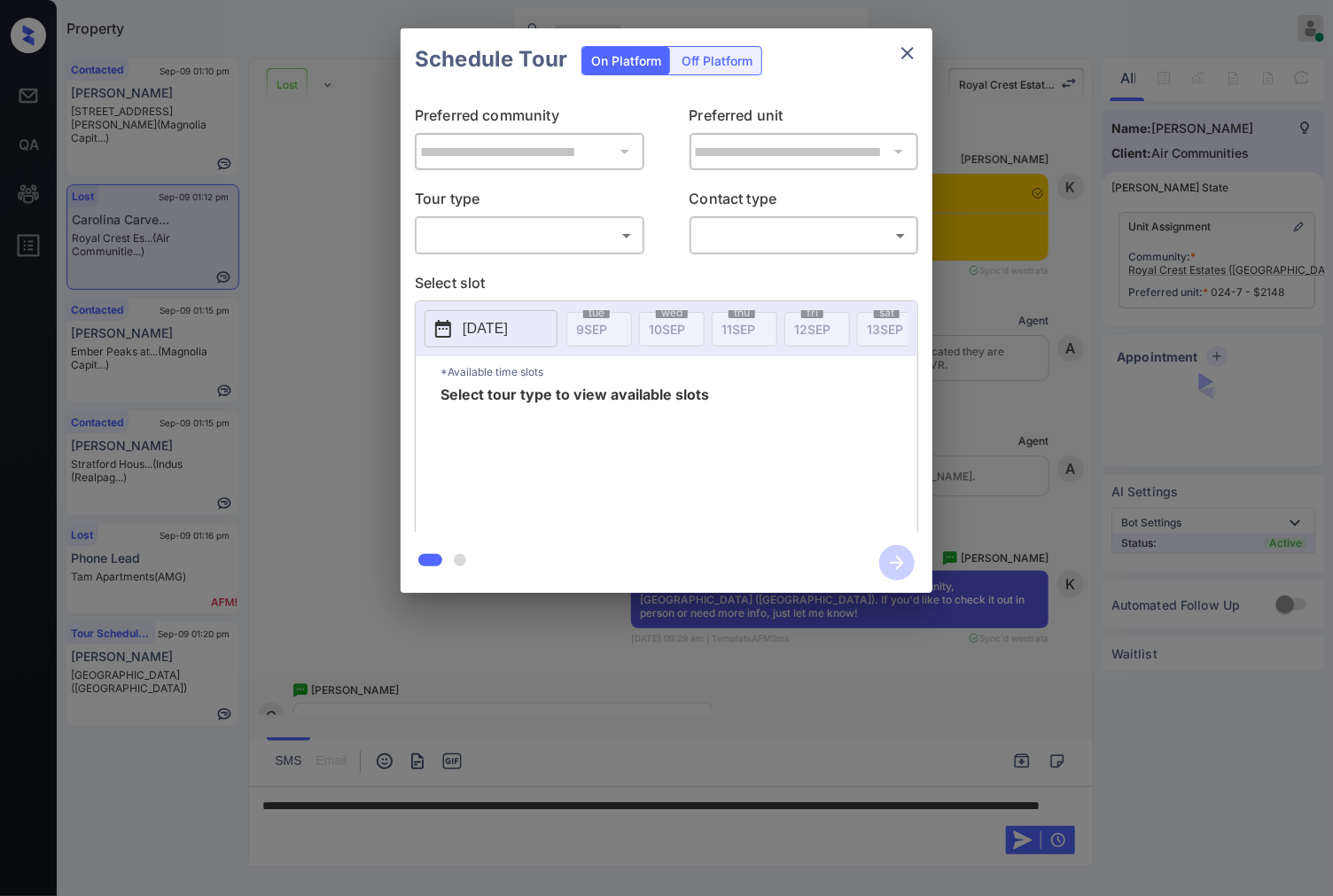
scroll to position [12902, 0]
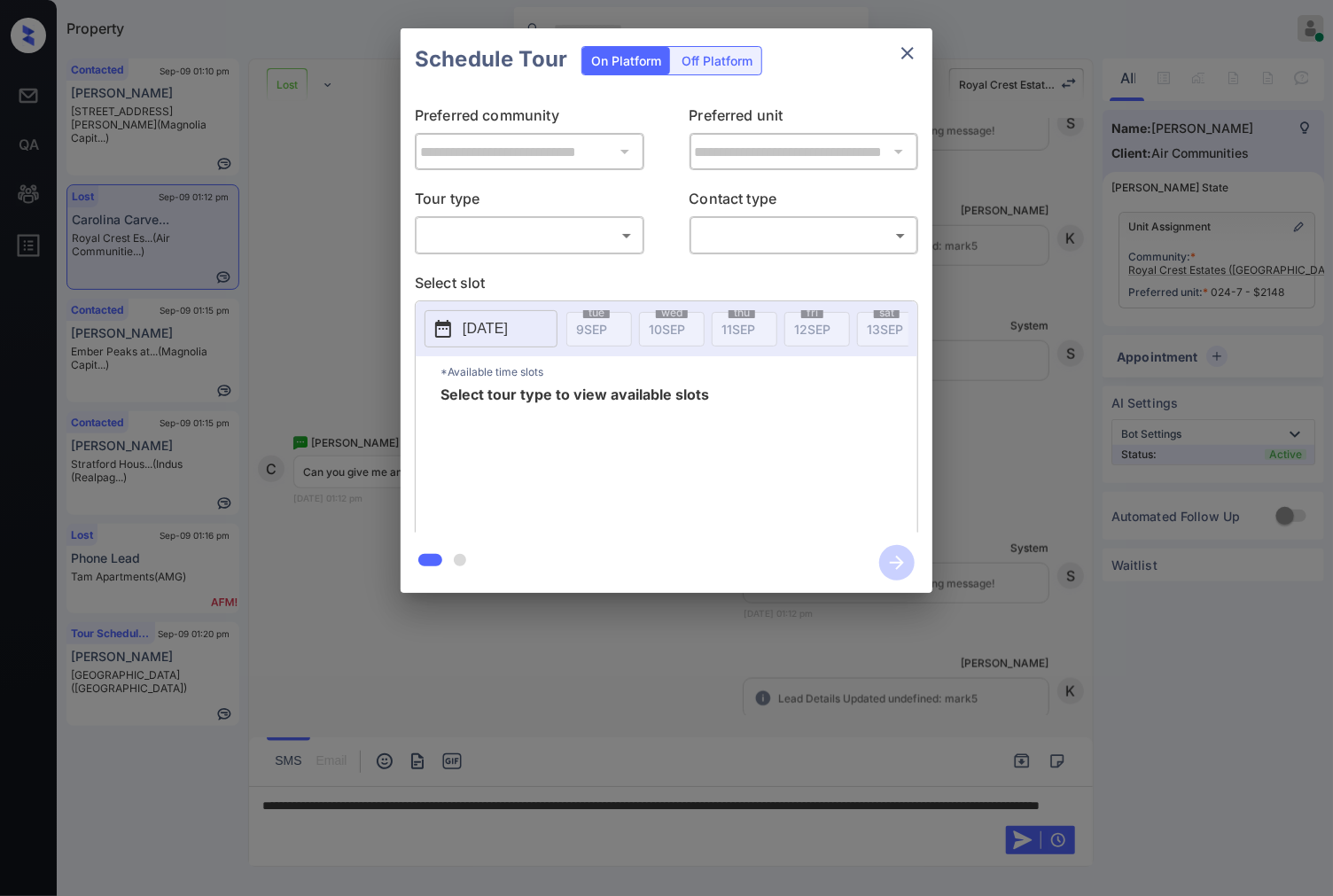
click at [617, 238] on body "Property Caroline Dacanay Online Set yourself offline Set yourself on break Pro…" at bounding box center [666, 448] width 1333 height 896
click at [615, 280] on div at bounding box center [666, 448] width 1333 height 896
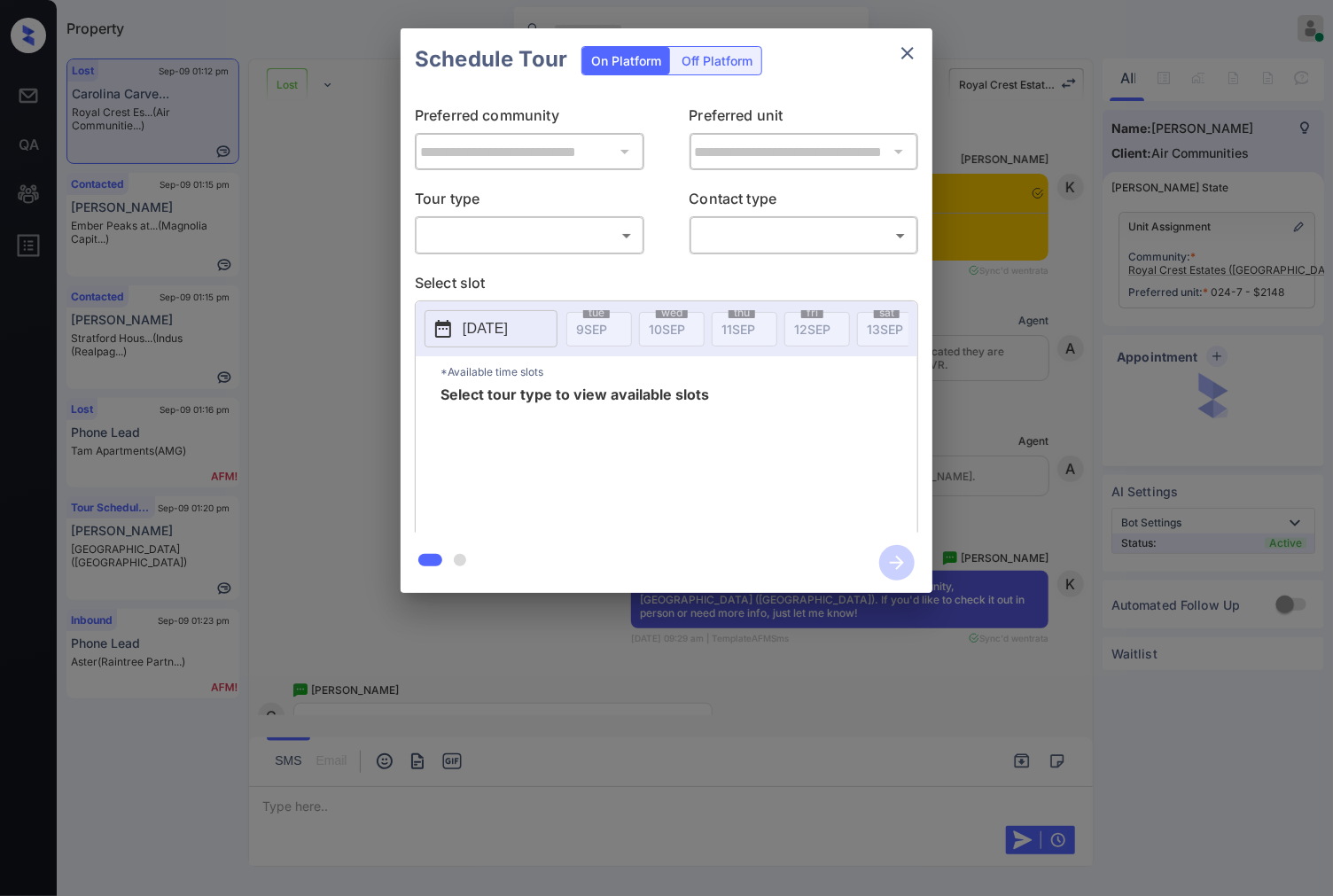
scroll to position [12856, 0]
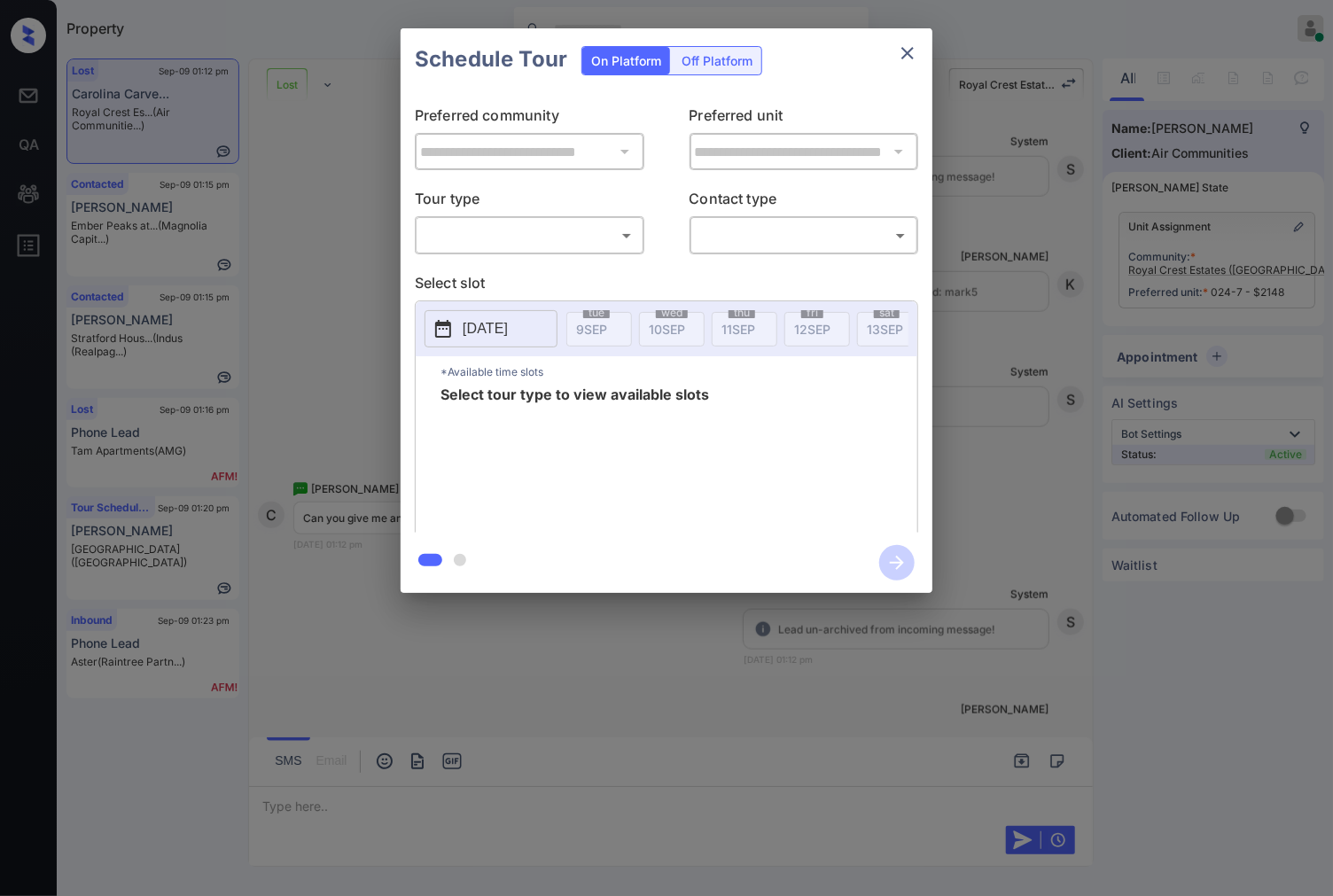
click at [600, 235] on body "Property [PERSON_NAME] Online Set yourself offline Set yourself on break Profil…" at bounding box center [666, 448] width 1333 height 896
click at [594, 275] on div at bounding box center [666, 448] width 1333 height 896
click at [610, 242] on body "Property [PERSON_NAME] Online Set yourself offline Set yourself on break Profil…" at bounding box center [666, 448] width 1333 height 896
click at [1031, 262] on div at bounding box center [666, 448] width 1333 height 896
click at [1004, 199] on div "**********" at bounding box center [666, 310] width 1333 height 621
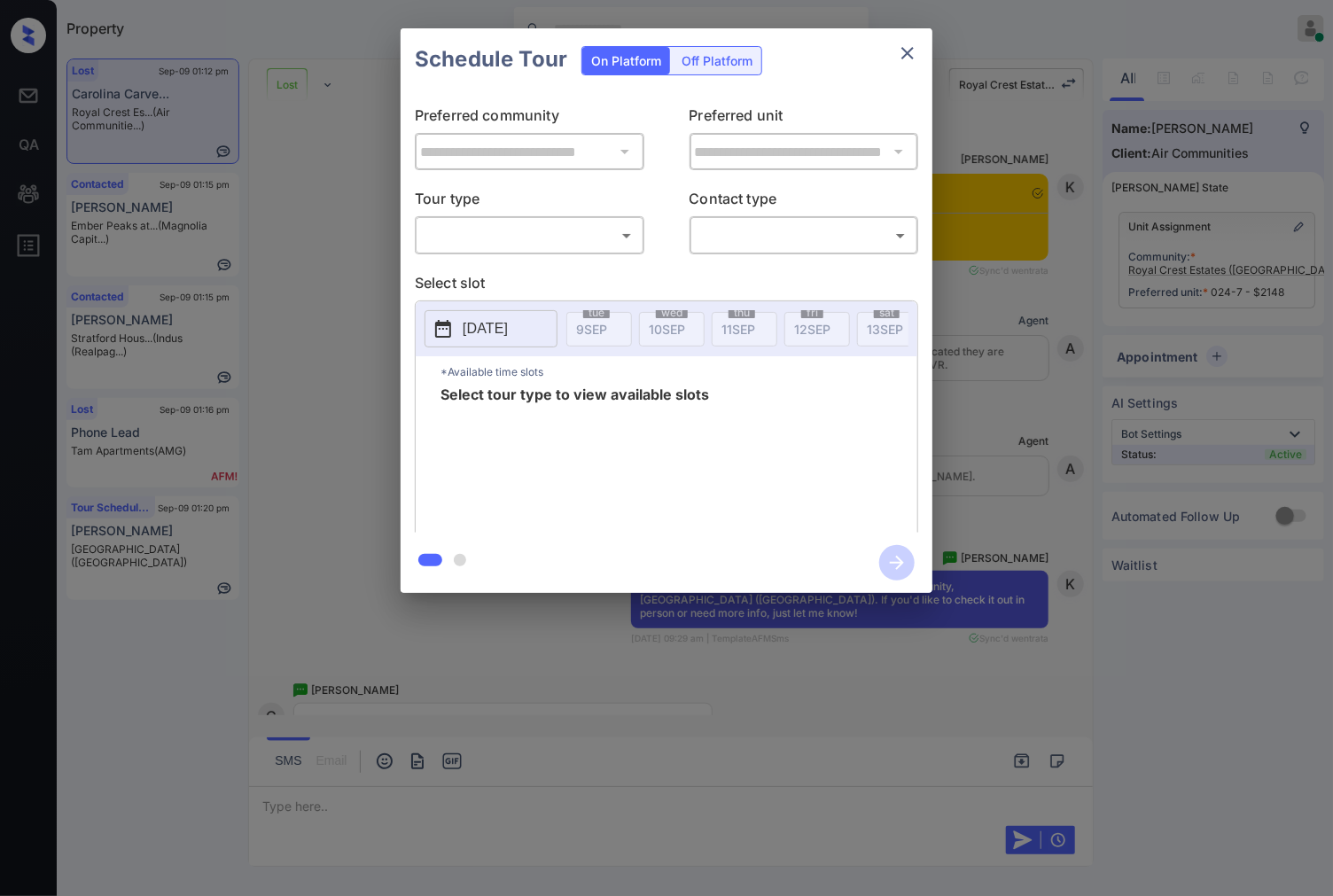
scroll to position [13295, 0]
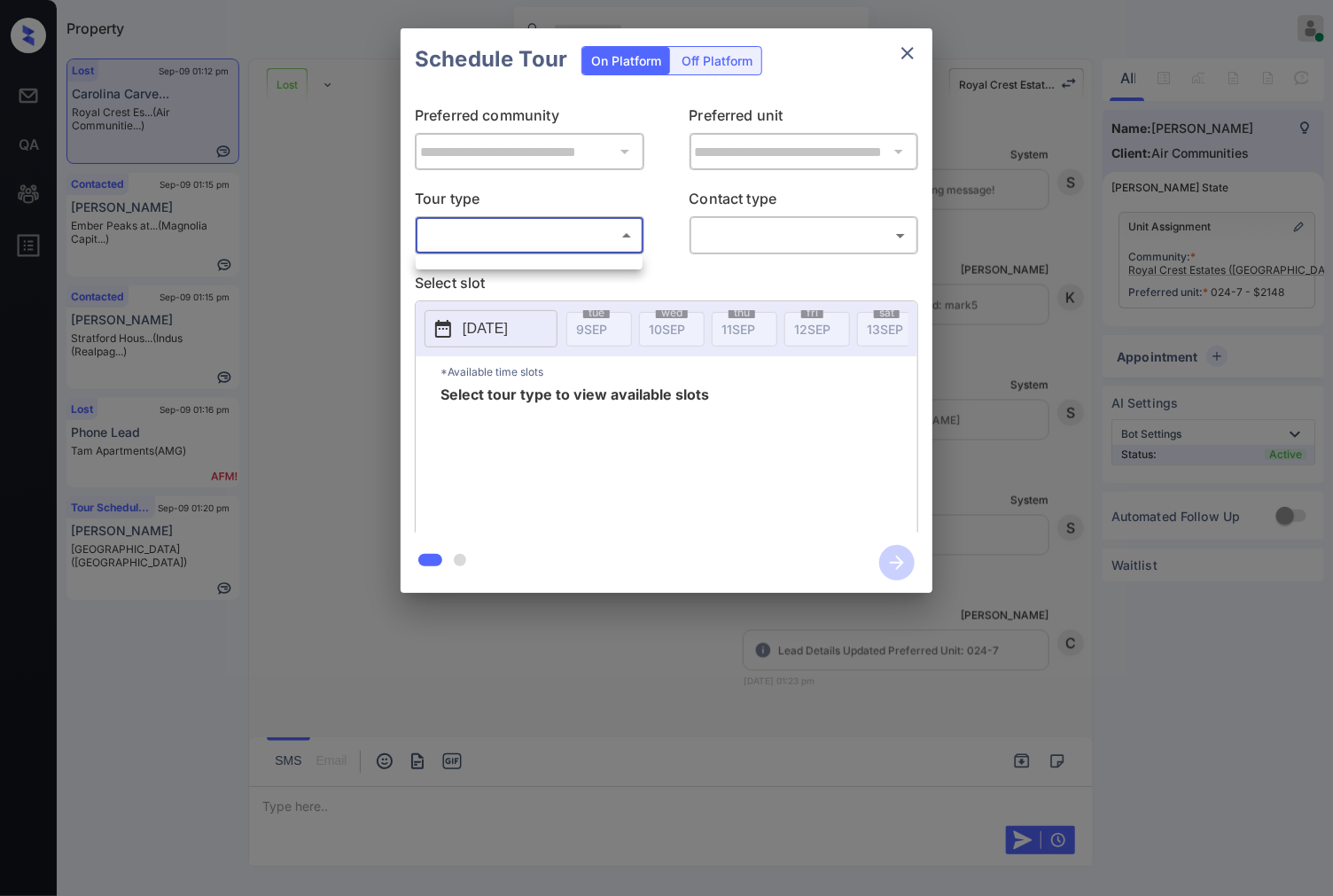
click at [565, 235] on body "Property [PERSON_NAME] Online Set yourself offline Set yourself on break Profil…" at bounding box center [666, 448] width 1333 height 896
click at [568, 262] on ul at bounding box center [529, 259] width 227 height 9
click at [597, 229] on div at bounding box center [666, 448] width 1333 height 896
drag, startPoint x: 749, startPoint y: 255, endPoint x: 757, endPoint y: 225, distance: 31.0
click at [749, 254] on div "**********" at bounding box center [666, 311] width 531 height 442
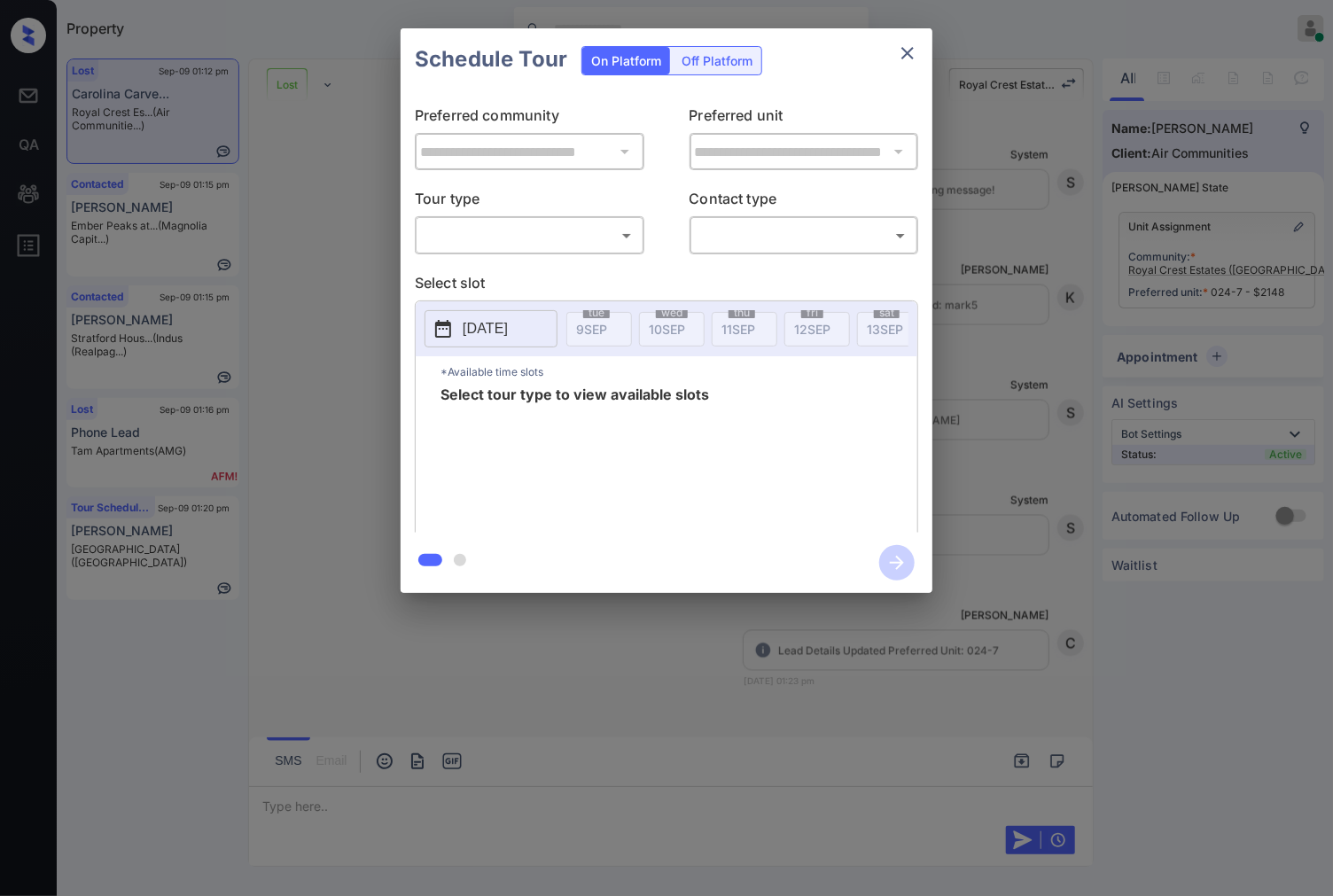
click at [757, 225] on body "Property [PERSON_NAME] Online Set yourself offline Set yourself on break Profil…" at bounding box center [666, 448] width 1333 height 896
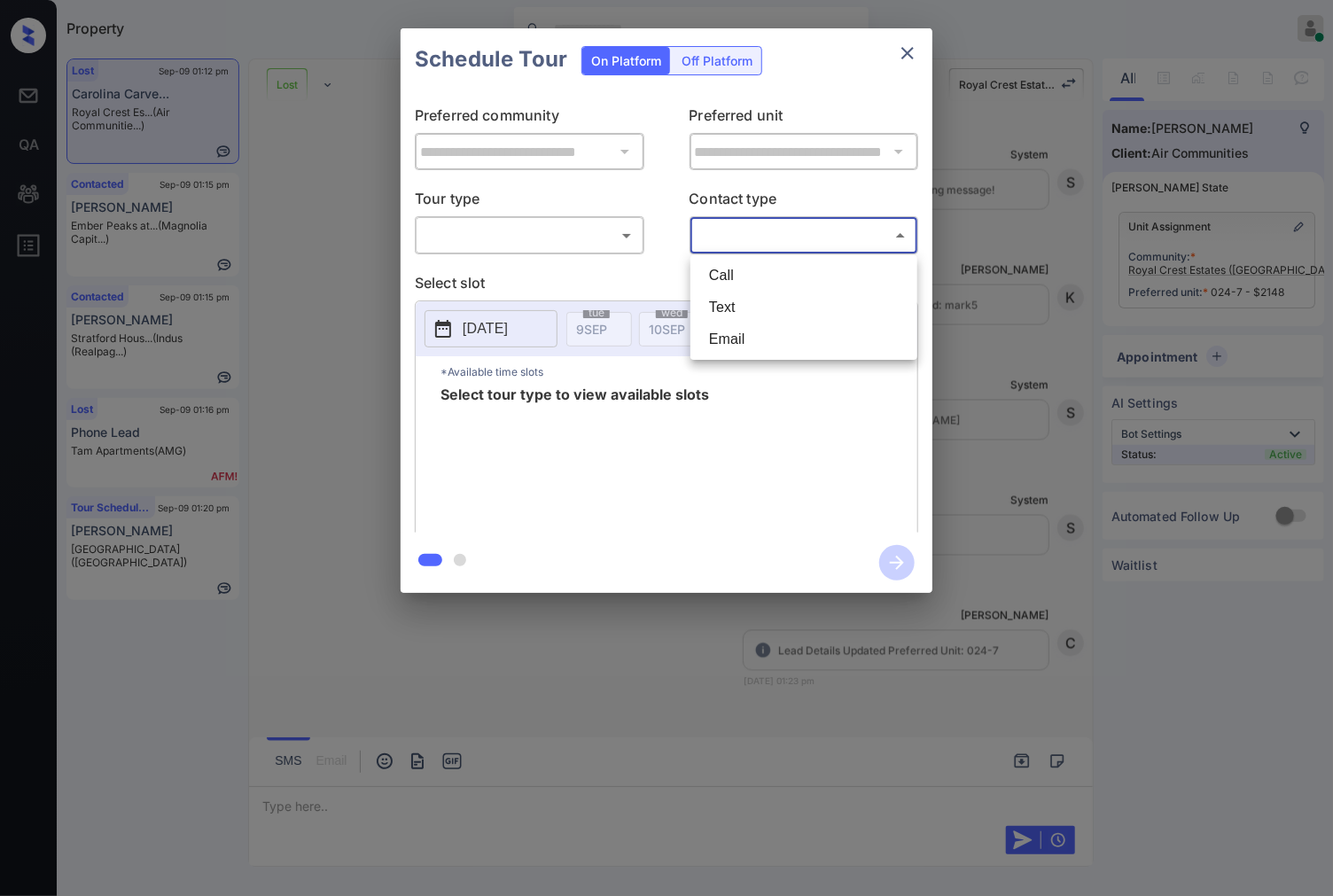
click at [577, 258] on div at bounding box center [666, 448] width 1333 height 896
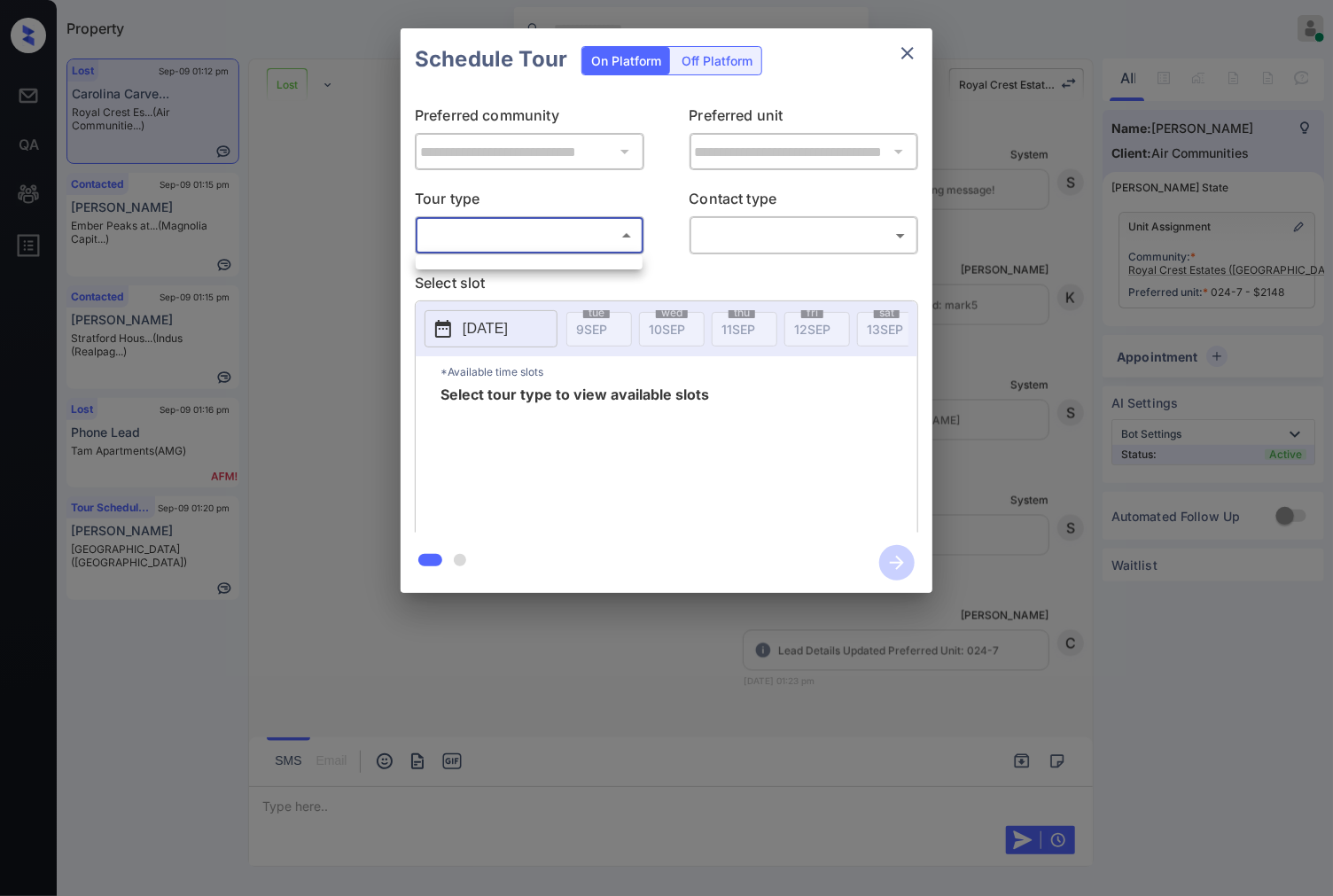
click at [577, 231] on body "Property [PERSON_NAME] Online Set yourself offline Set yourself on break Profil…" at bounding box center [666, 448] width 1333 height 896
click at [1156, 81] on div at bounding box center [666, 448] width 1333 height 896
click at [1118, 96] on div "**********" at bounding box center [666, 310] width 1333 height 621
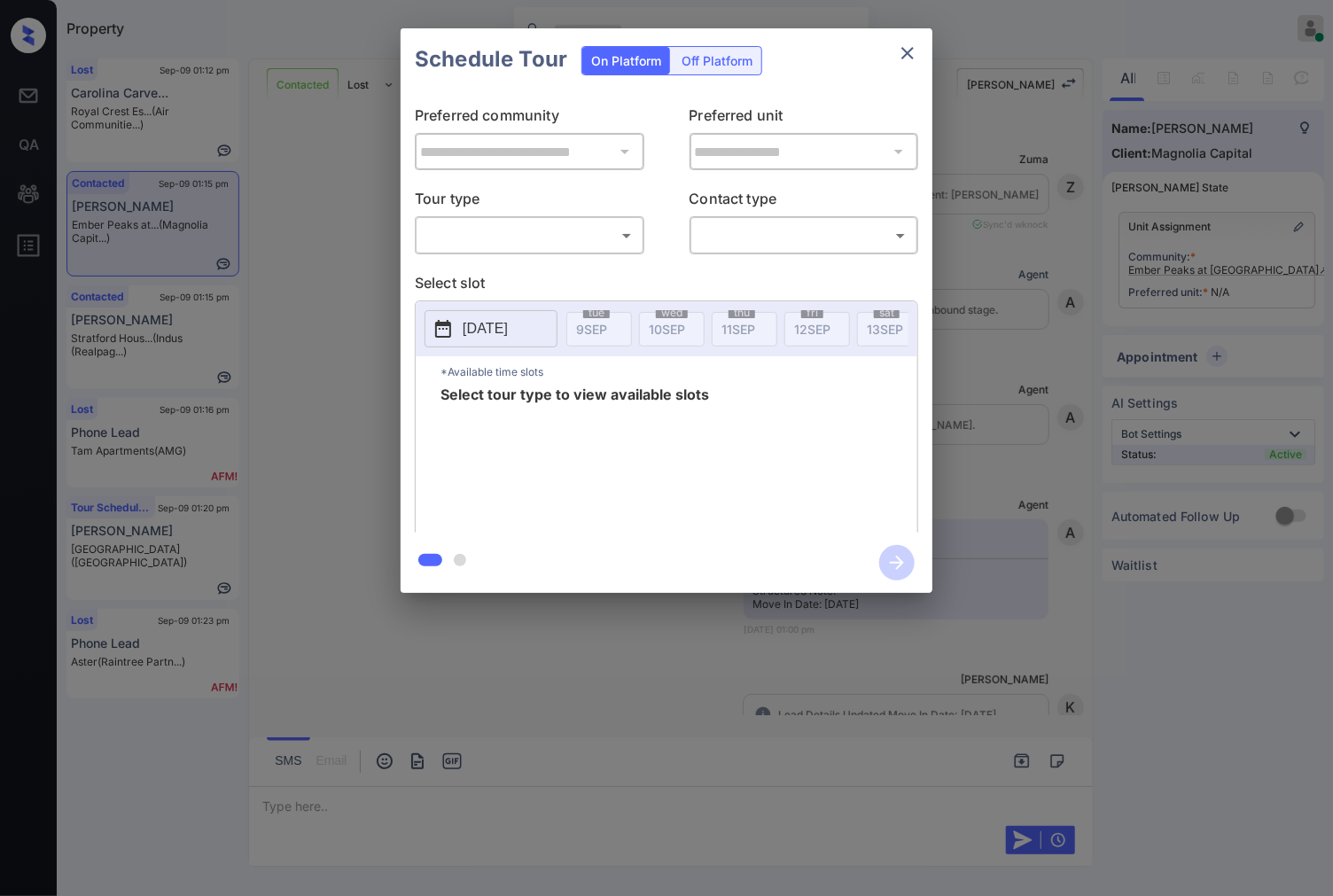
scroll to position [2965, 0]
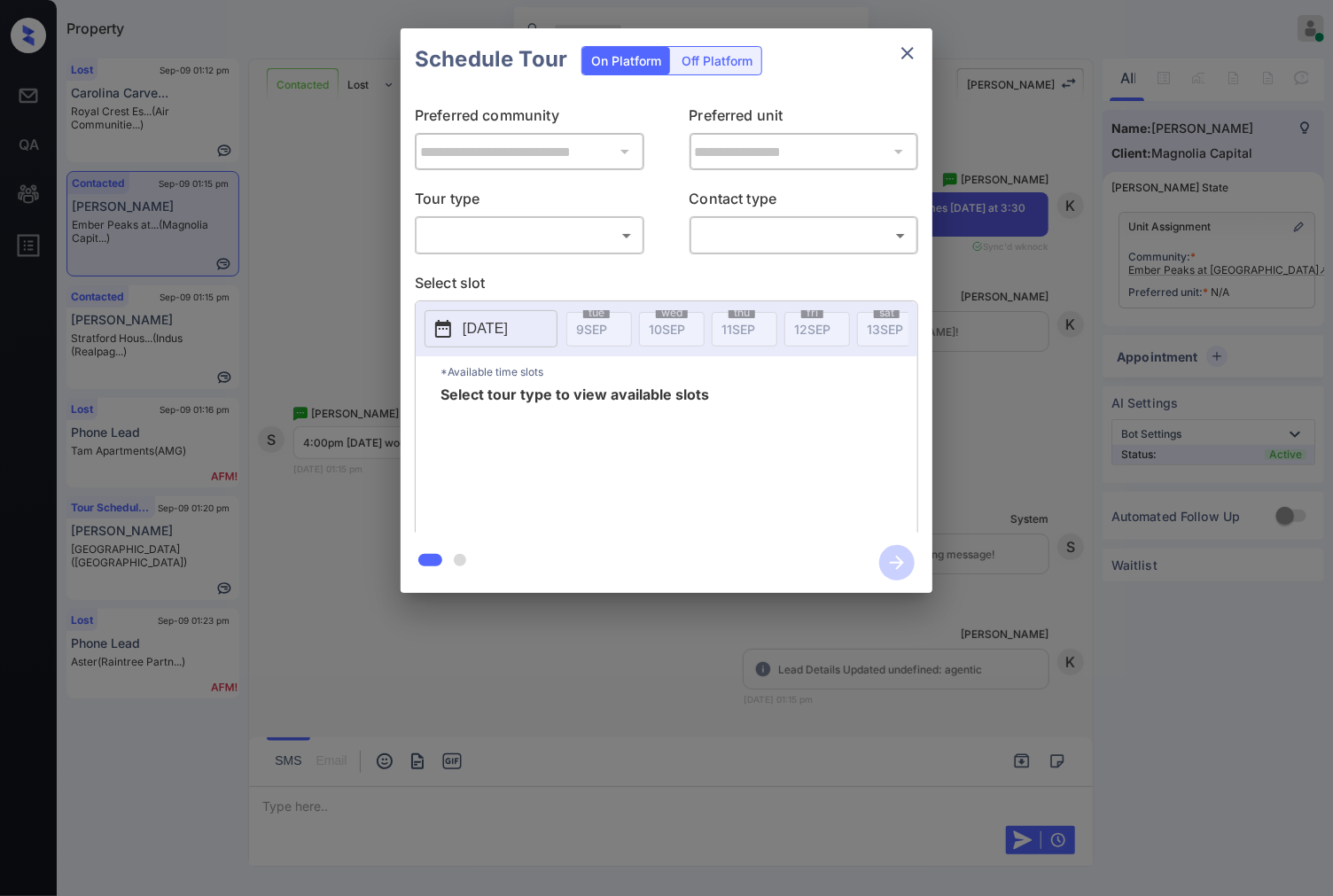
click at [484, 236] on body "Property Caroline Dacanay Online Set yourself offline Set yourself on break Pro…" at bounding box center [666, 448] width 1333 height 896
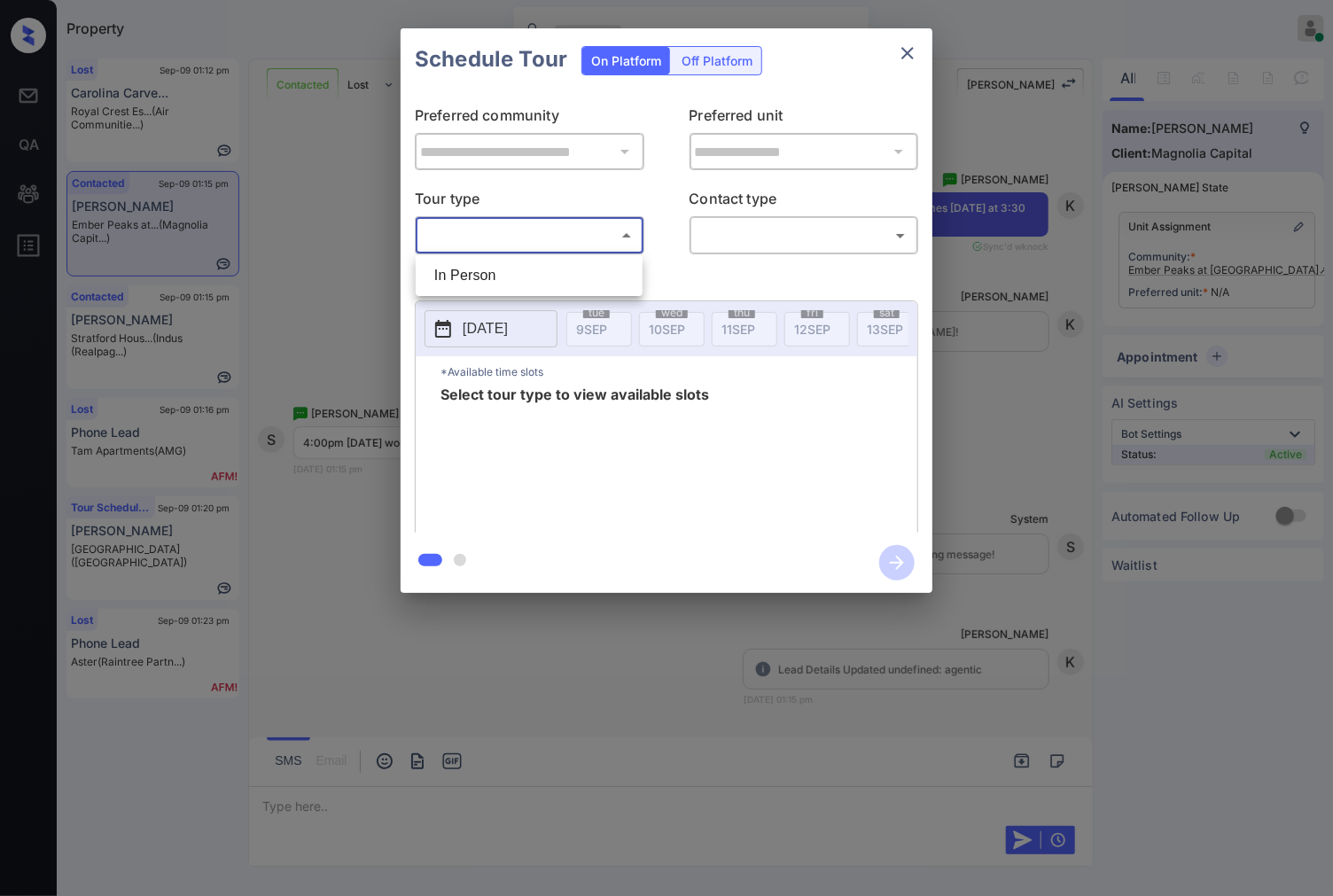
click at [493, 275] on li "In Person" at bounding box center [529, 275] width 218 height 32
type input "********"
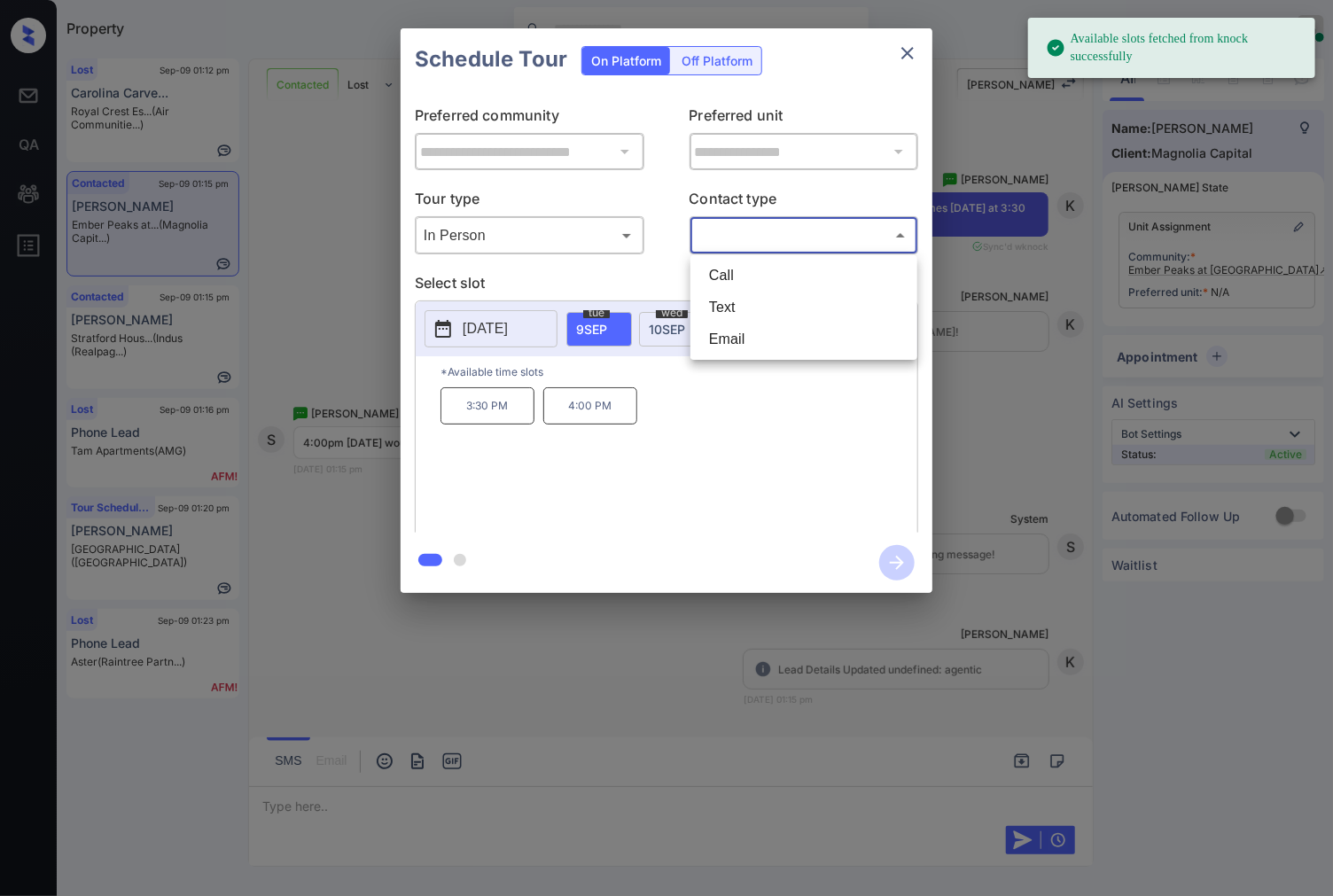
click at [742, 230] on body "Available slots fetched from knock successfully Property Caroline Dacanay Onlin…" at bounding box center [666, 448] width 1333 height 896
click at [710, 295] on li "Text" at bounding box center [804, 307] width 218 height 32
type input "****"
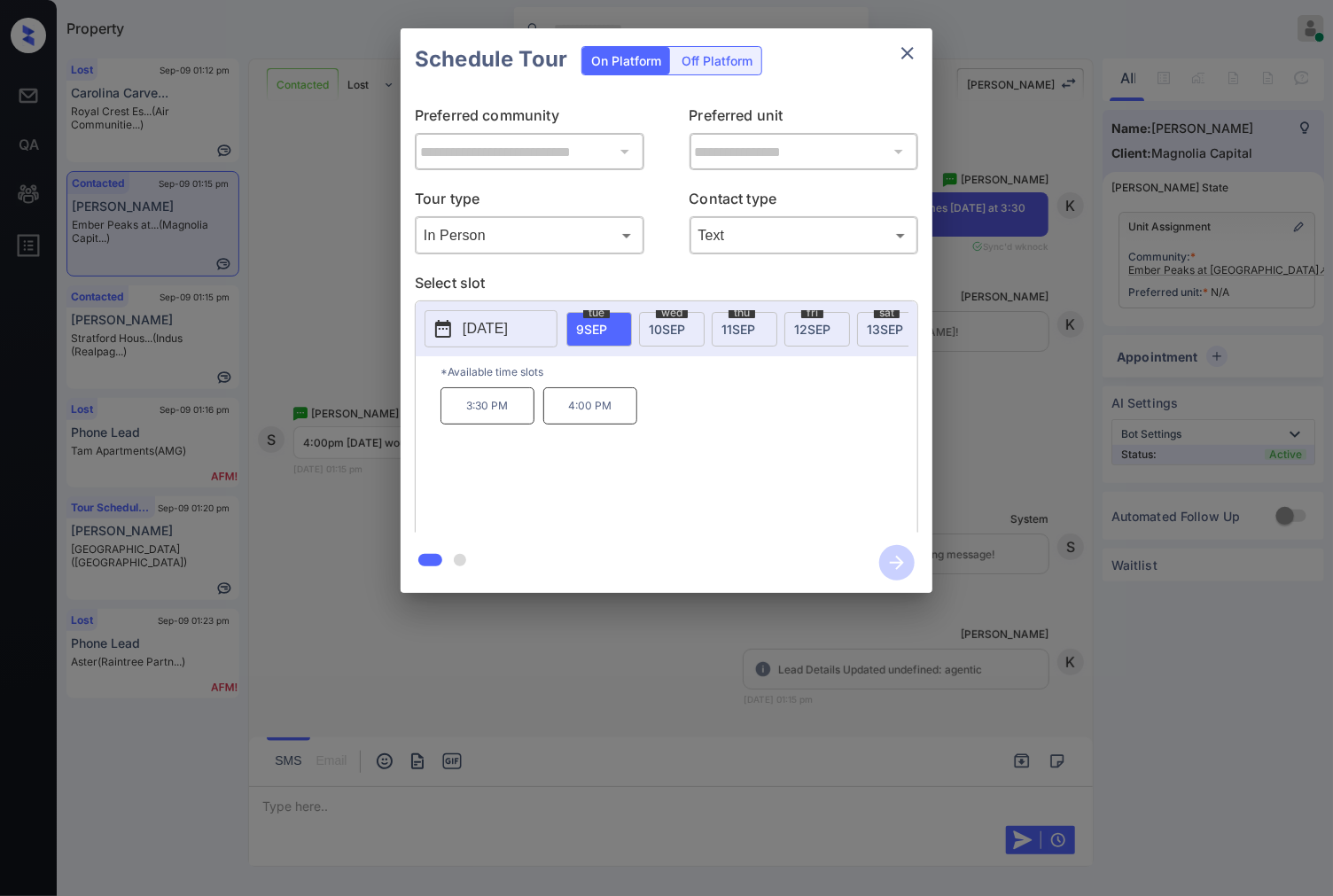
click at [1002, 381] on div "**********" at bounding box center [666, 310] width 1333 height 621
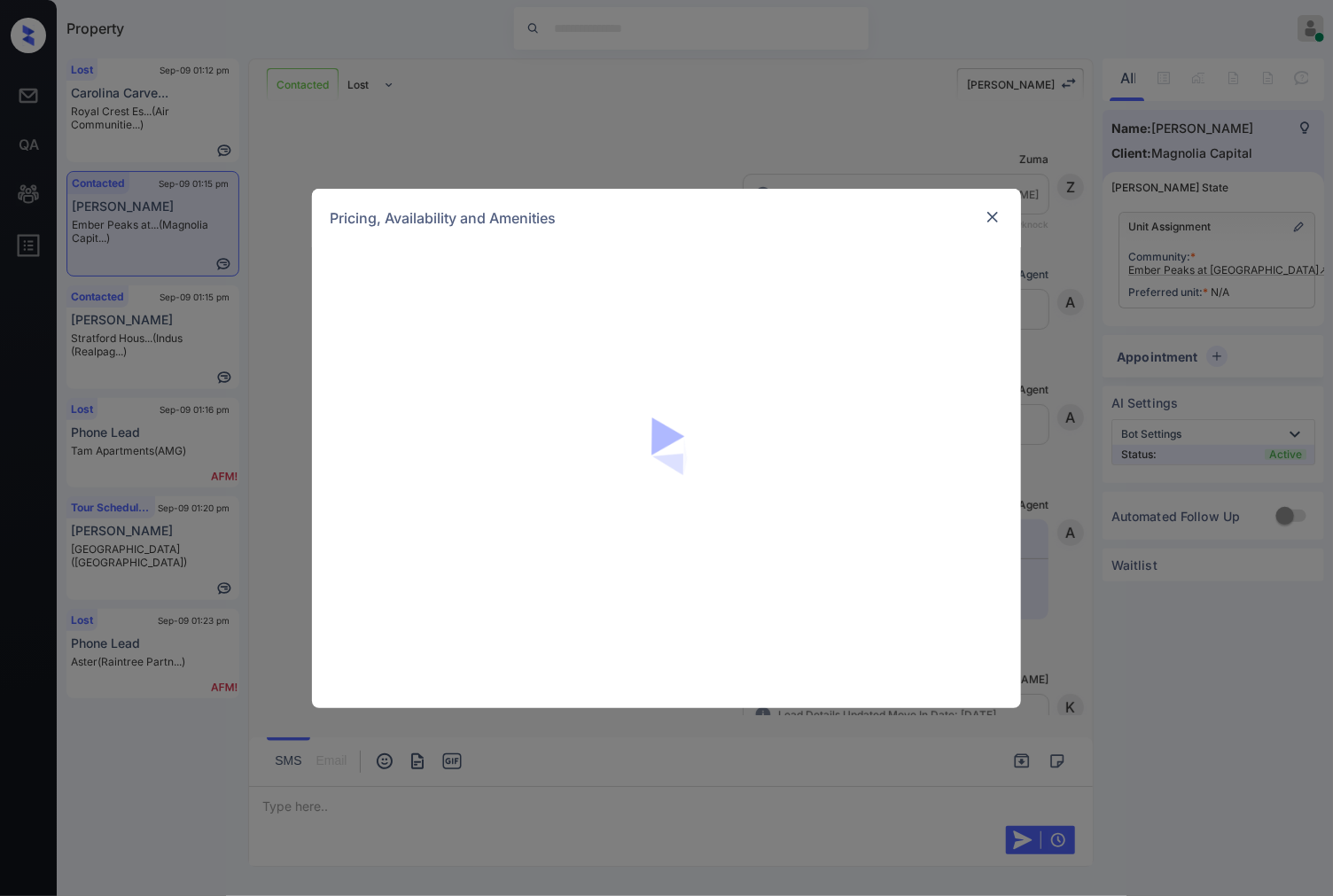
scroll to position [1291, 0]
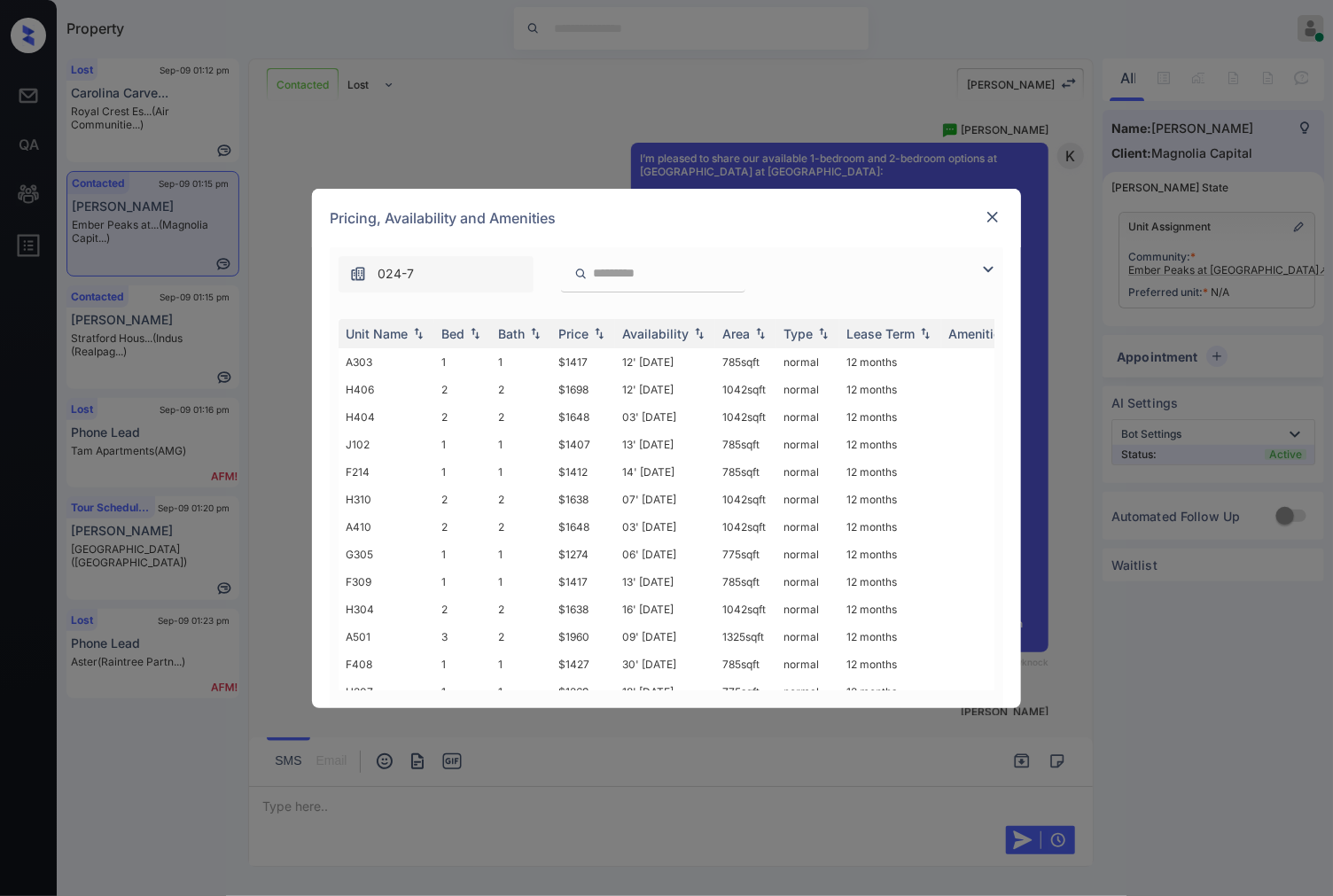
click at [992, 210] on img at bounding box center [992, 217] width 18 height 18
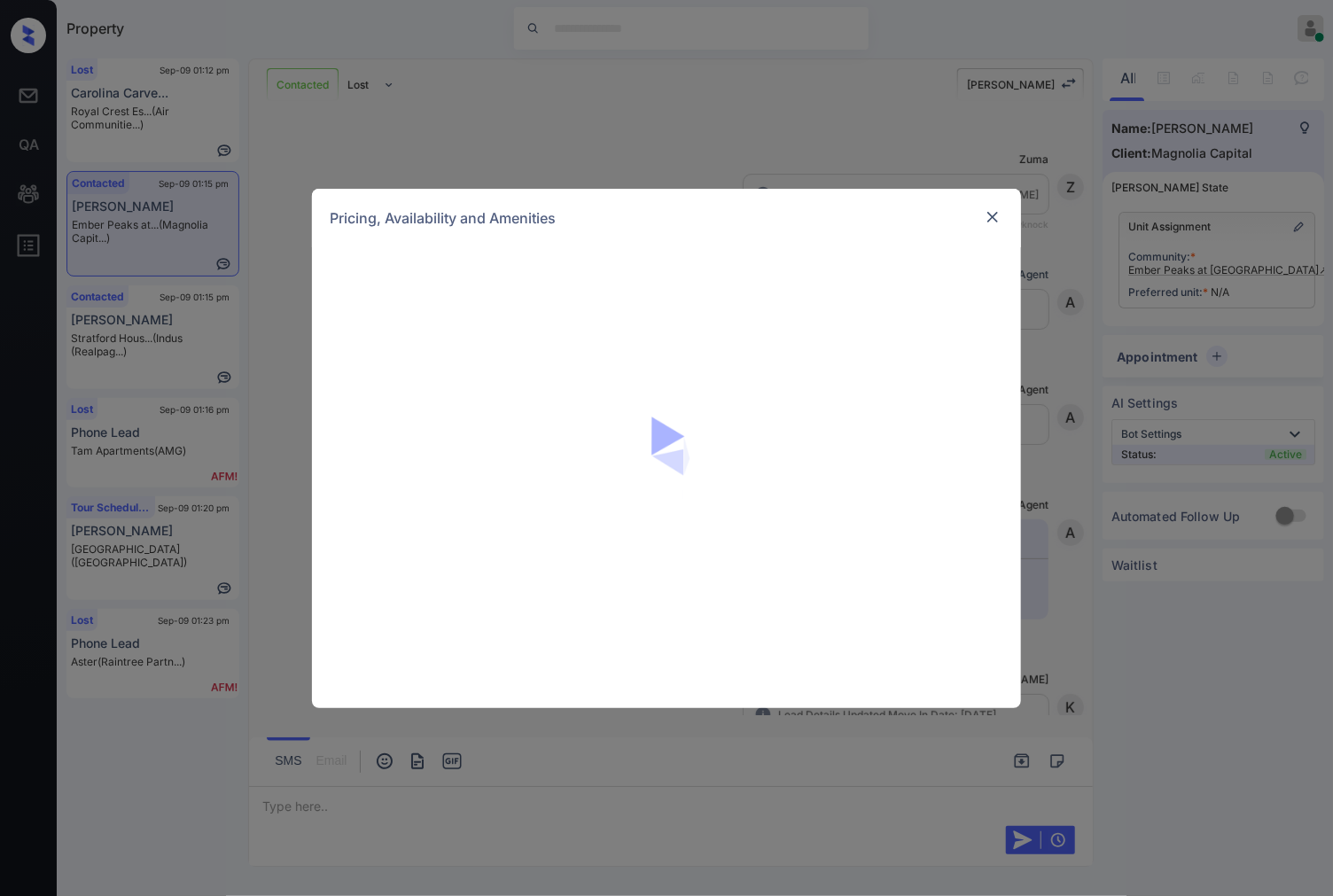
scroll to position [1291, 0]
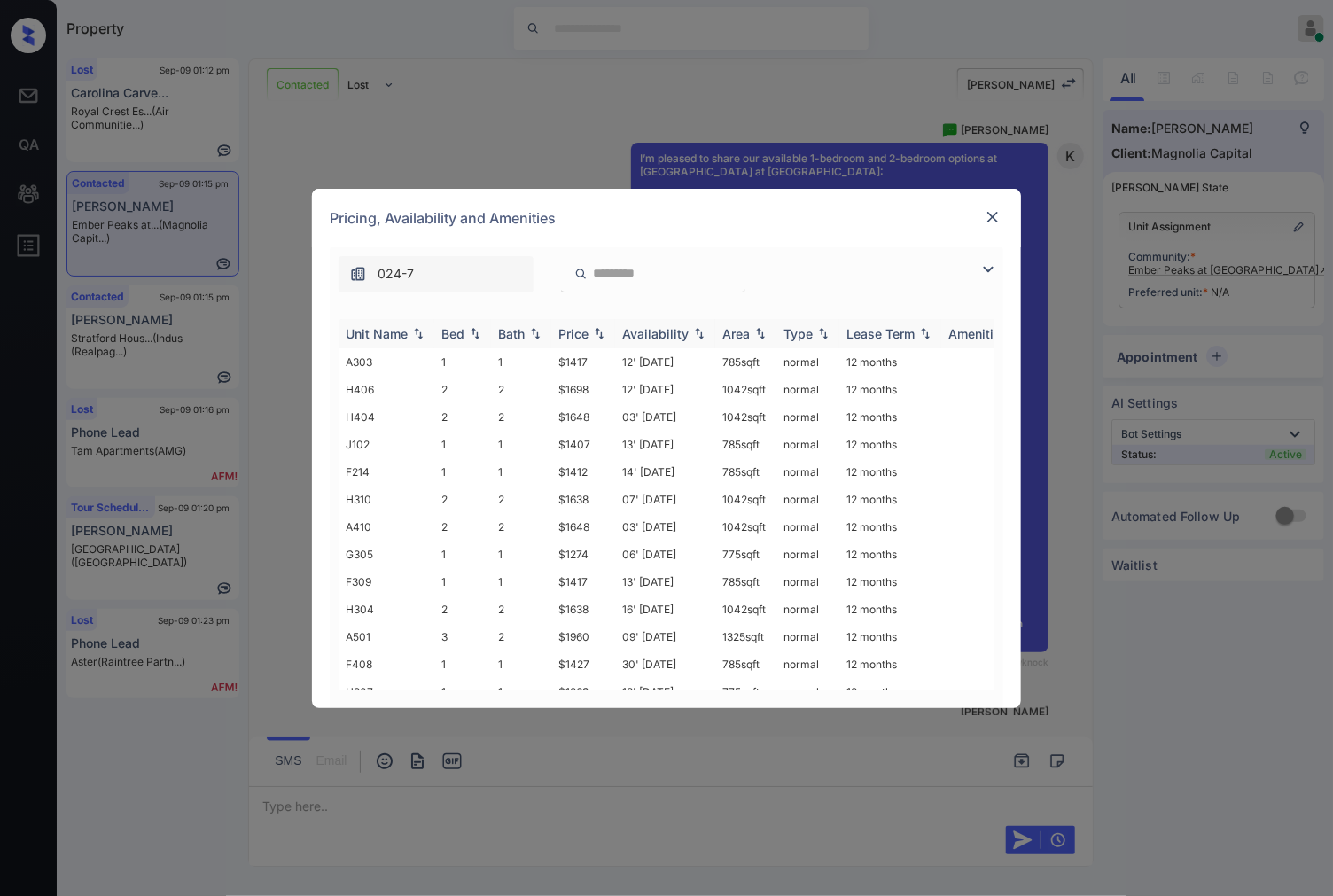
click at [590, 331] on img at bounding box center [599, 333] width 18 height 13
click at [590, 331] on img at bounding box center [599, 334] width 18 height 14
click at [600, 494] on td "$1407" at bounding box center [582, 499] width 64 height 27
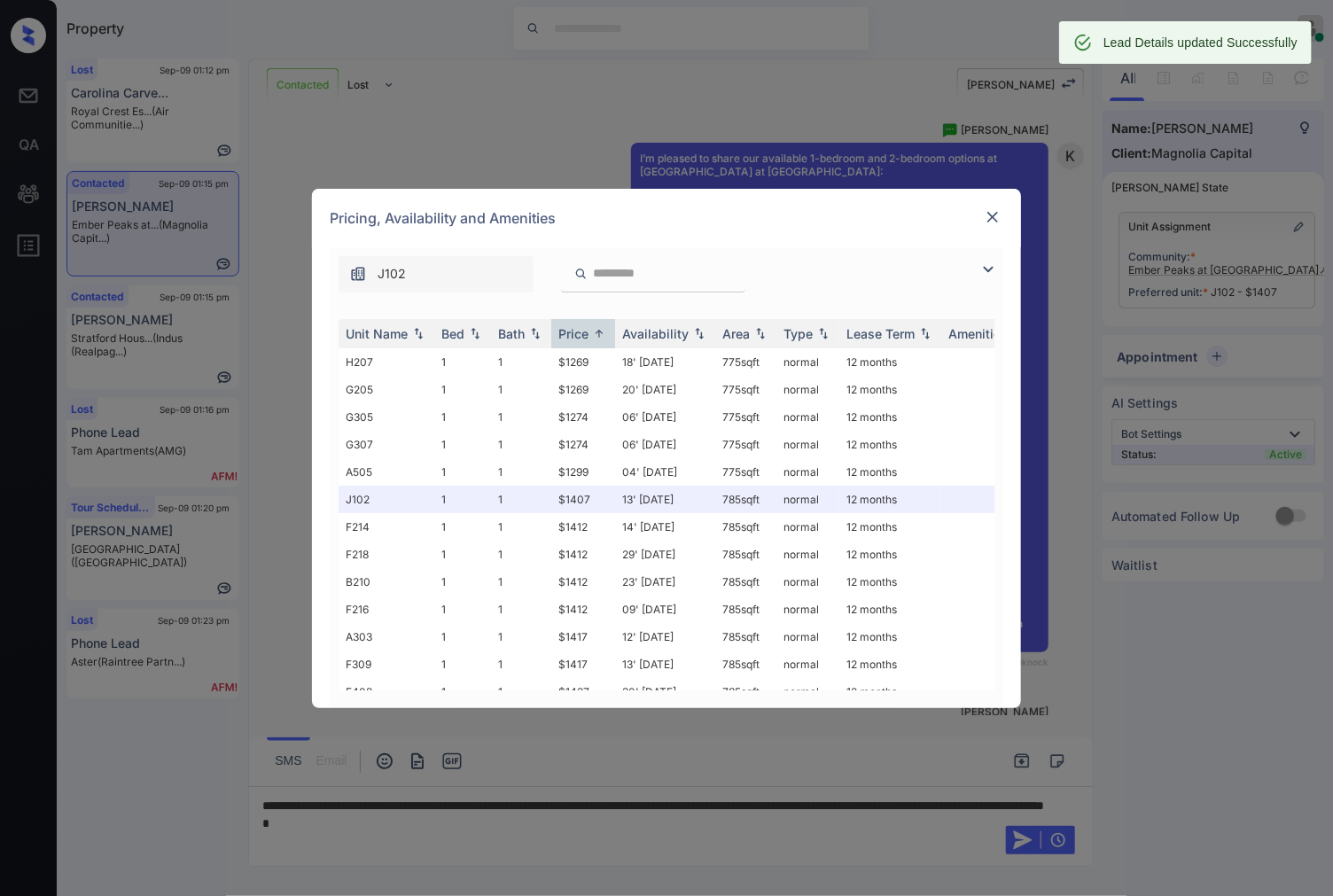
click at [989, 216] on img at bounding box center [992, 217] width 18 height 18
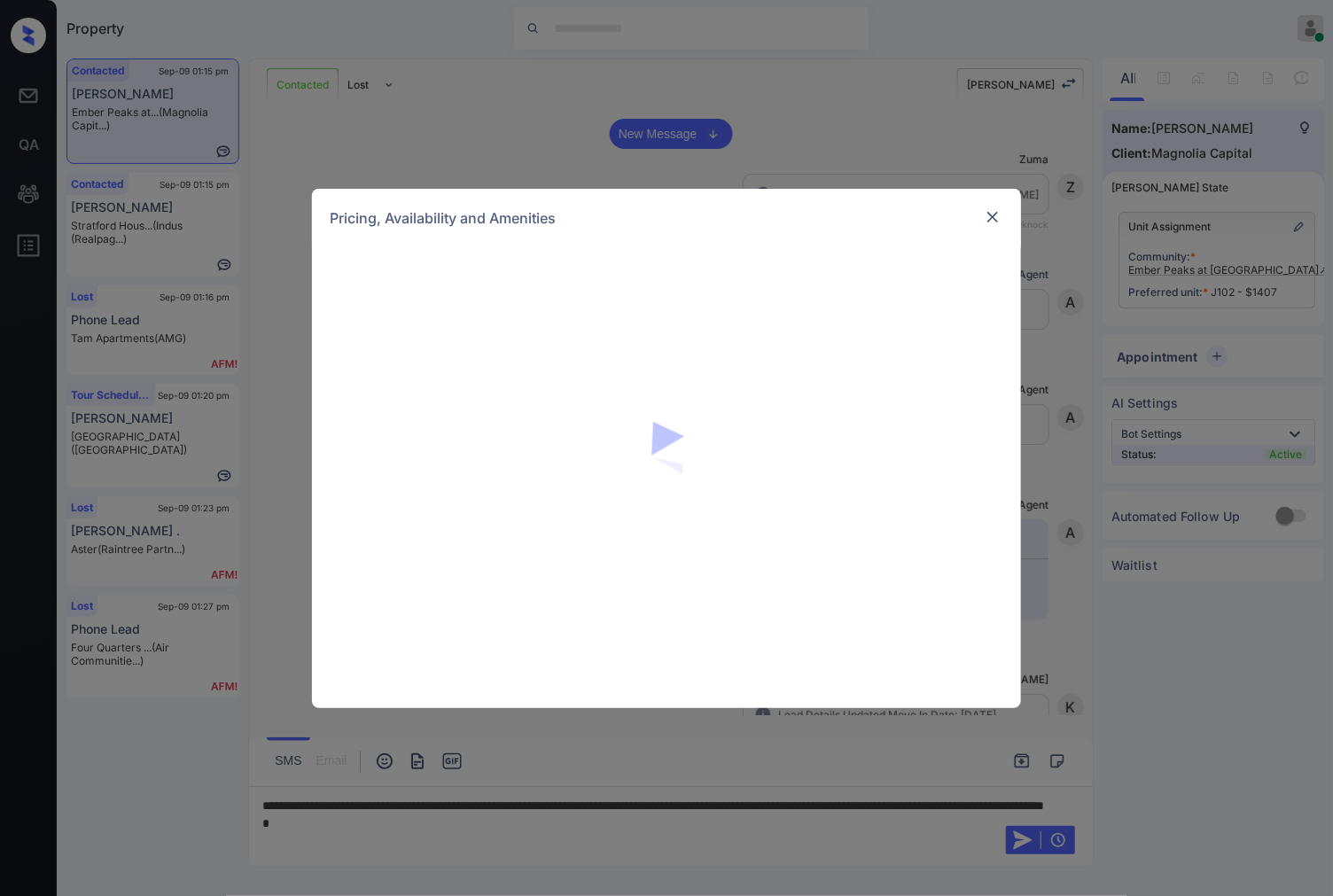
scroll to position [1291, 0]
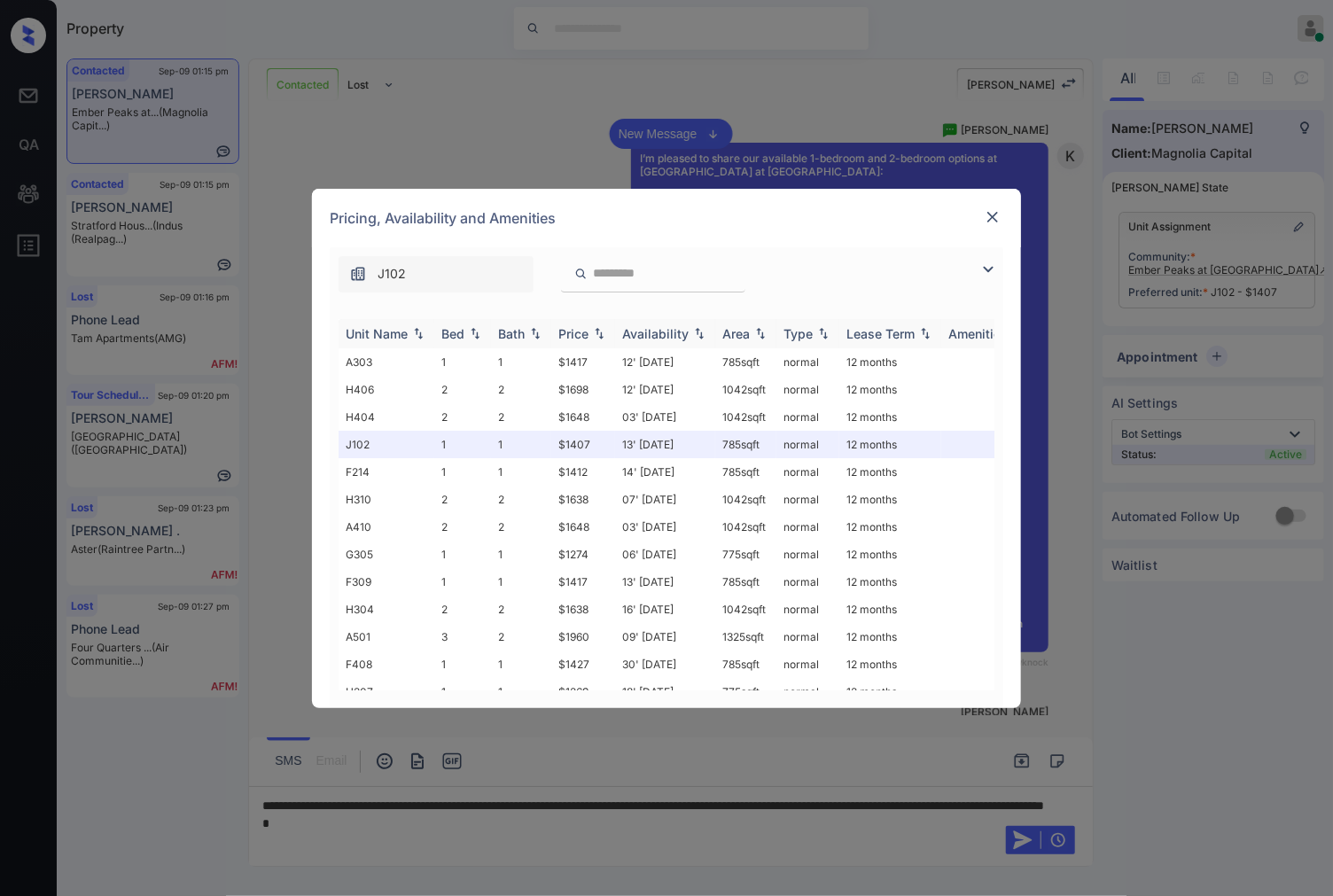
click at [596, 332] on img at bounding box center [599, 333] width 18 height 13
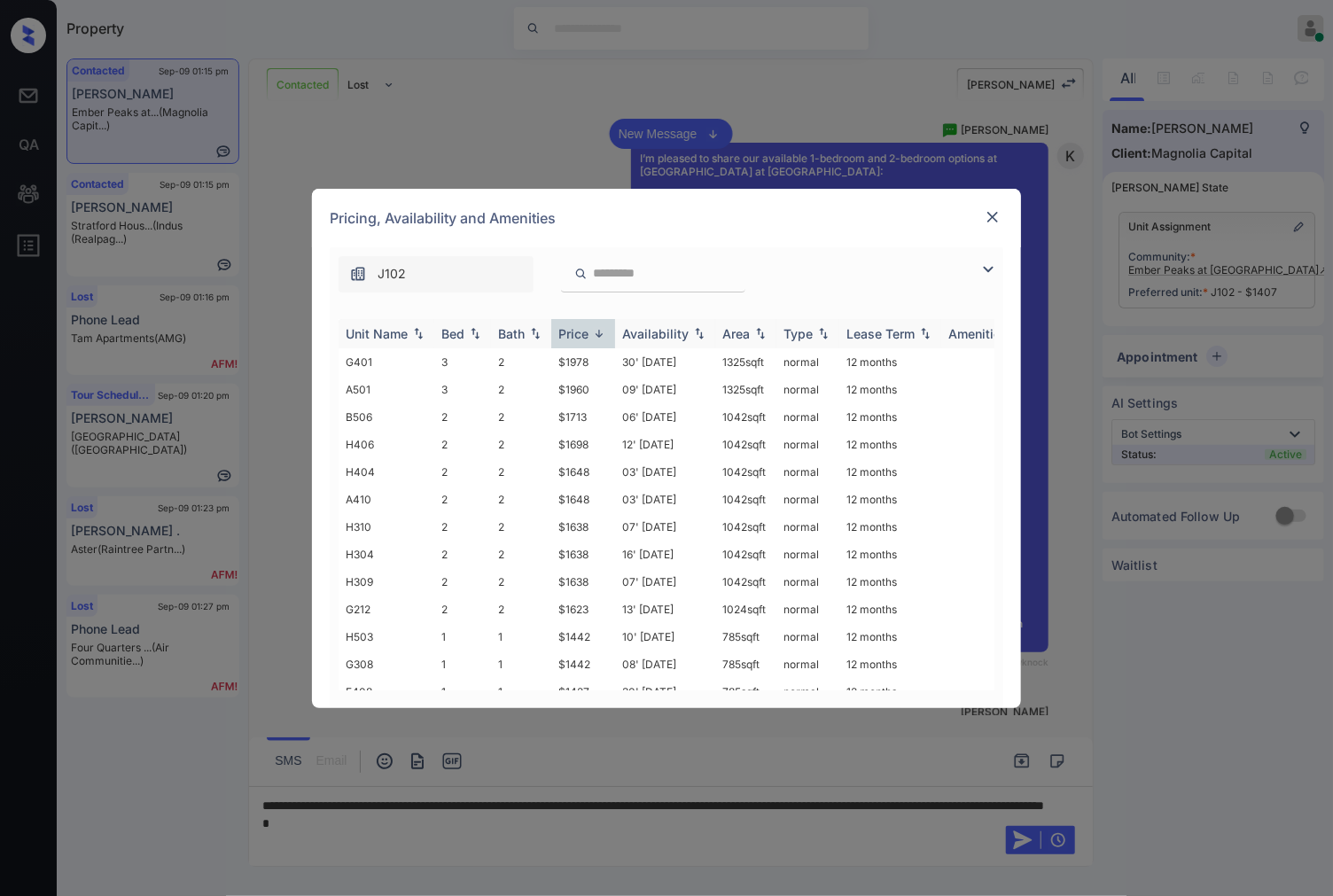
click at [596, 332] on img at bounding box center [599, 334] width 18 height 14
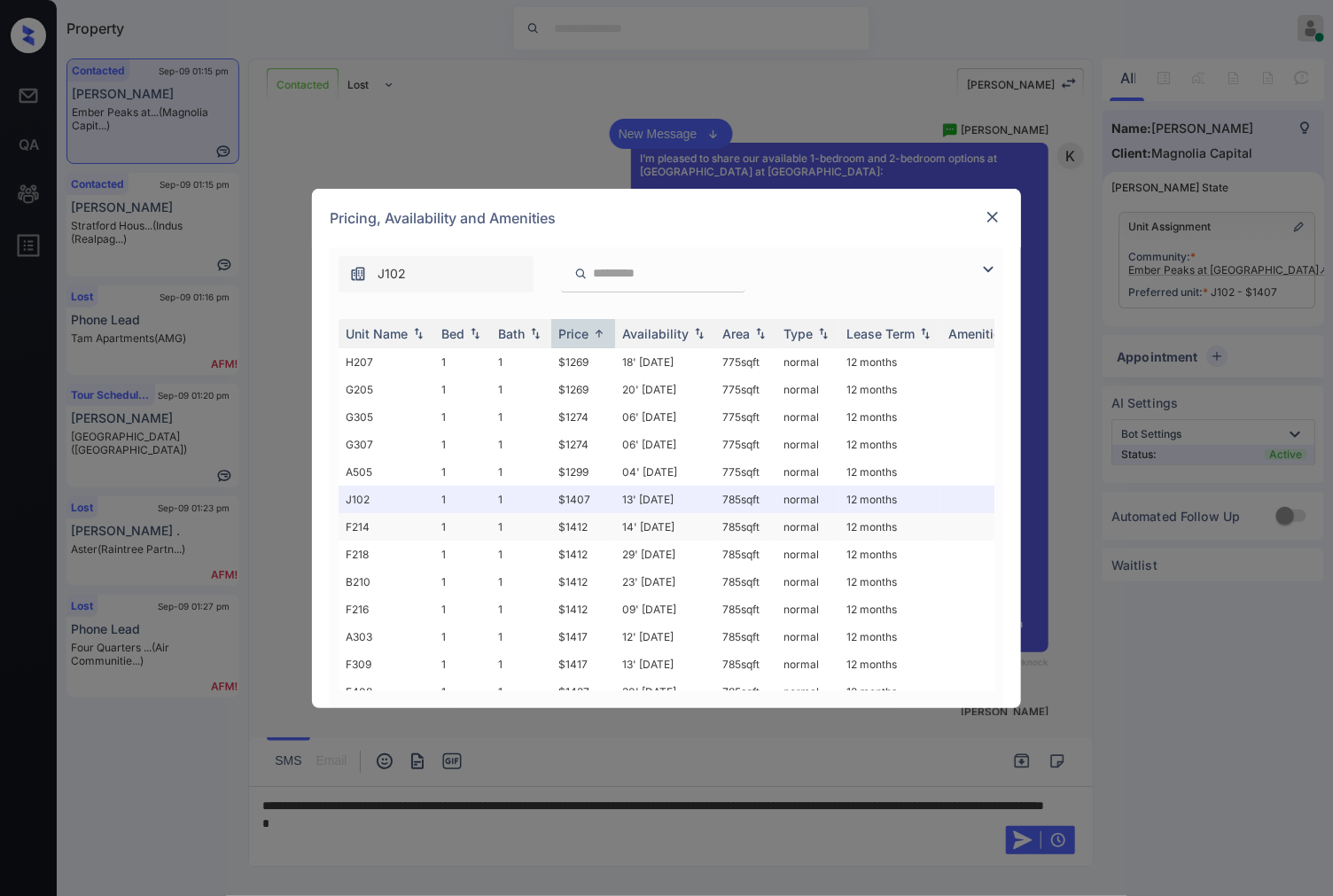
scroll to position [99, 0]
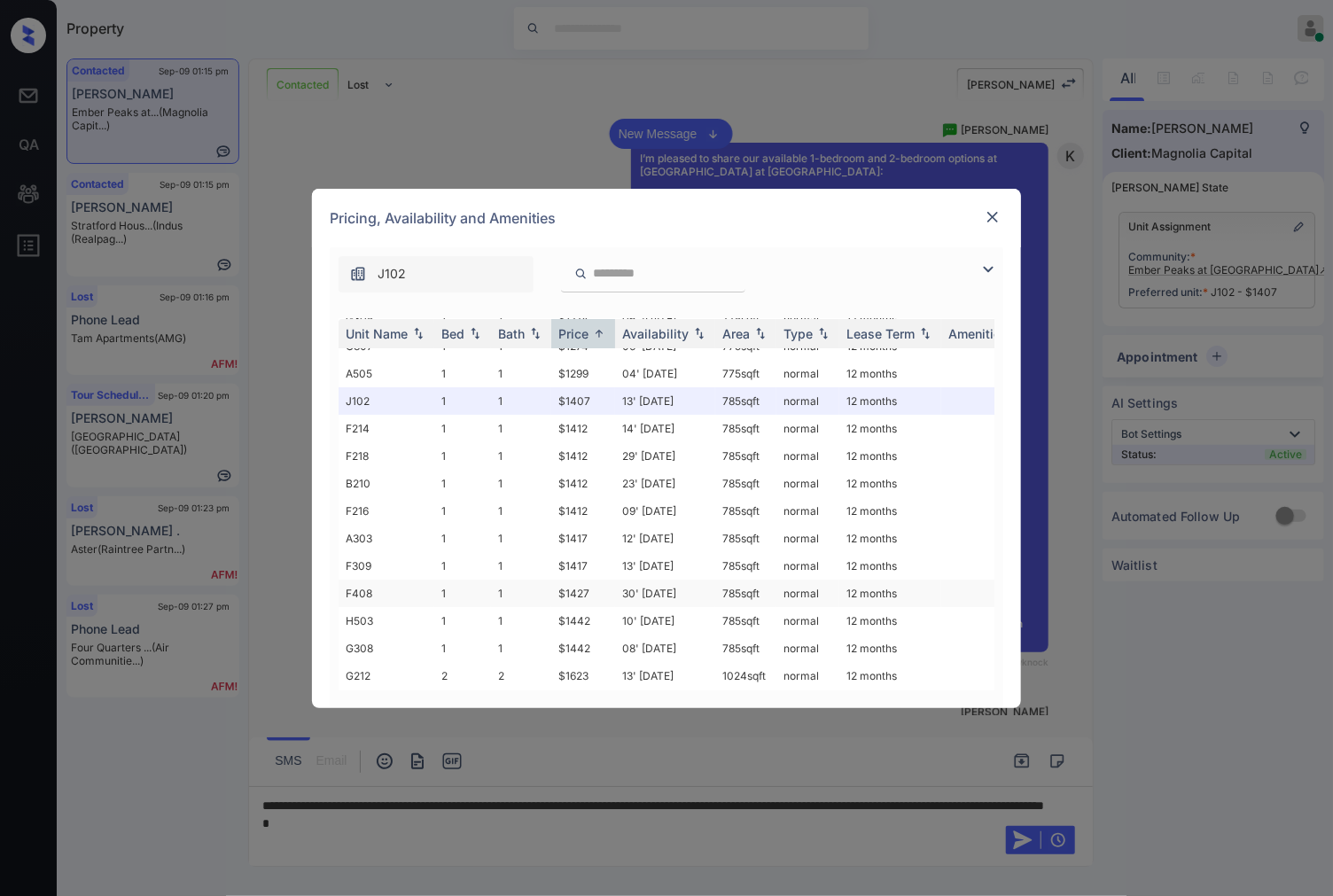
click at [590, 585] on td "$1427" at bounding box center [582, 593] width 64 height 27
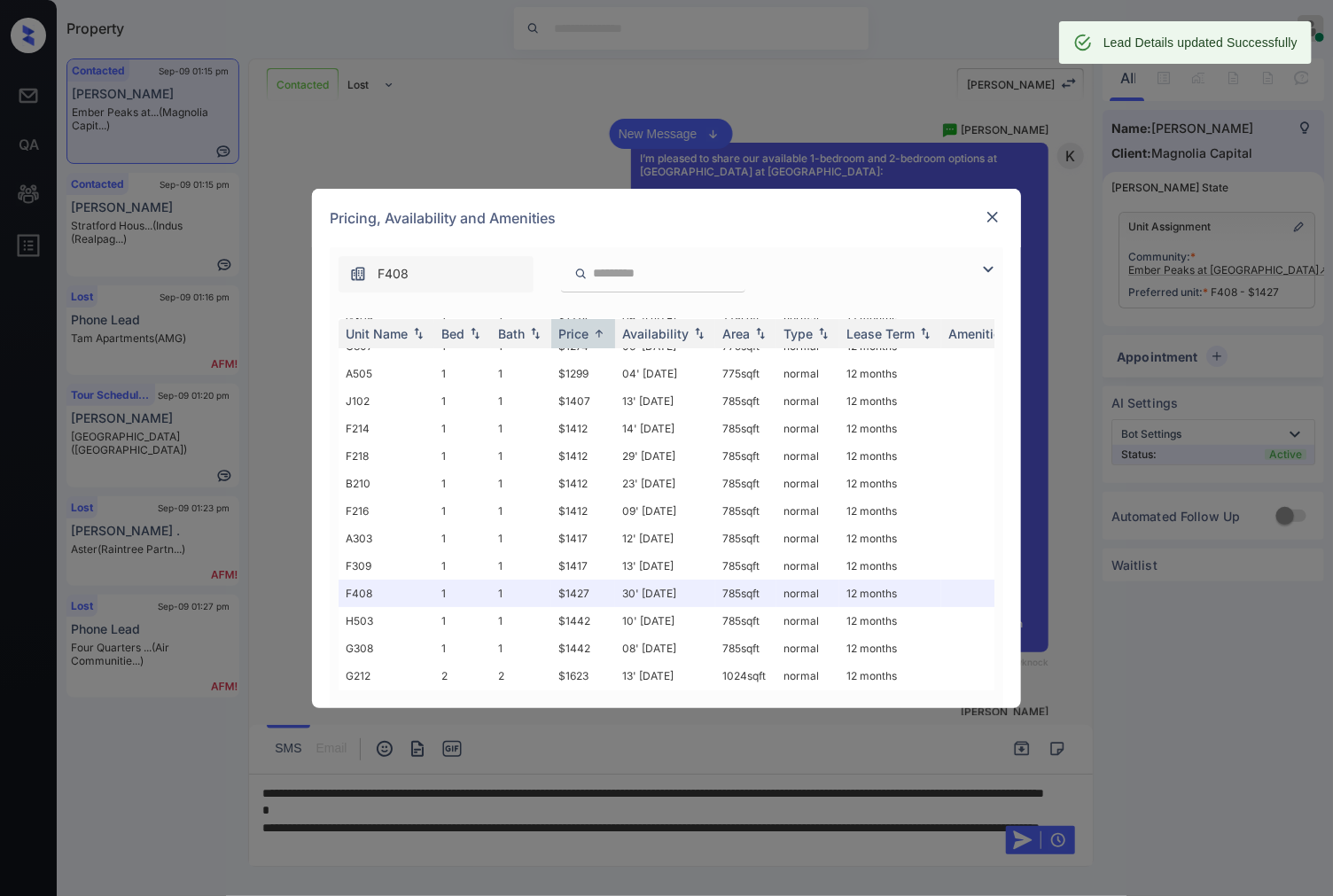
click at [994, 219] on img at bounding box center [992, 217] width 18 height 18
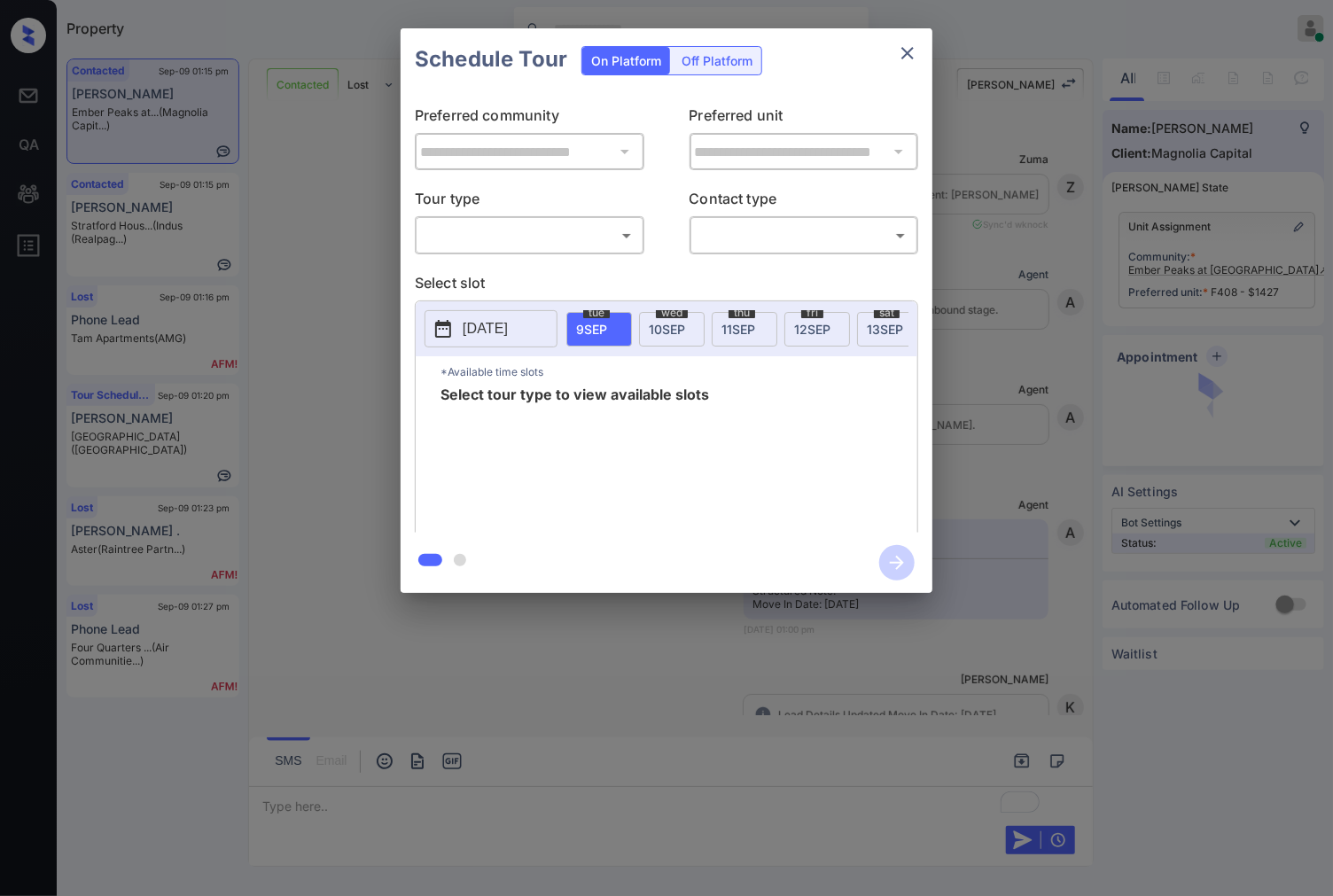
scroll to position [3708, 0]
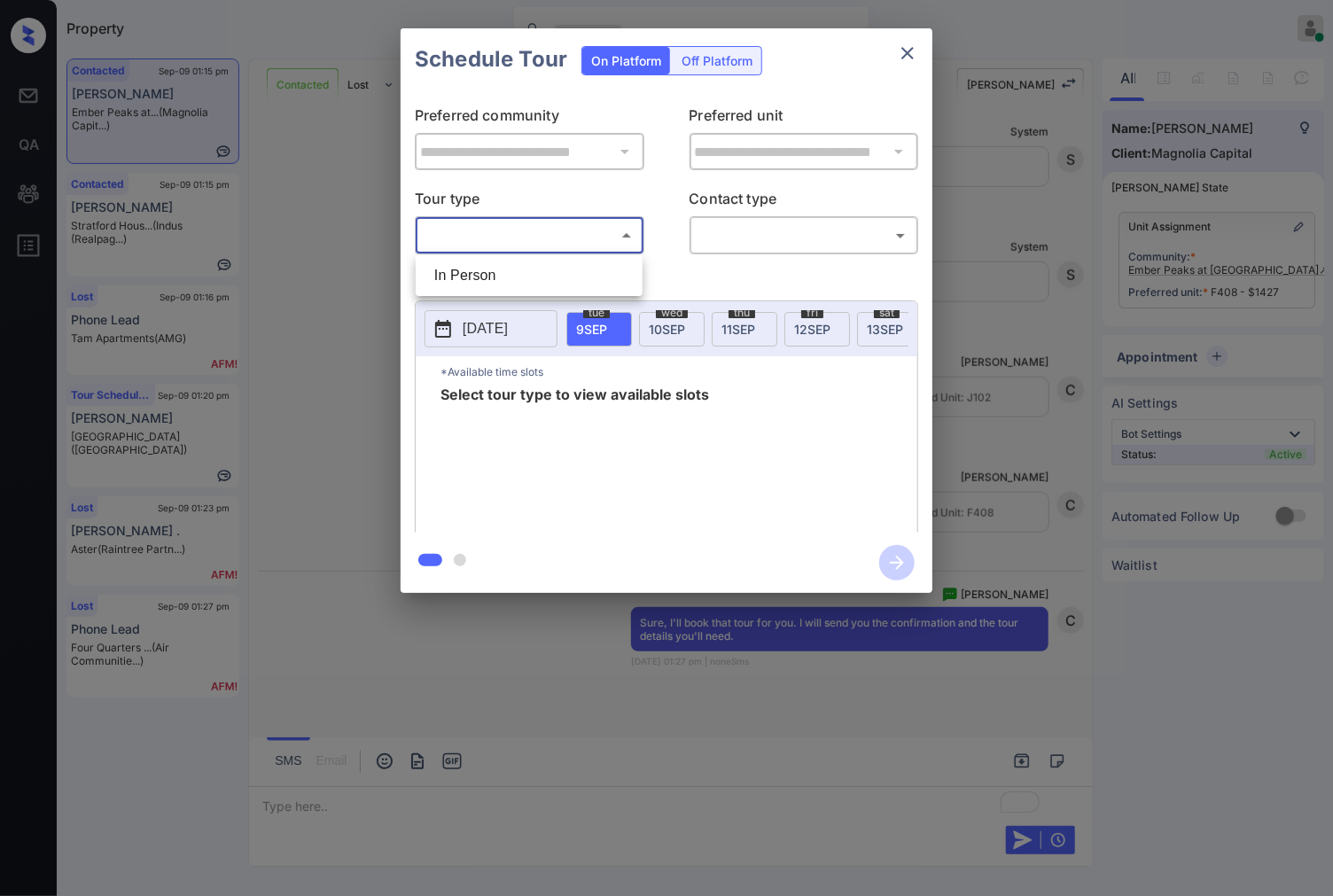
click at [571, 240] on body "Property [PERSON_NAME] Online Set yourself offline Set yourself on break Profil…" at bounding box center [666, 448] width 1333 height 896
click at [569, 277] on li "In Person" at bounding box center [529, 275] width 218 height 32
type input "********"
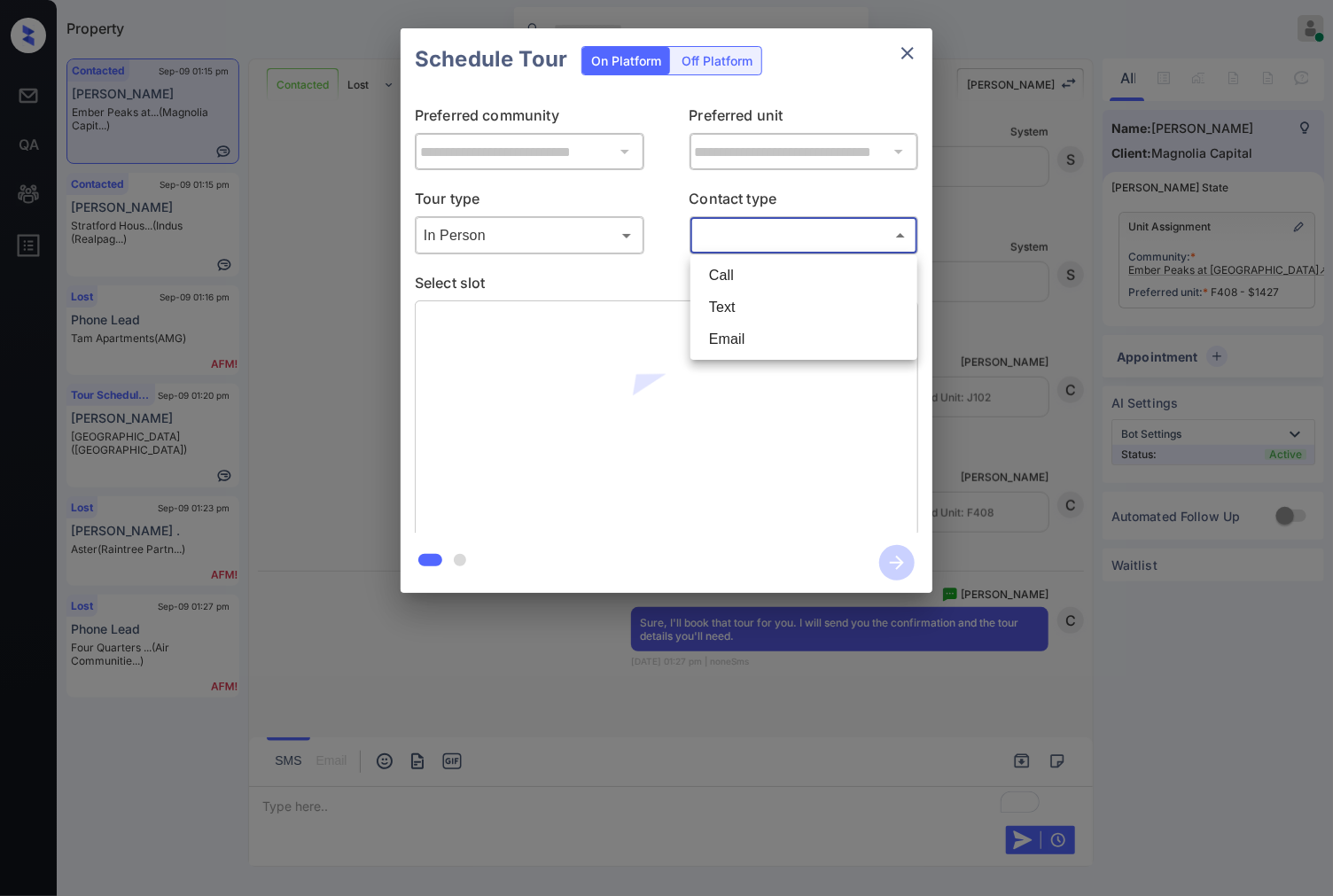
click at [756, 234] on body "Property [PERSON_NAME] Online Set yourself offline Set yourself on break Profil…" at bounding box center [666, 448] width 1333 height 896
click at [752, 291] on li "Text" at bounding box center [804, 307] width 218 height 32
type input "****"
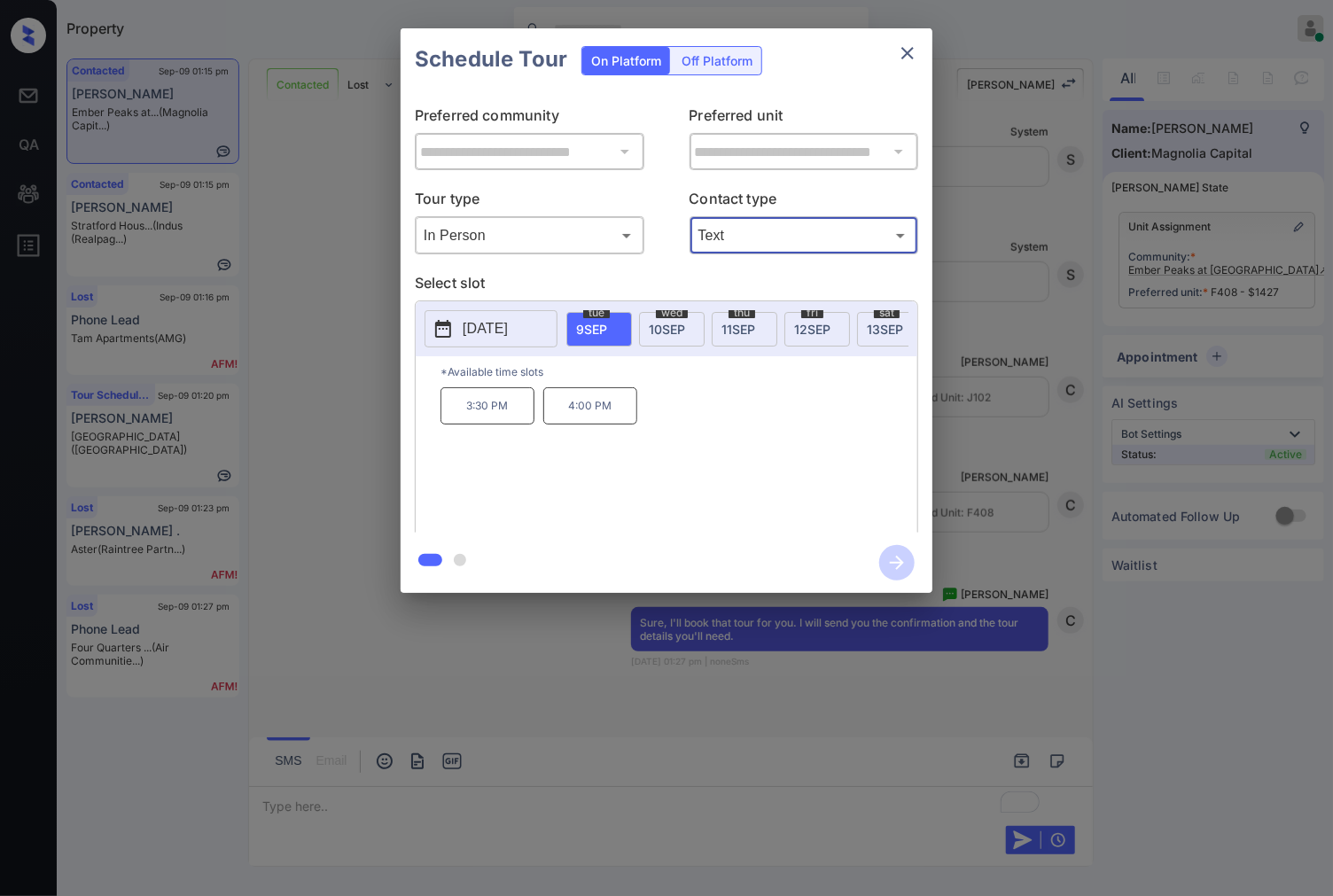
click at [598, 408] on p "4:00 PM" at bounding box center [590, 406] width 94 height 37
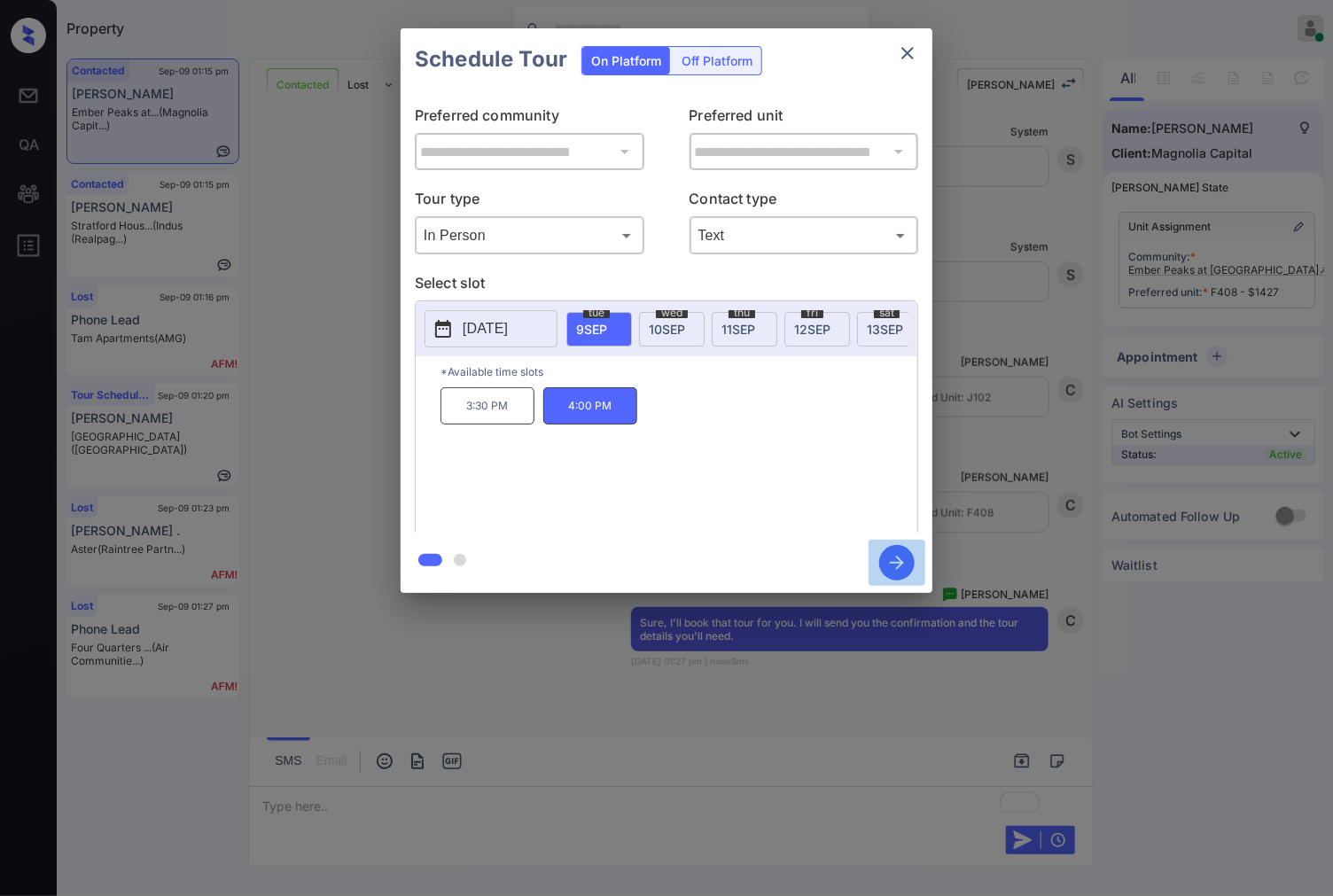
click at [900, 571] on icon "button" at bounding box center [896, 562] width 35 height 35
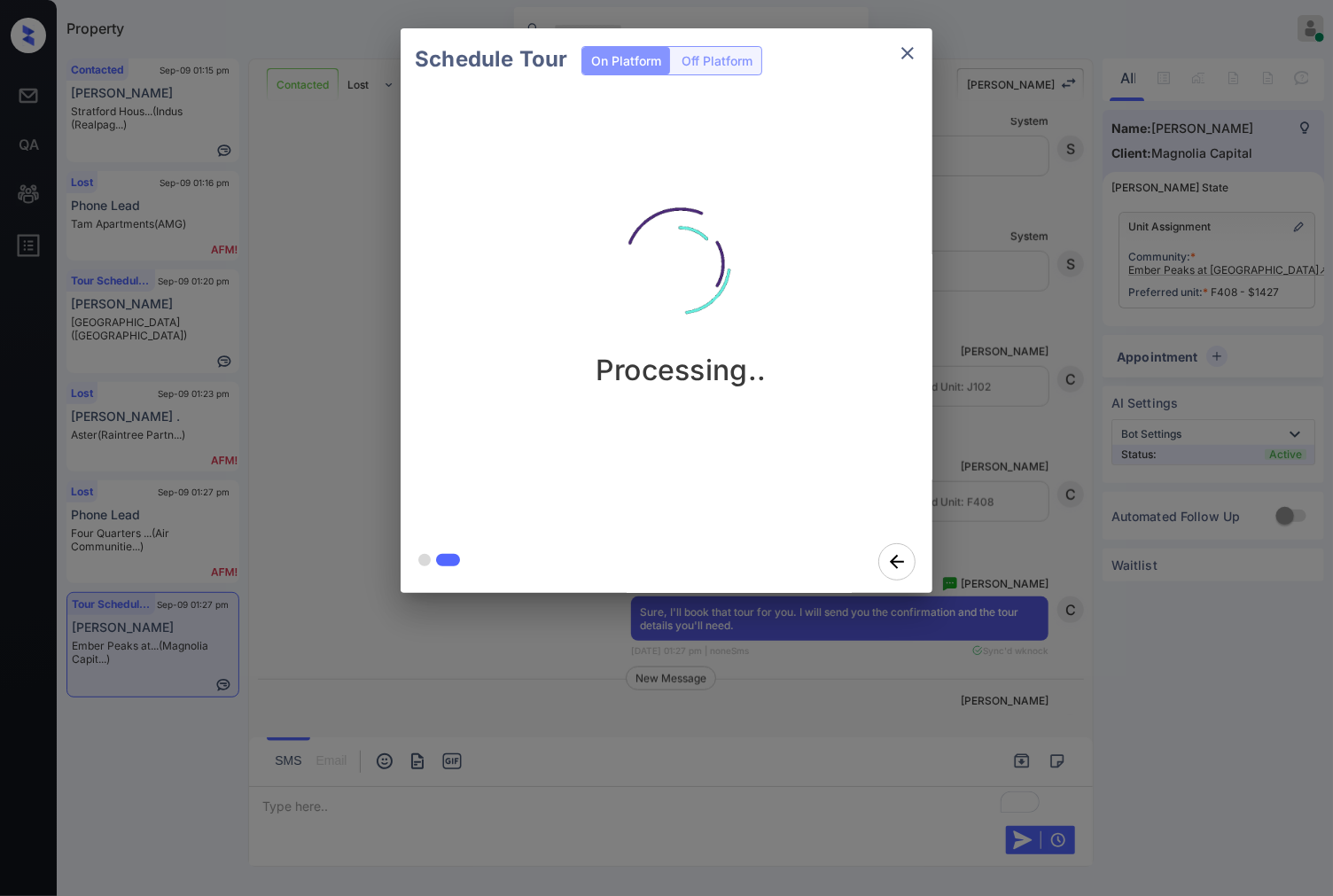
scroll to position [3941, 0]
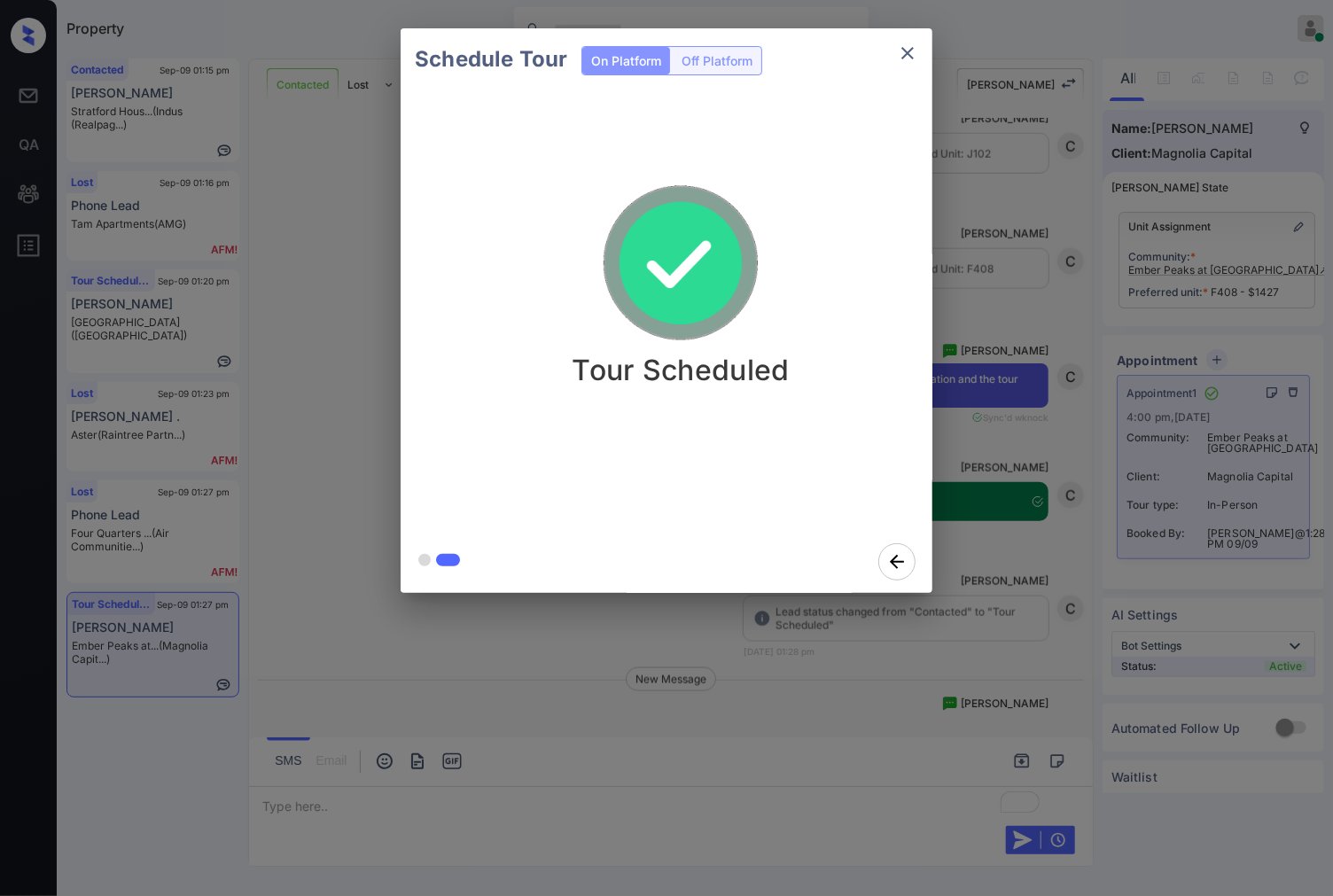
click at [983, 244] on div "Schedule Tour On Platform Off Platform Tour Scheduled" at bounding box center [666, 310] width 1333 height 621
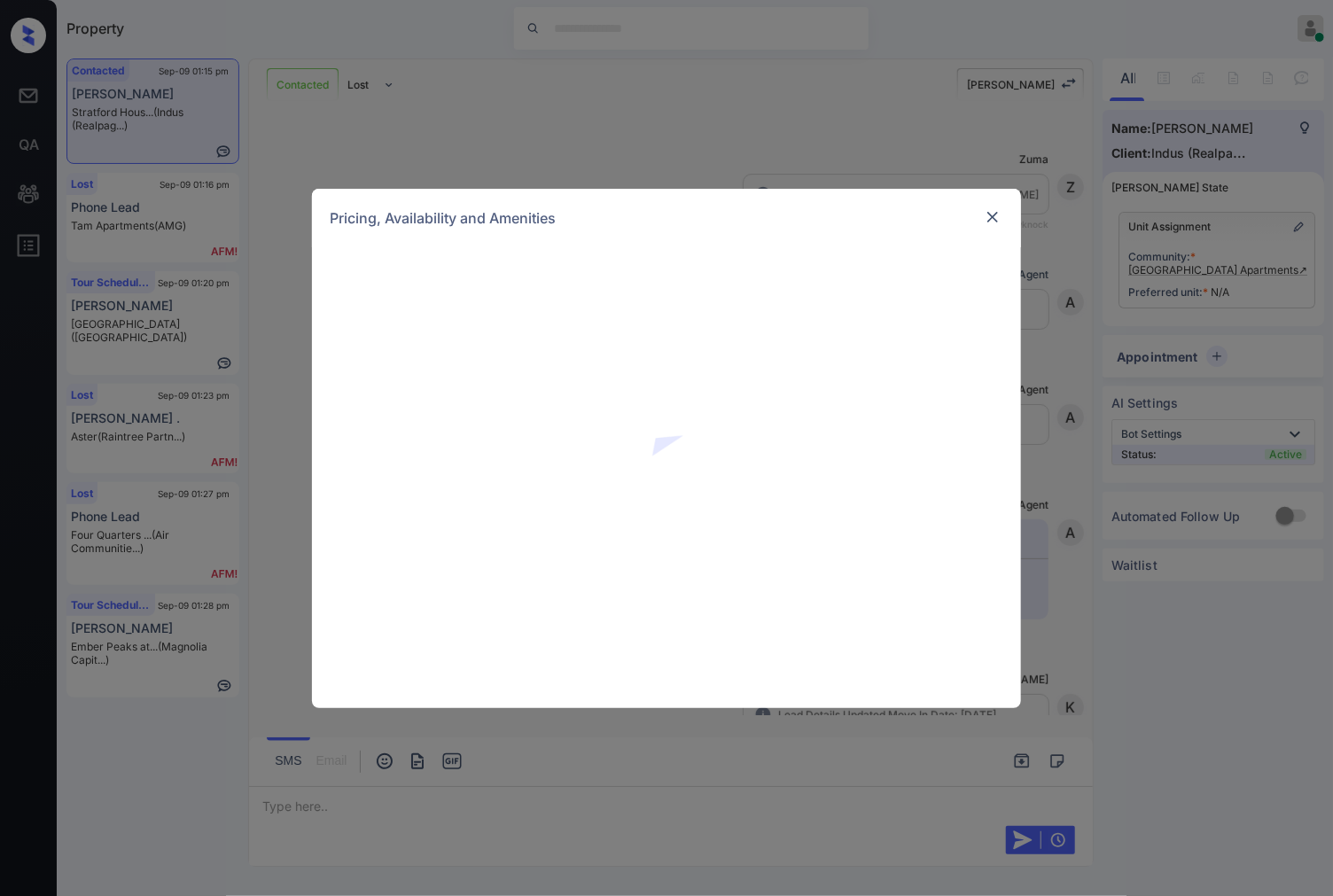
scroll to position [849, 0]
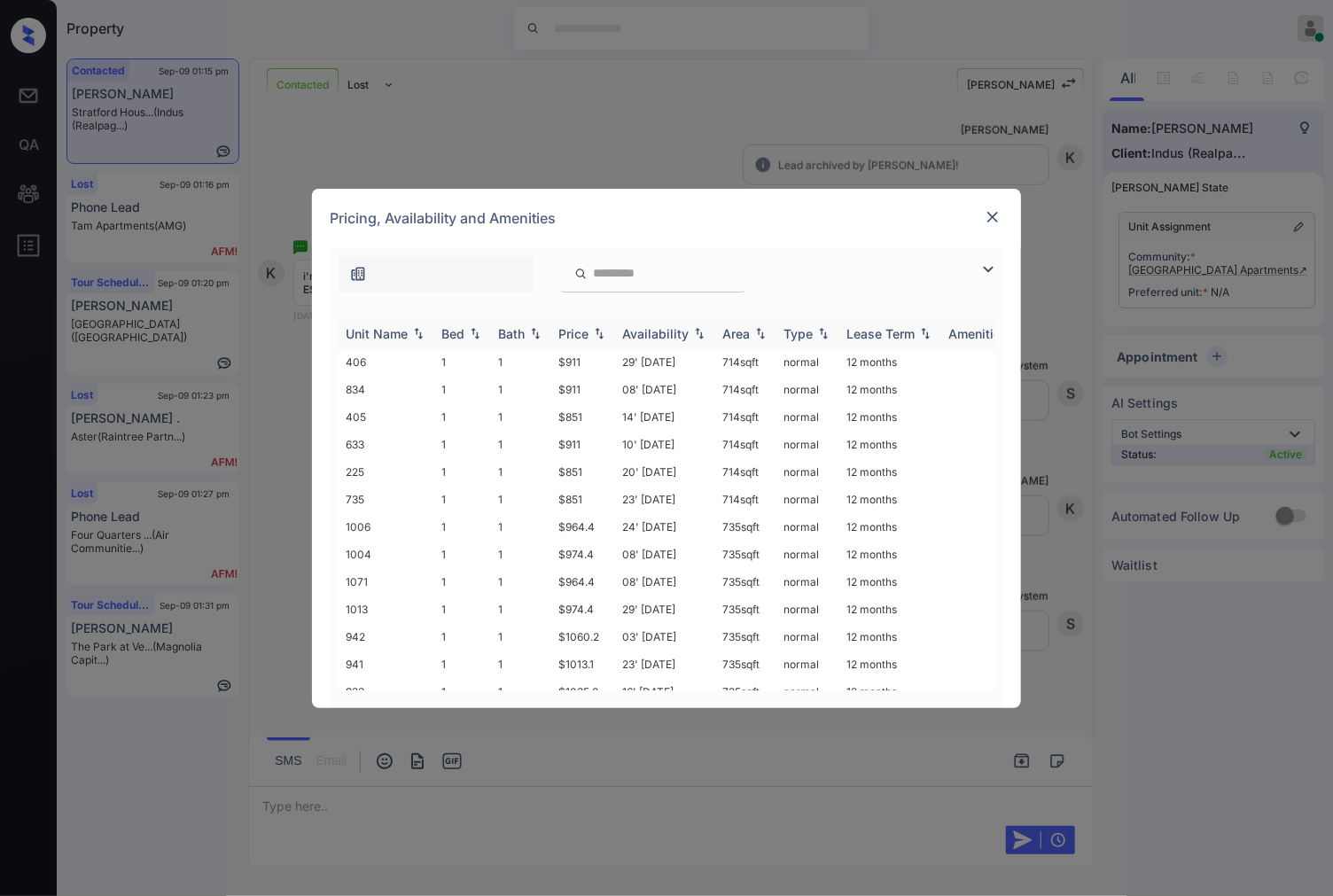
click at [597, 334] on img at bounding box center [599, 333] width 18 height 13
drag, startPoint x: 603, startPoint y: 352, endPoint x: 548, endPoint y: 360, distance: 55.6
click at [548, 360] on tr "405 1 1 $851 14' [DATE] 714 sqft normal 12 months" at bounding box center [802, 362] width 926 height 27
copy tr "$851"
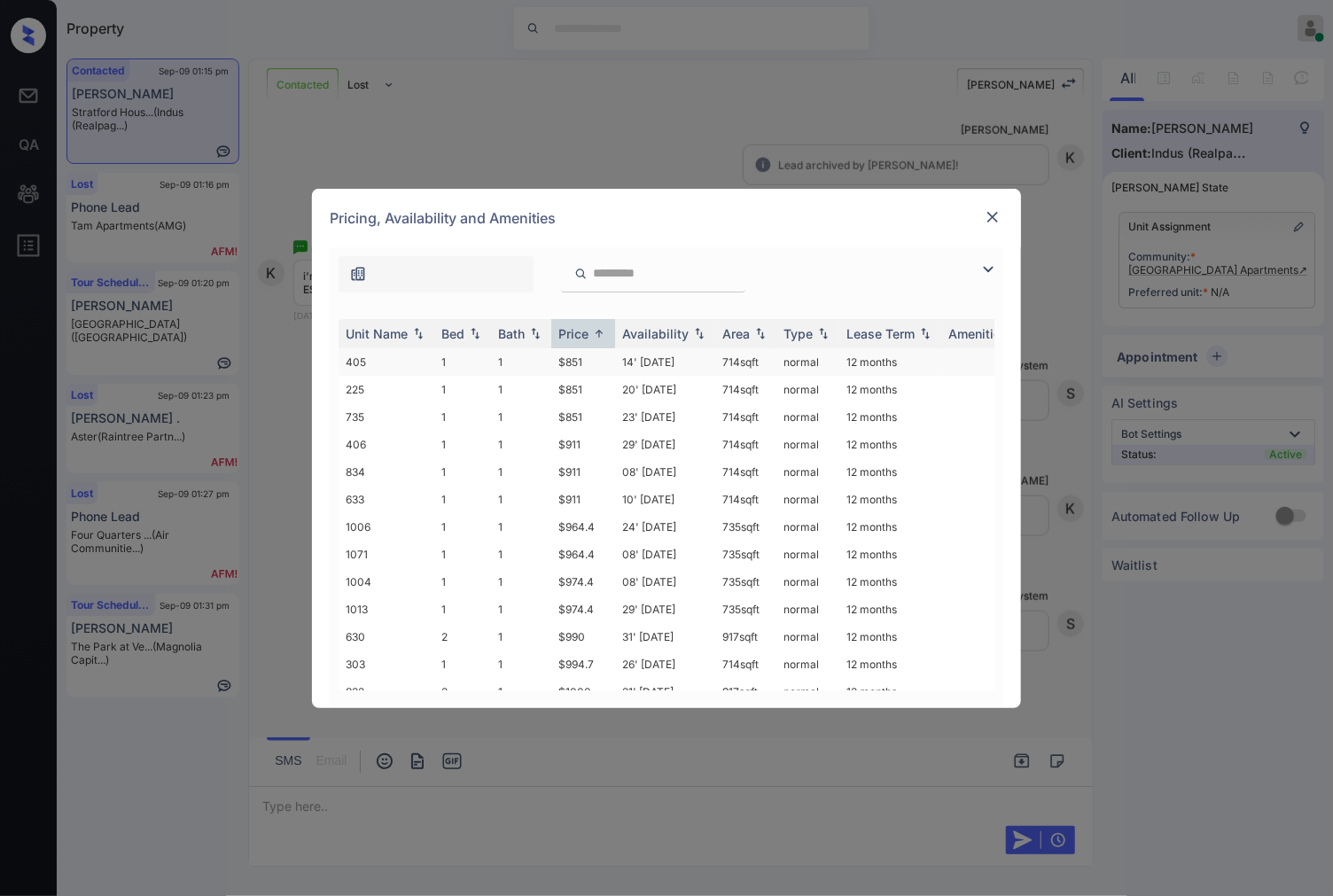
click at [629, 361] on td "14' [DATE]" at bounding box center [666, 362] width 100 height 27
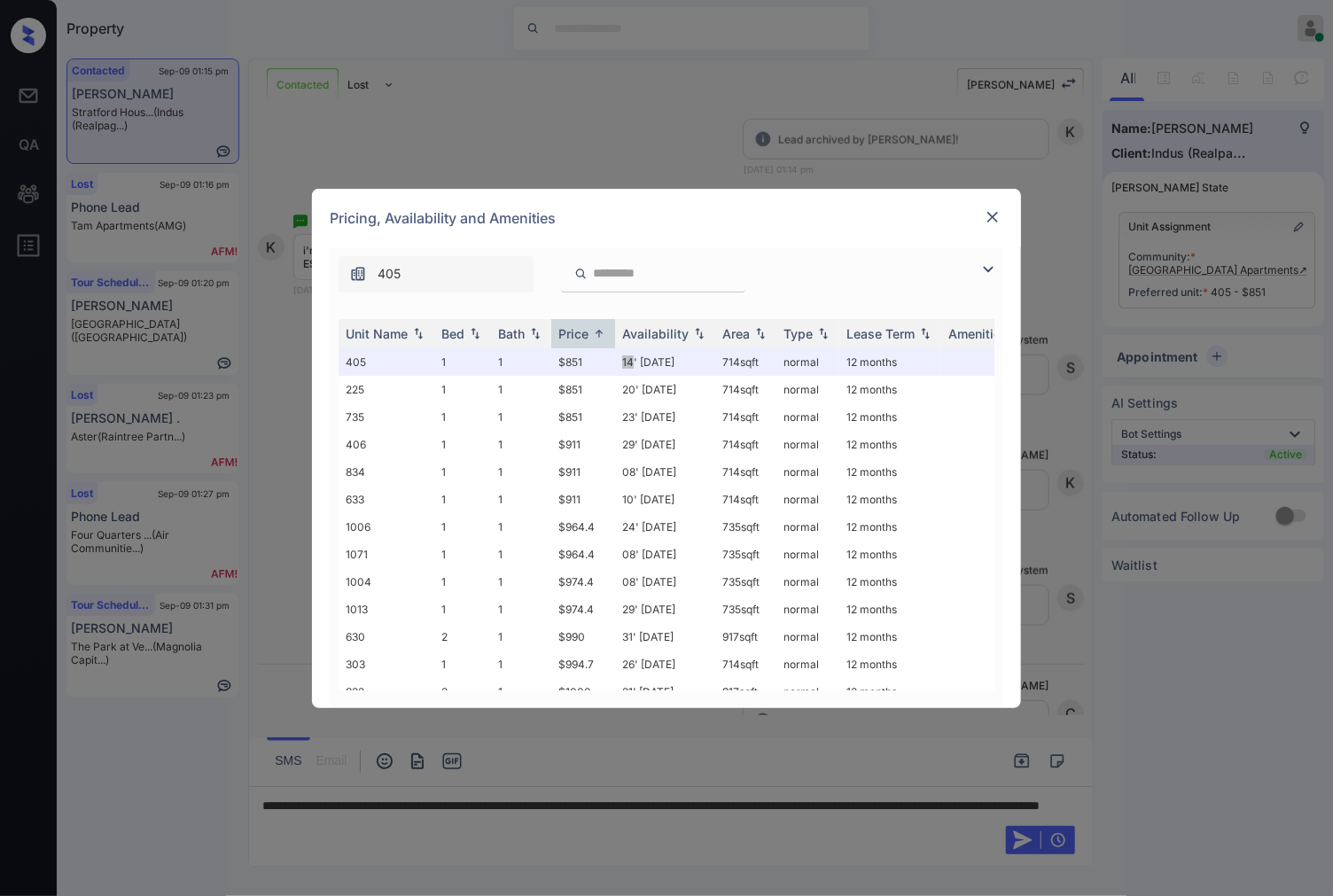
scroll to position [963, 0]
click at [990, 210] on img at bounding box center [992, 217] width 18 height 18
